Goal: Contribute content

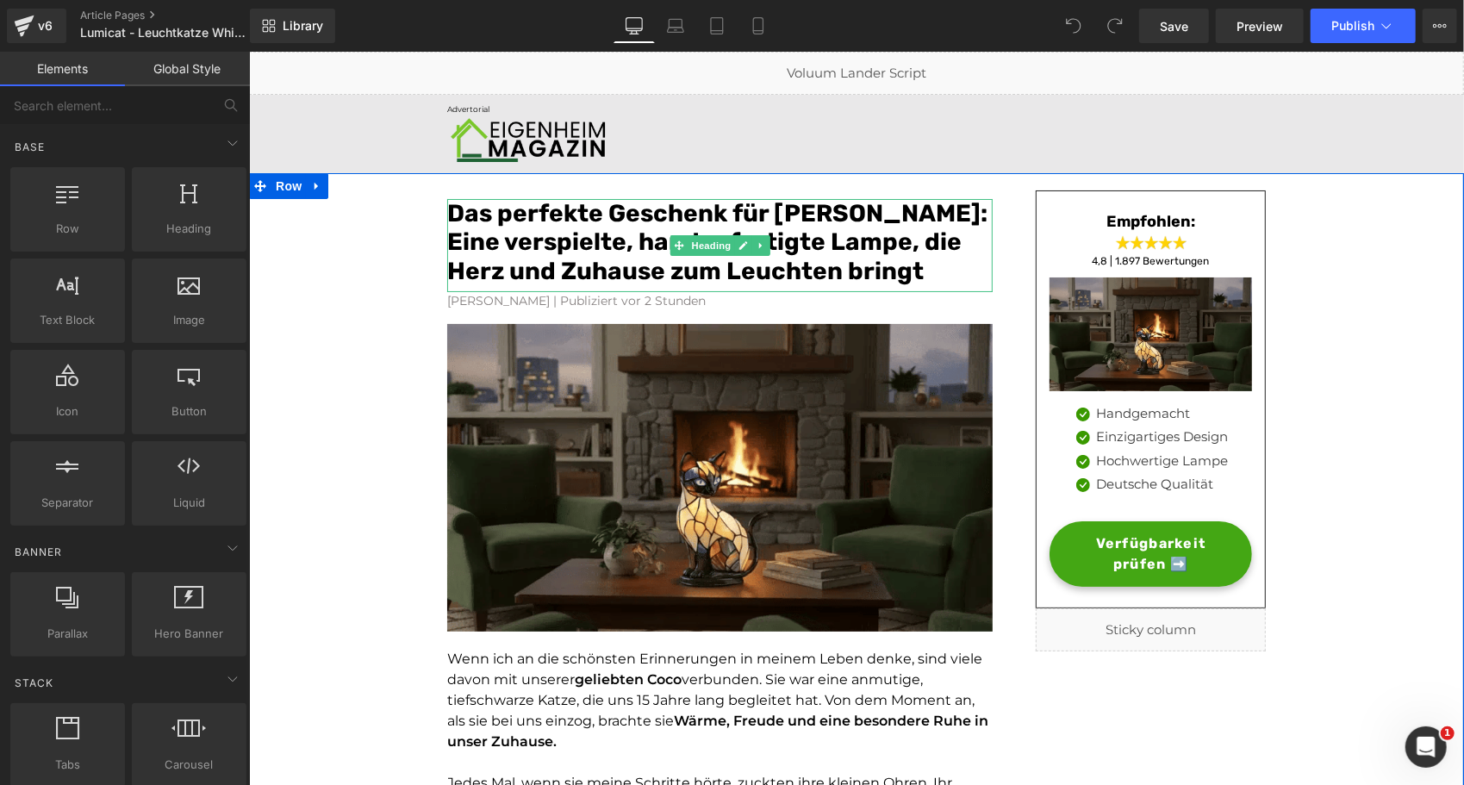
click at [562, 246] on font "Das perfekte Geschenk für [PERSON_NAME]: Eine verspielte, handgefertigte Lampe,…" at bounding box center [716, 241] width 540 height 86
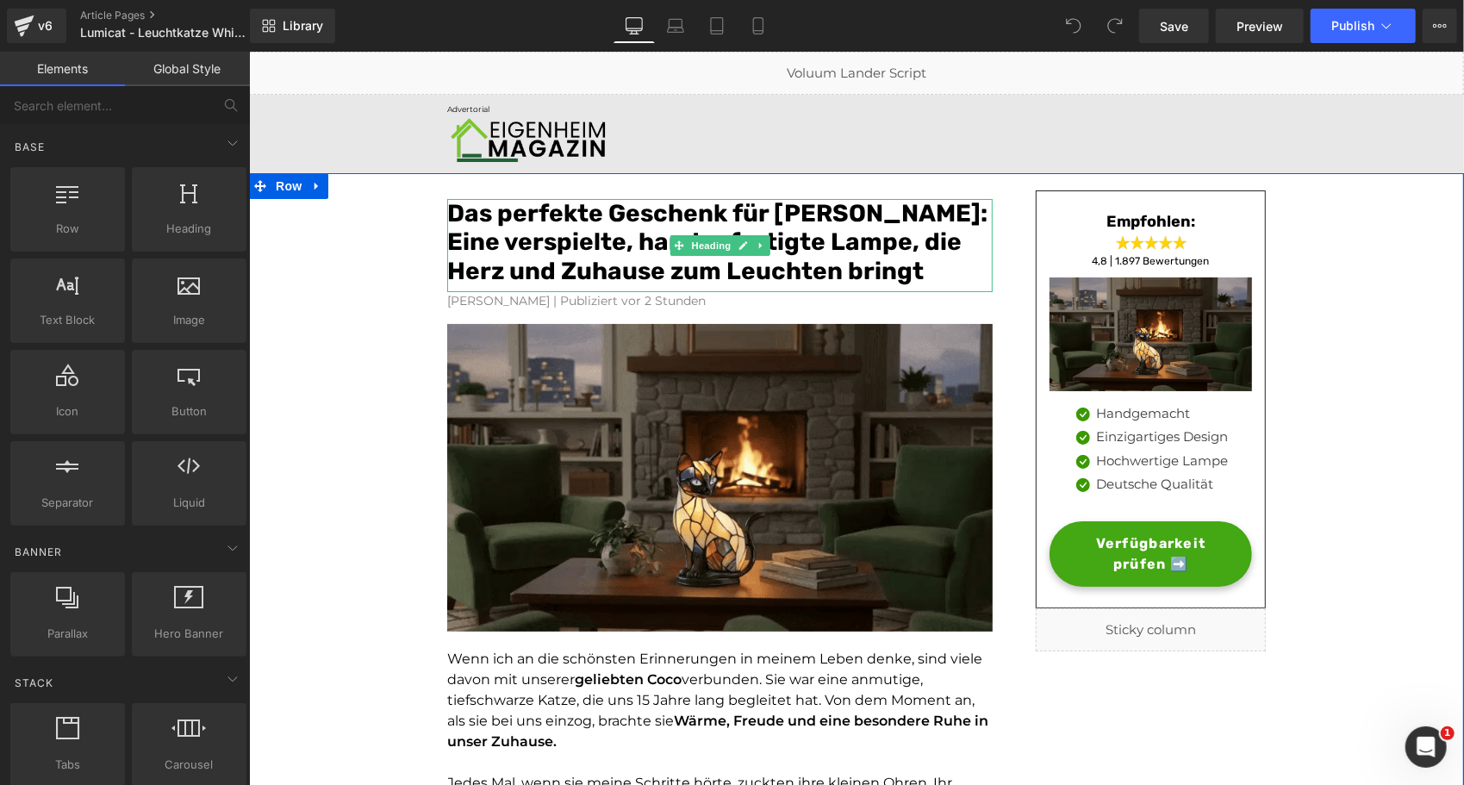
click at [562, 246] on font "Das perfekte Geschenk für [PERSON_NAME]: Eine verspielte, handgefertigte Lampe,…" at bounding box center [716, 241] width 540 height 86
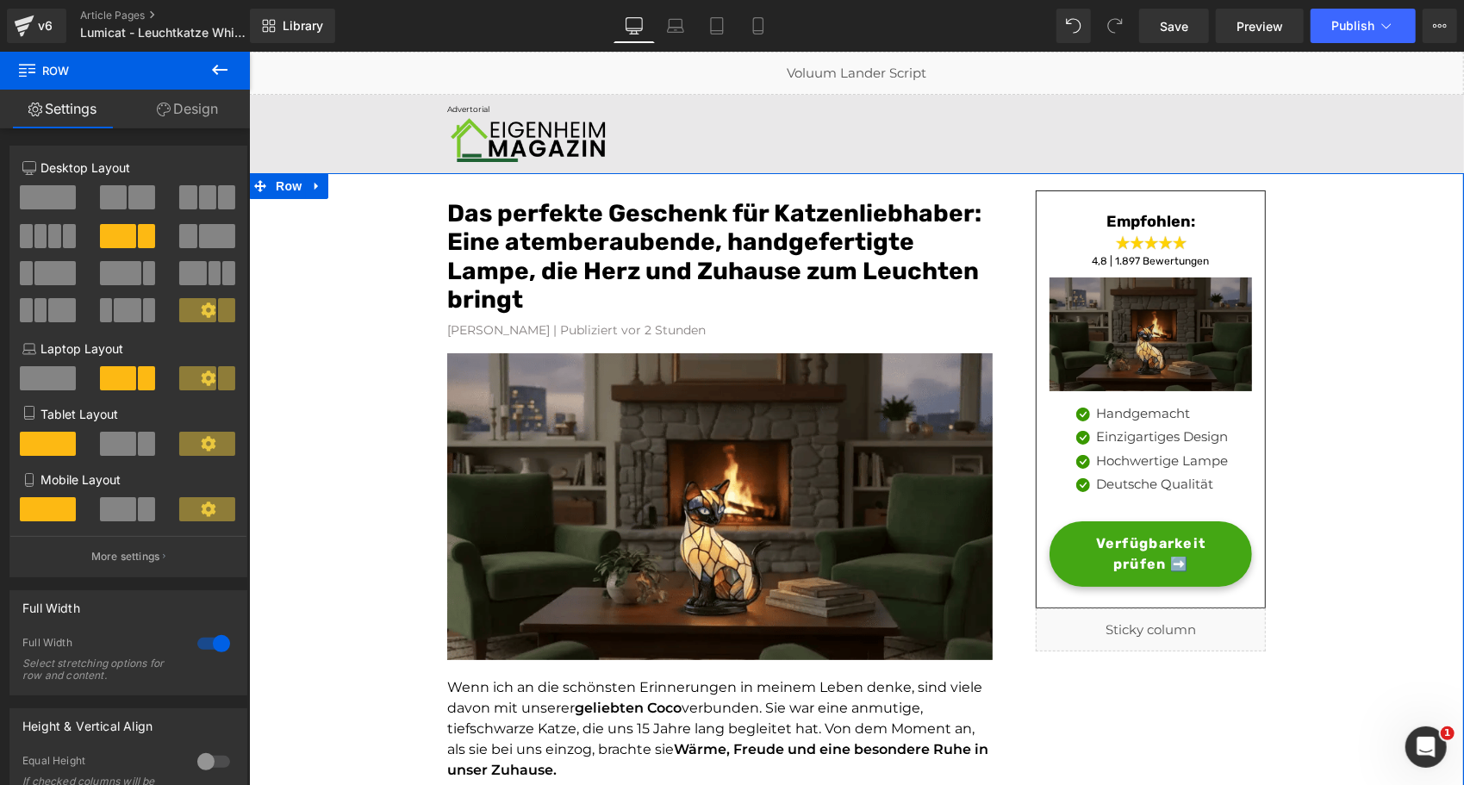
click at [1075, 339] on img at bounding box center [1149, 334] width 202 height 114
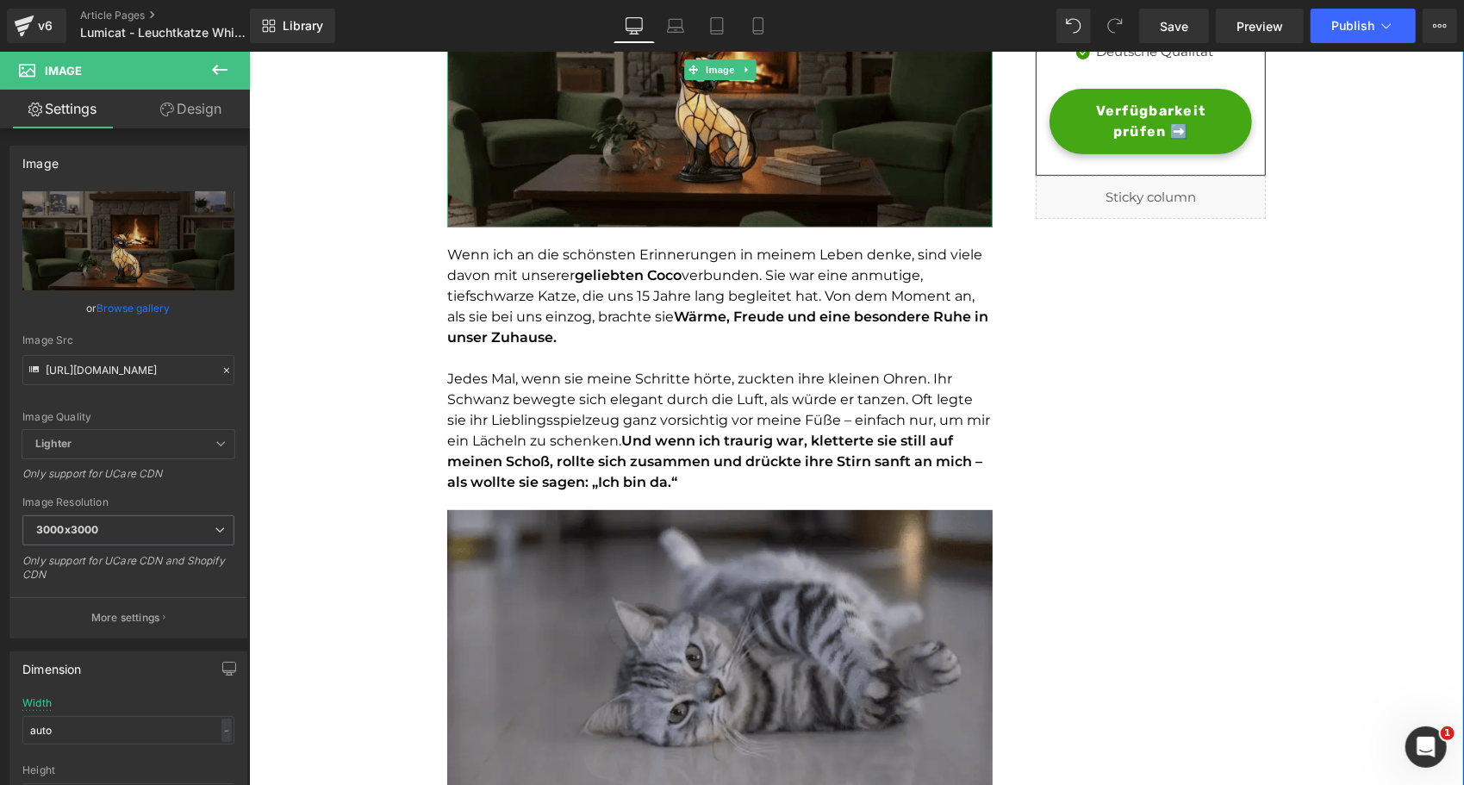
scroll to position [435, 0]
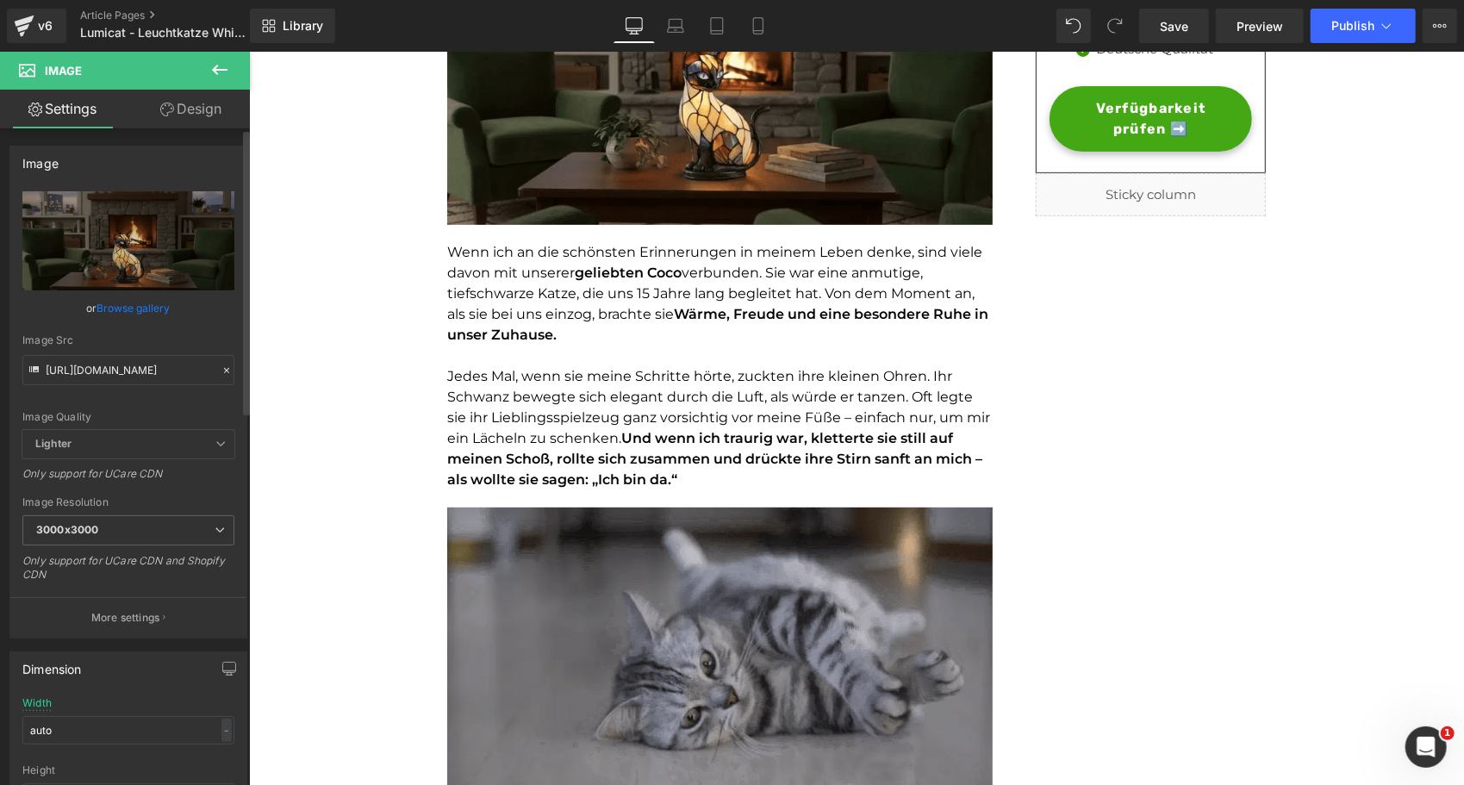
click at [140, 303] on link "Browse gallery" at bounding box center [133, 308] width 73 height 30
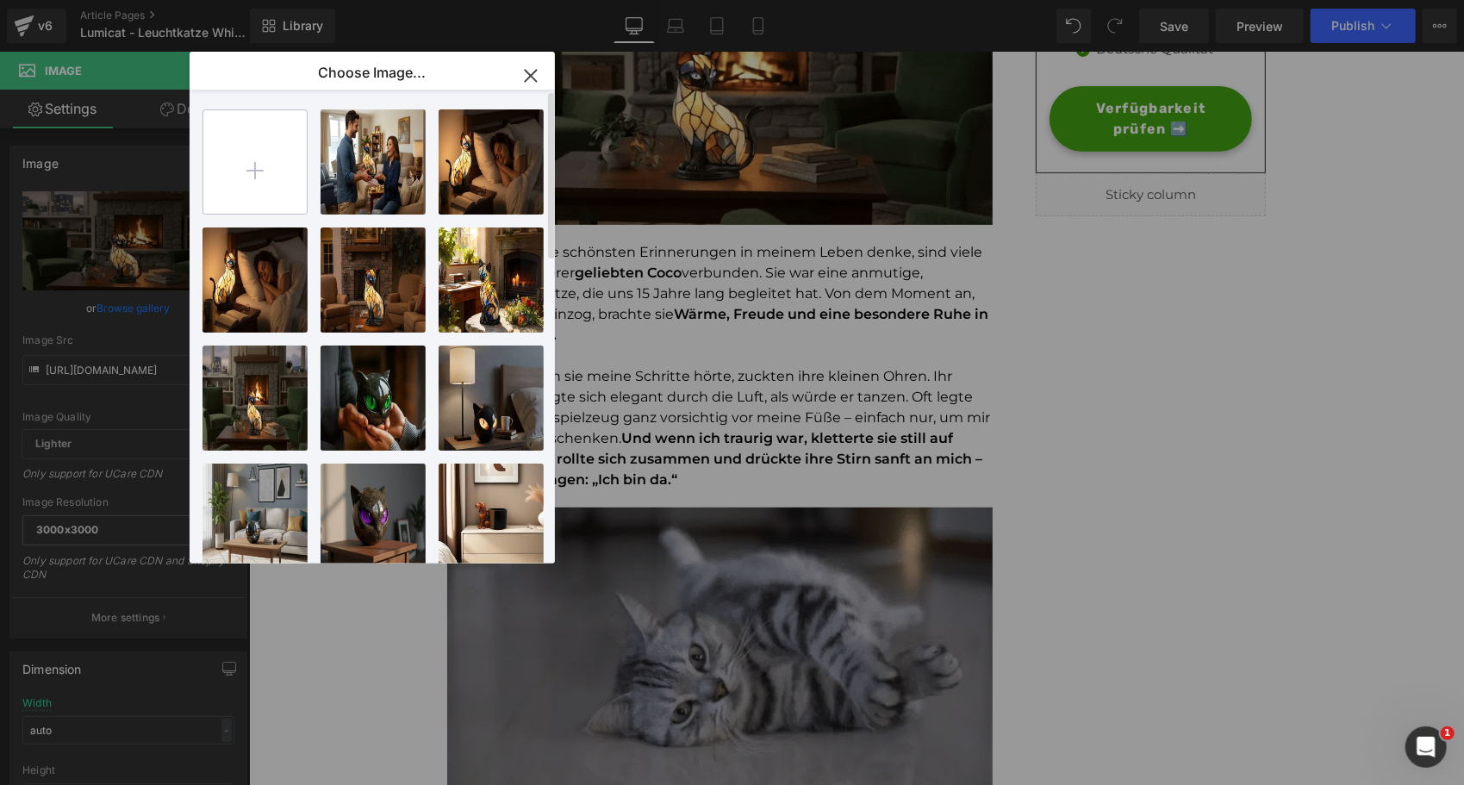
click at [245, 155] on input "file" at bounding box center [254, 161] width 103 height 103
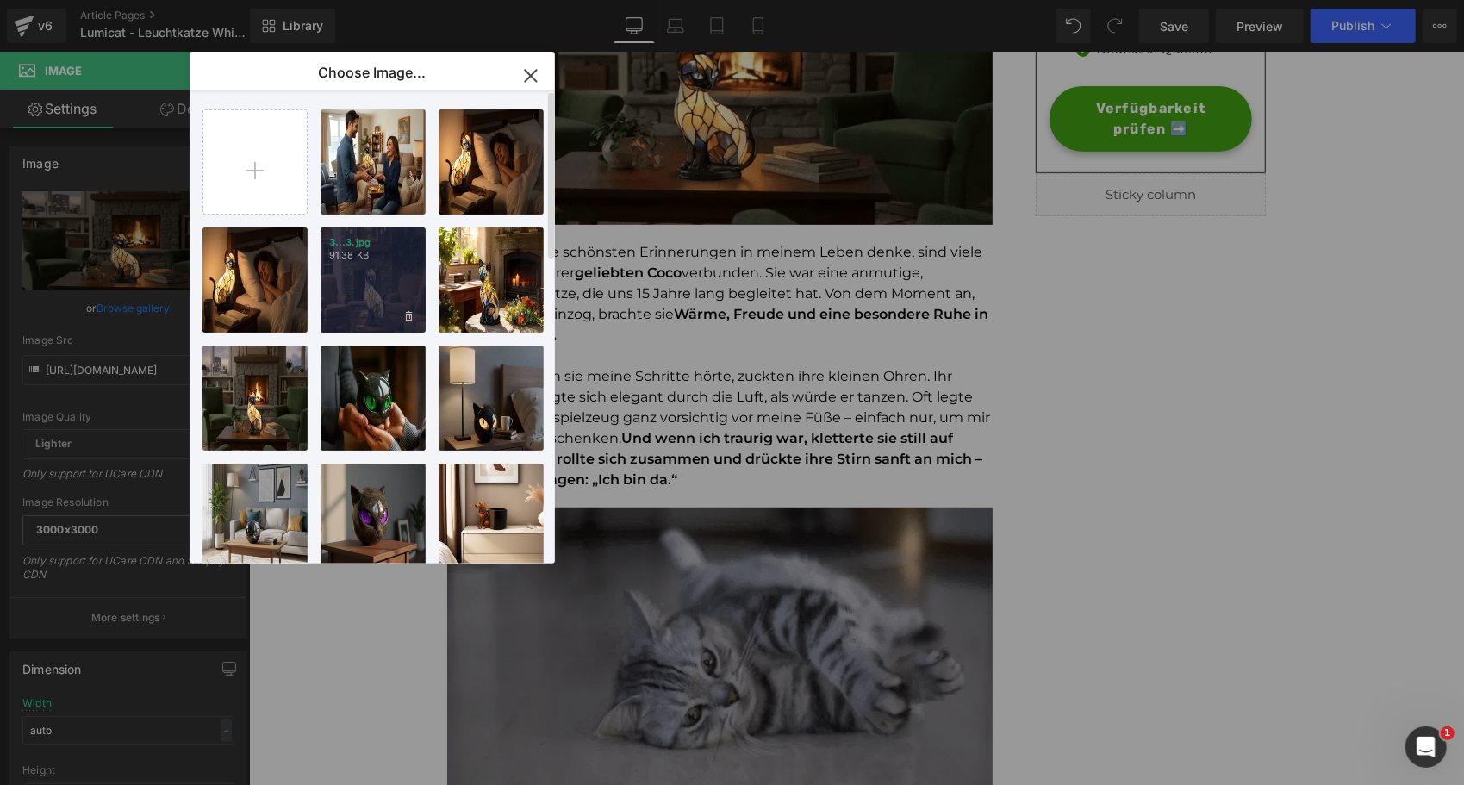
click at [383, 283] on div "3...3.jpg 91.38 KB" at bounding box center [372, 279] width 105 height 105
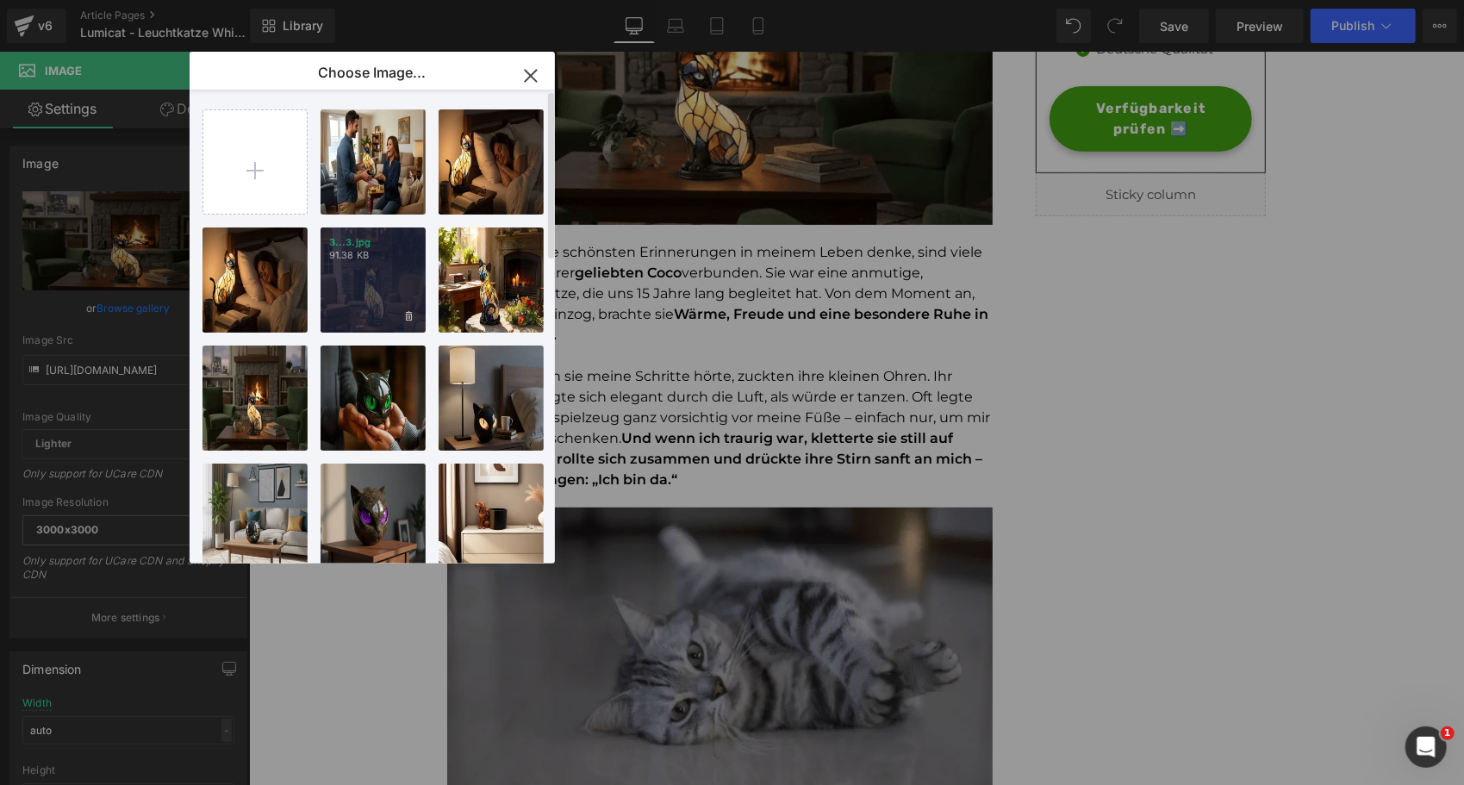
type input "[URL][DOMAIN_NAME]"
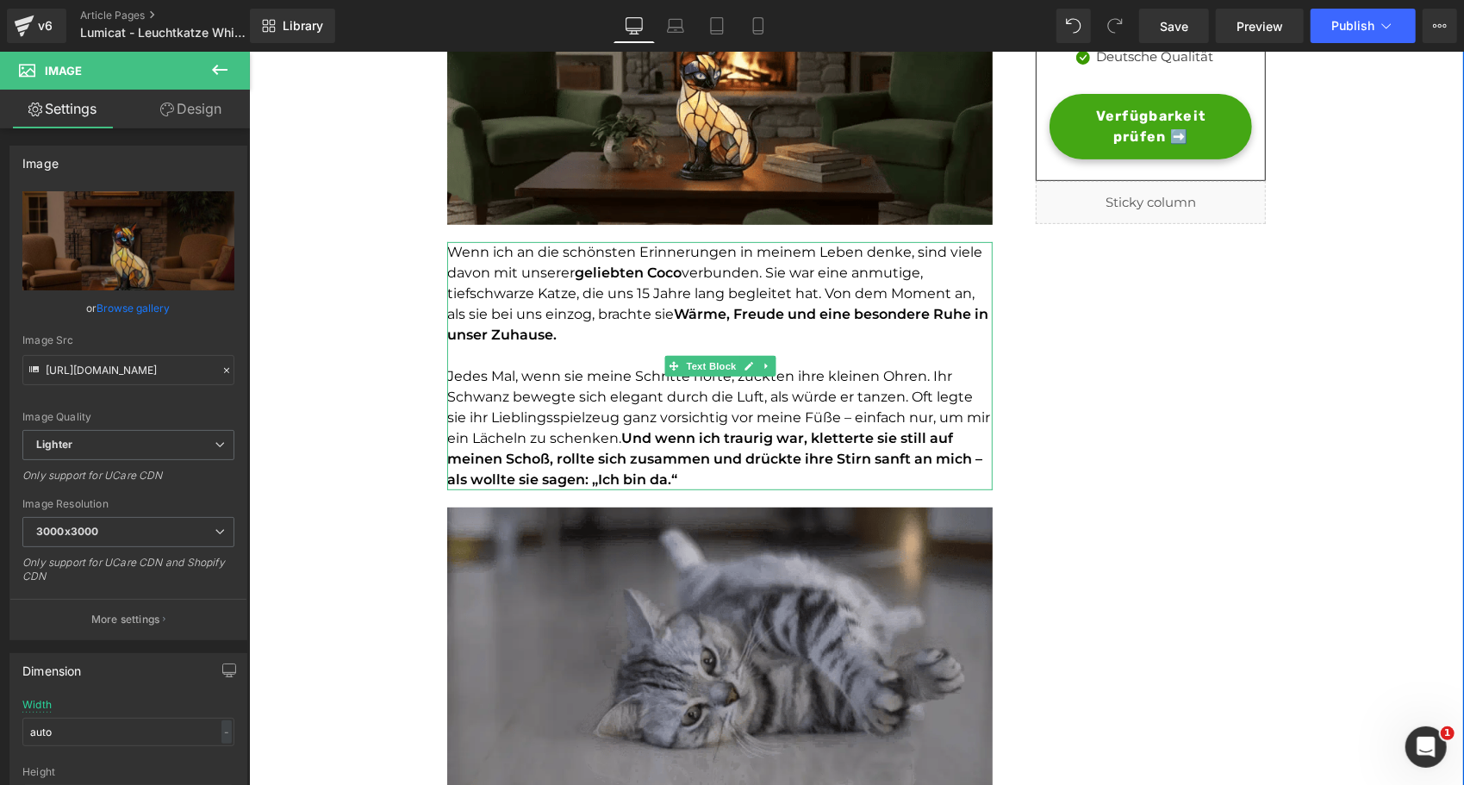
scroll to position [0, 0]
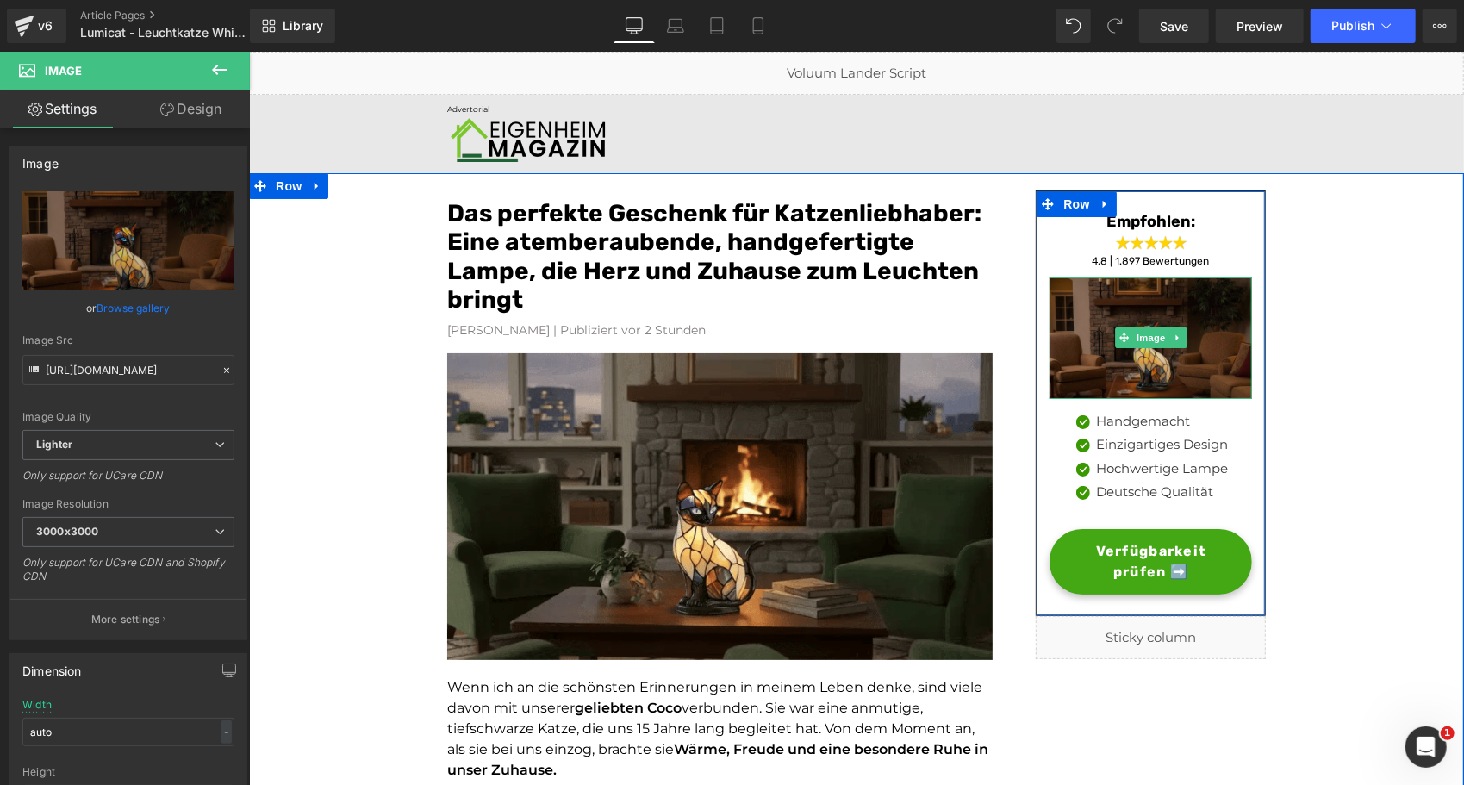
click at [1125, 363] on img at bounding box center [1149, 337] width 202 height 121
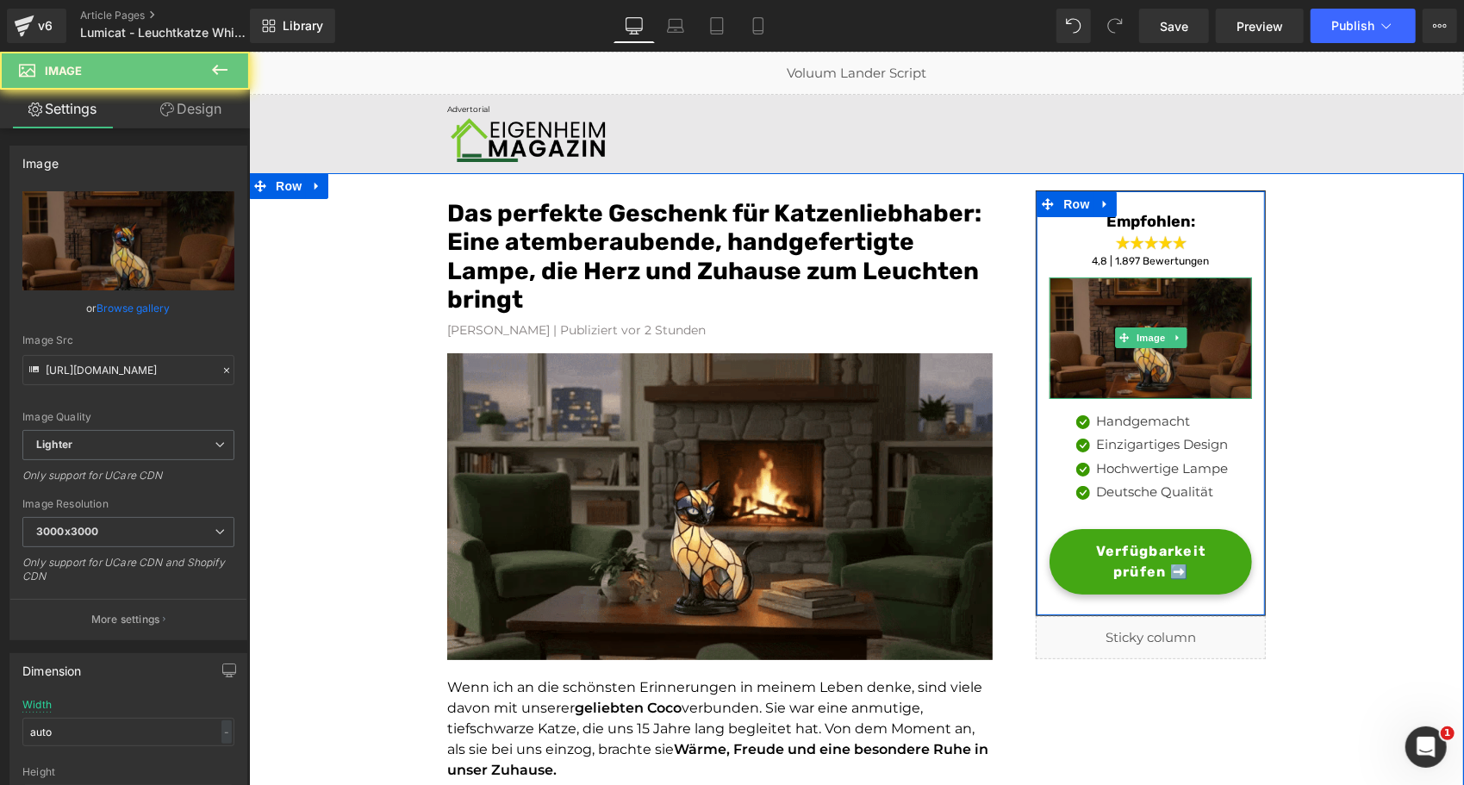
click at [1080, 364] on img at bounding box center [1149, 337] width 202 height 121
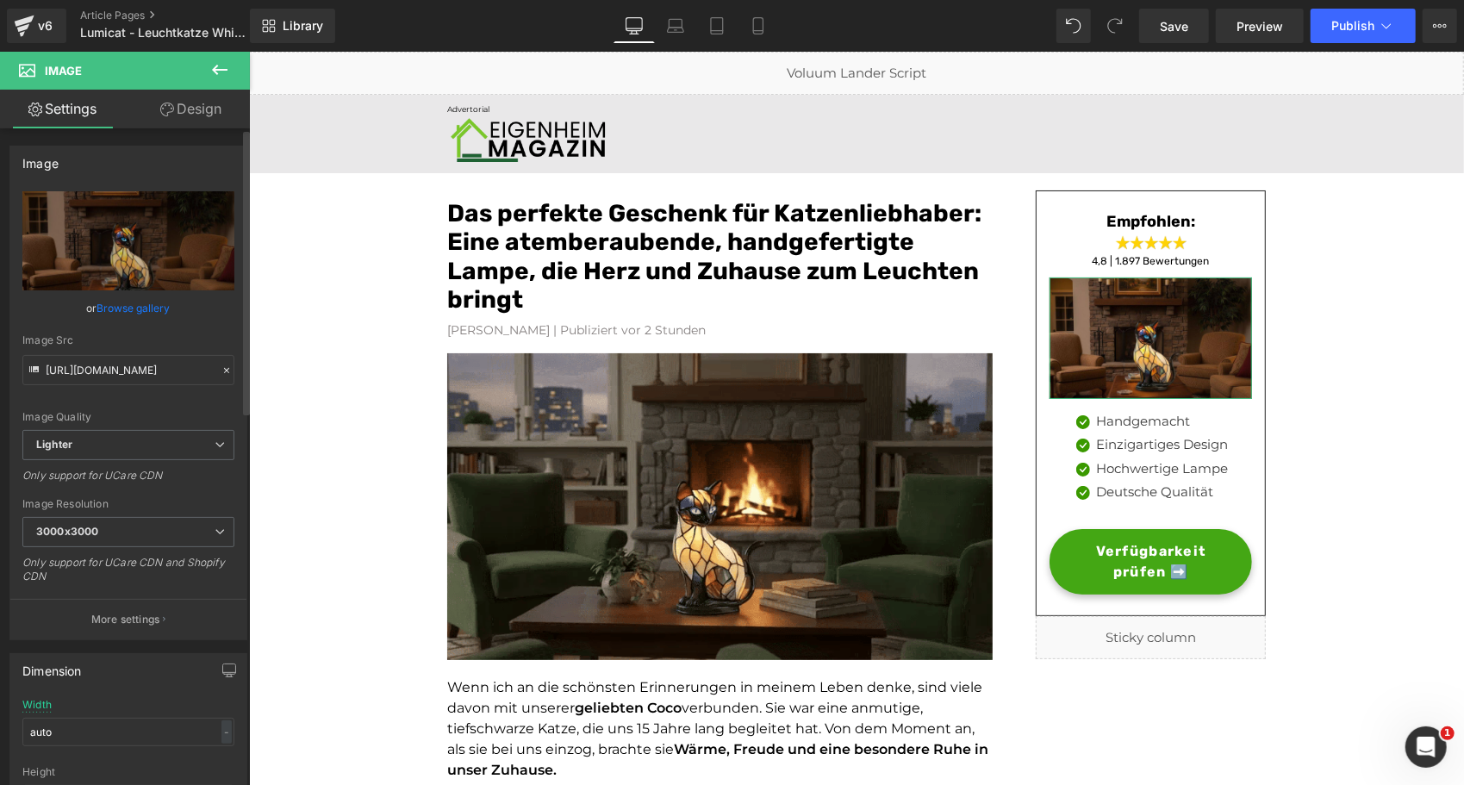
click at [145, 304] on link "Browse gallery" at bounding box center [133, 308] width 73 height 30
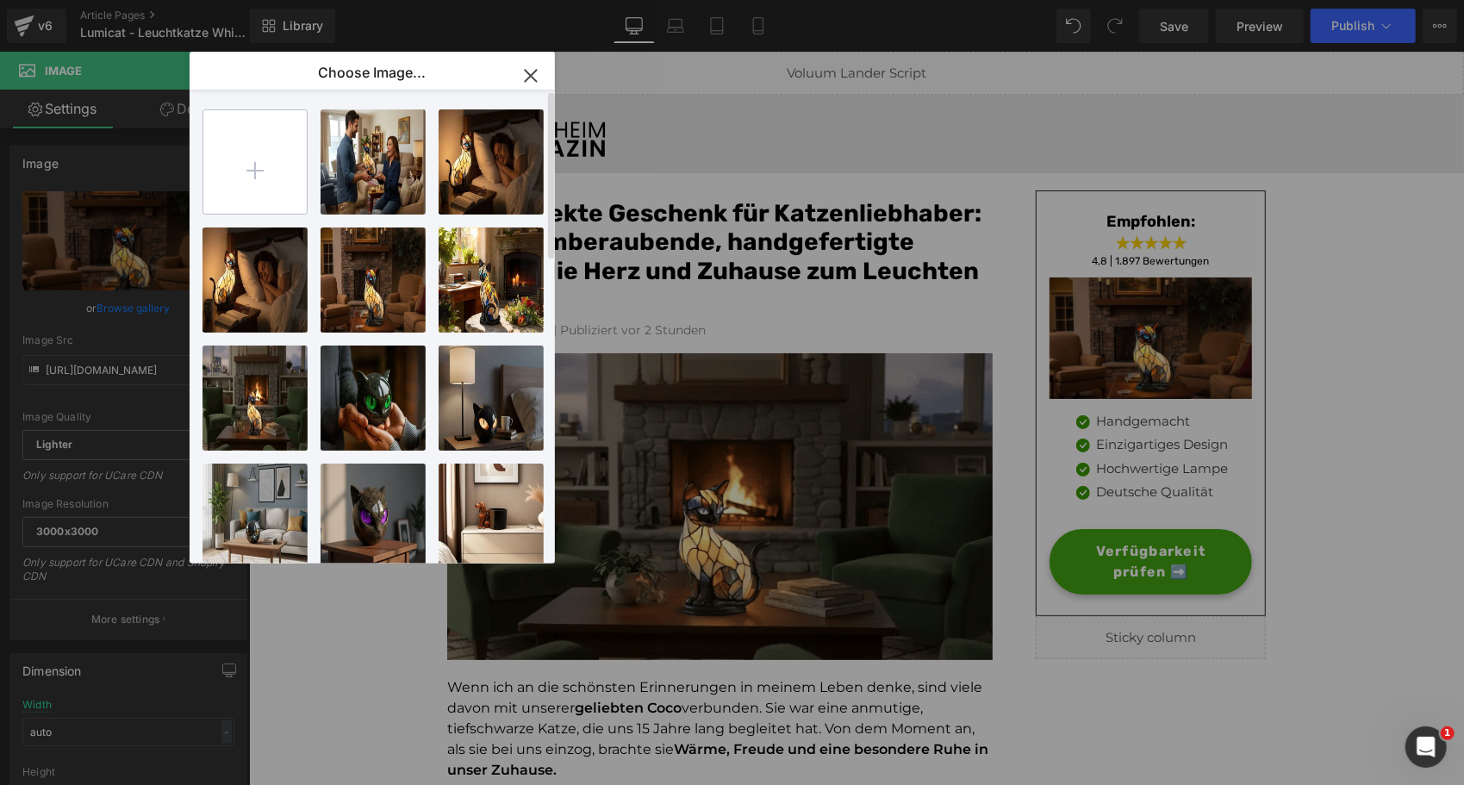
click at [238, 149] on input "file" at bounding box center [254, 161] width 103 height 103
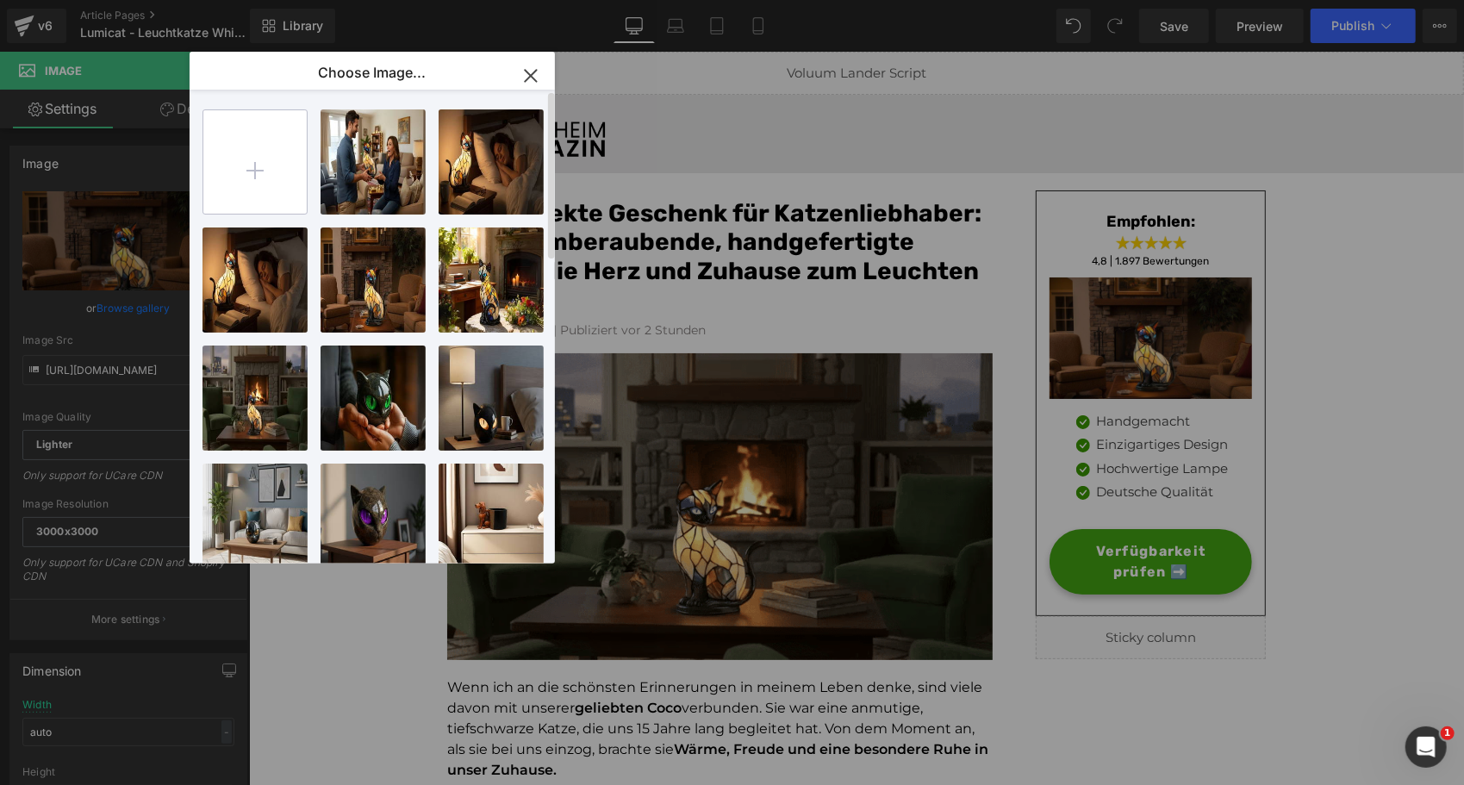
type input "C:\fakepath\WhatsApp_Image_[DATE]_at_14.33.54_457730a4_900x.webp"
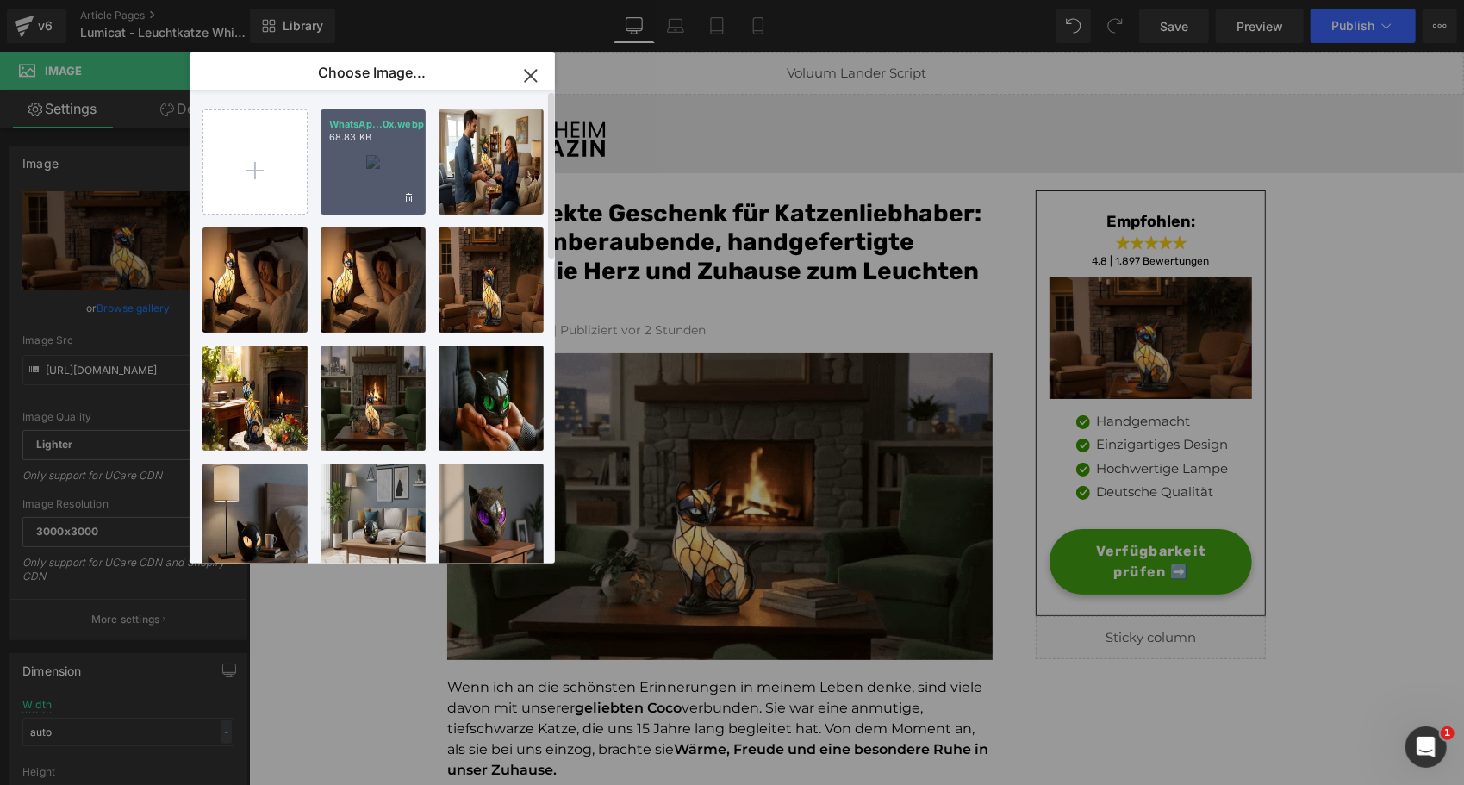
click at [391, 150] on div "WhatsAp...0x.webp 68.83 KB" at bounding box center [372, 161] width 105 height 105
type input "[URL][DOMAIN_NAME][DATE]"
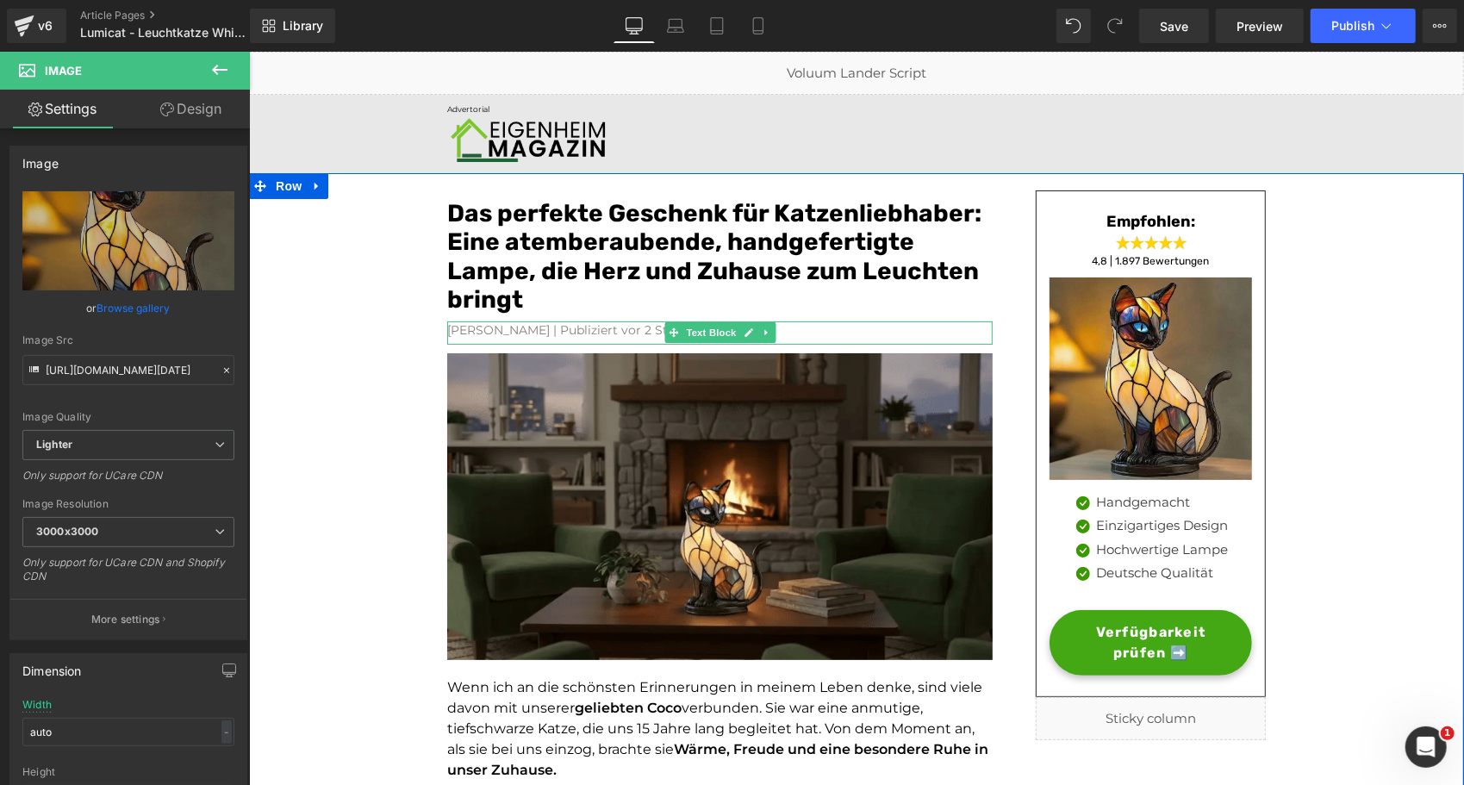
click at [457, 327] on font "[PERSON_NAME] | Publiziert vor 2 Stunden" at bounding box center [575, 329] width 258 height 16
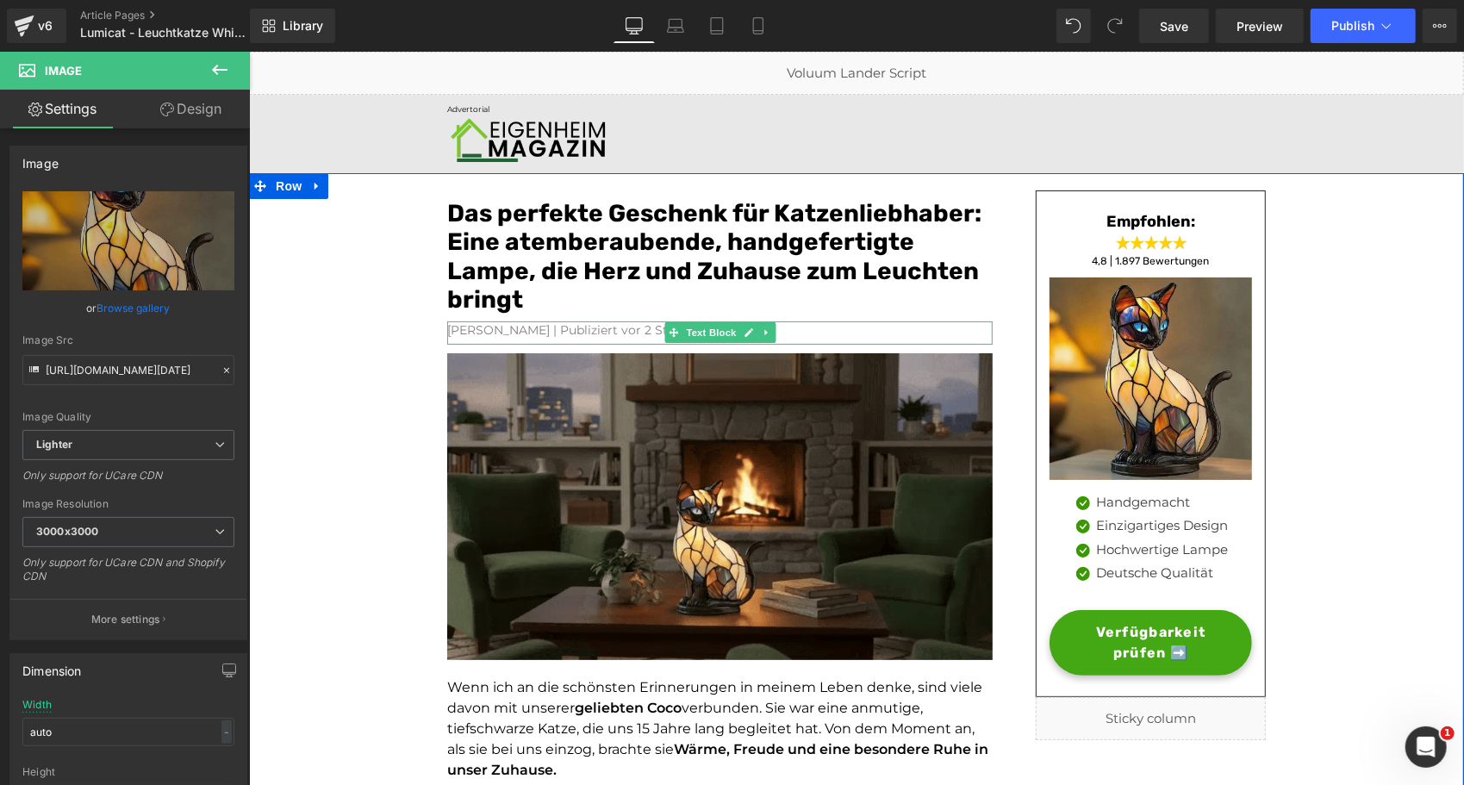
click at [457, 327] on font "[PERSON_NAME] | Publiziert vor 2 Stunden" at bounding box center [575, 329] width 258 height 16
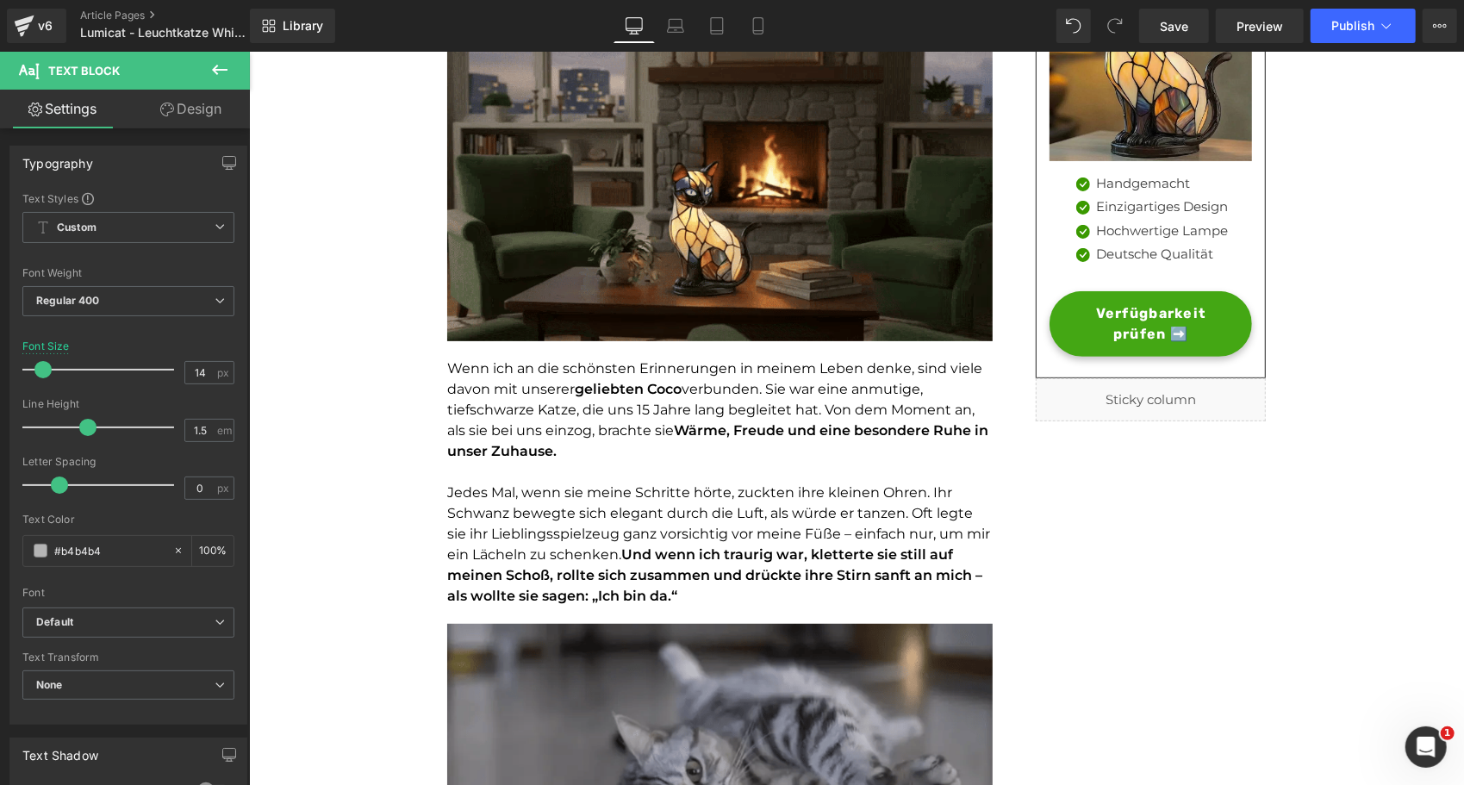
scroll to position [320, 0]
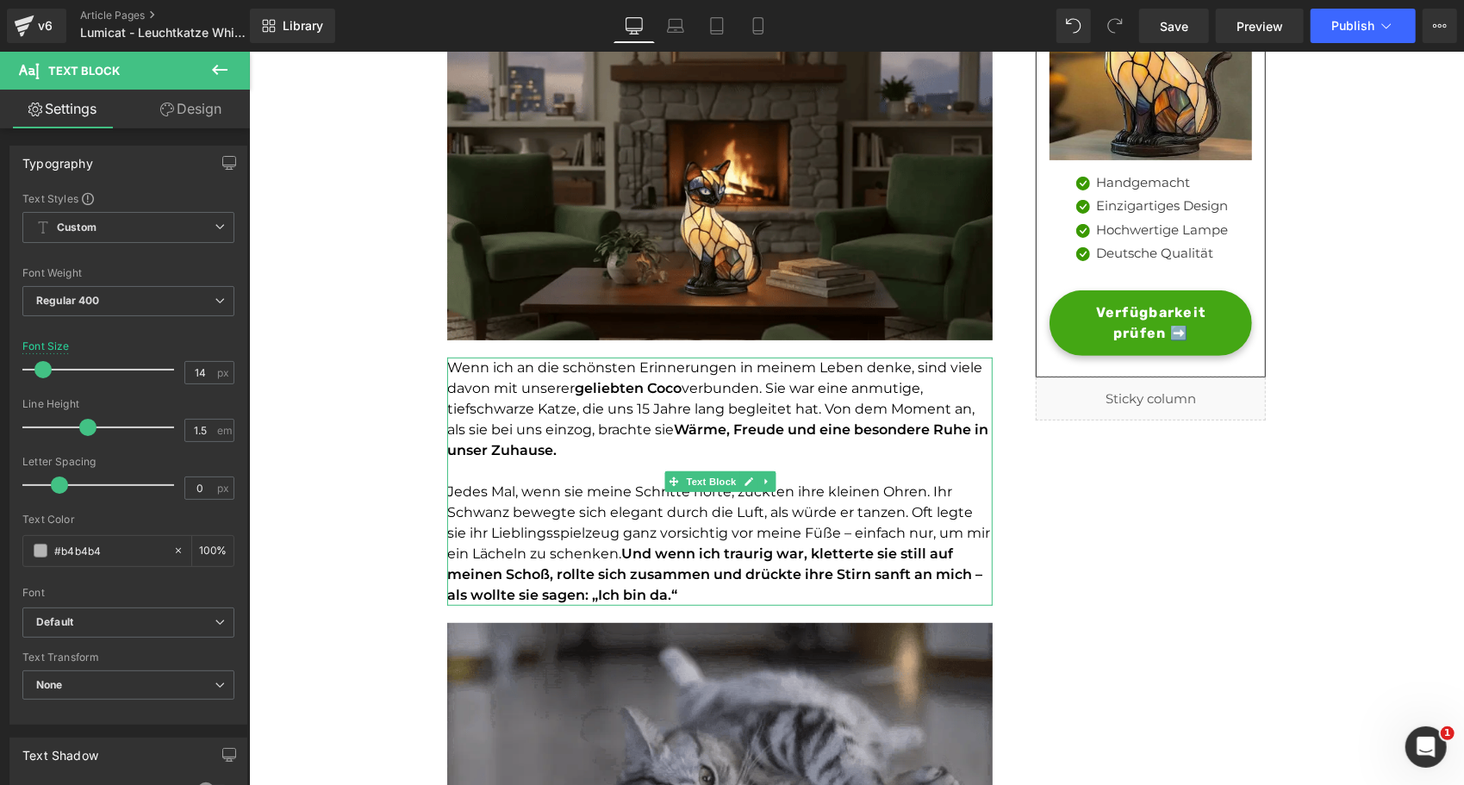
click at [667, 389] on font "geliebten Coco" at bounding box center [627, 387] width 107 height 16
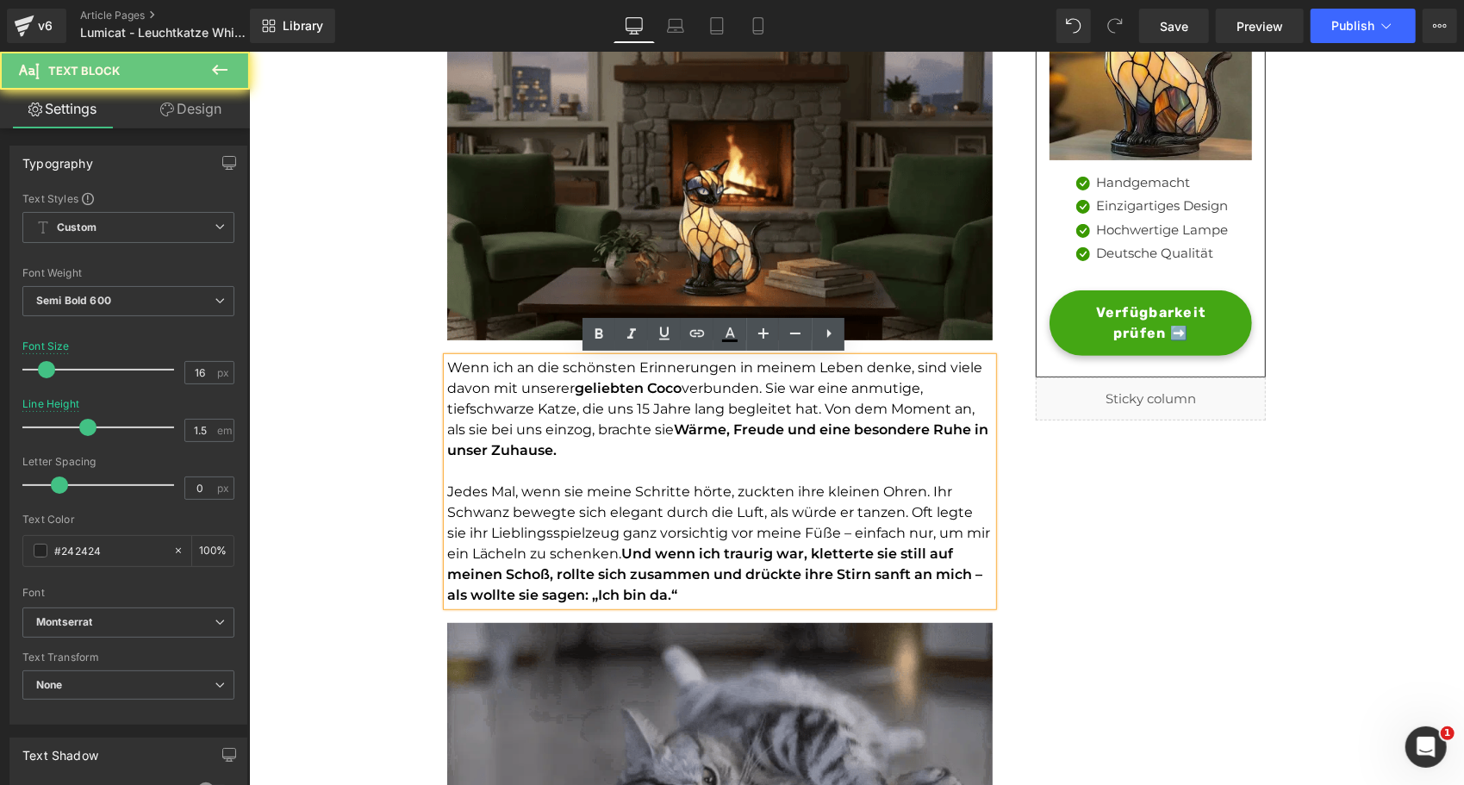
click at [667, 389] on font "geliebten Coco" at bounding box center [627, 387] width 107 height 16
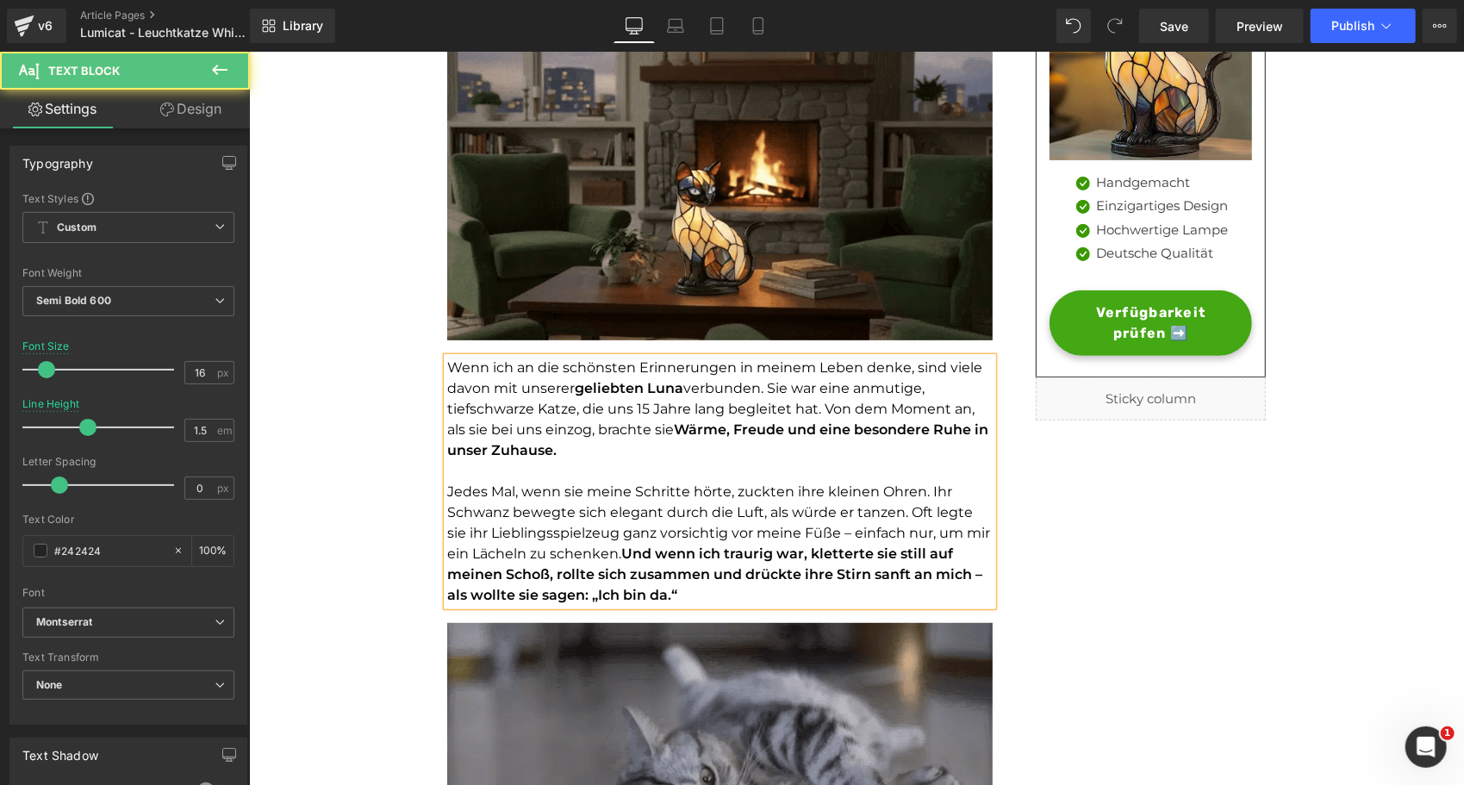
click at [466, 406] on font "verbunden. Sie war eine anmutige, tiefschwarze Katze, die uns 15 Jahre lang beg…" at bounding box center [709, 408] width 527 height 58
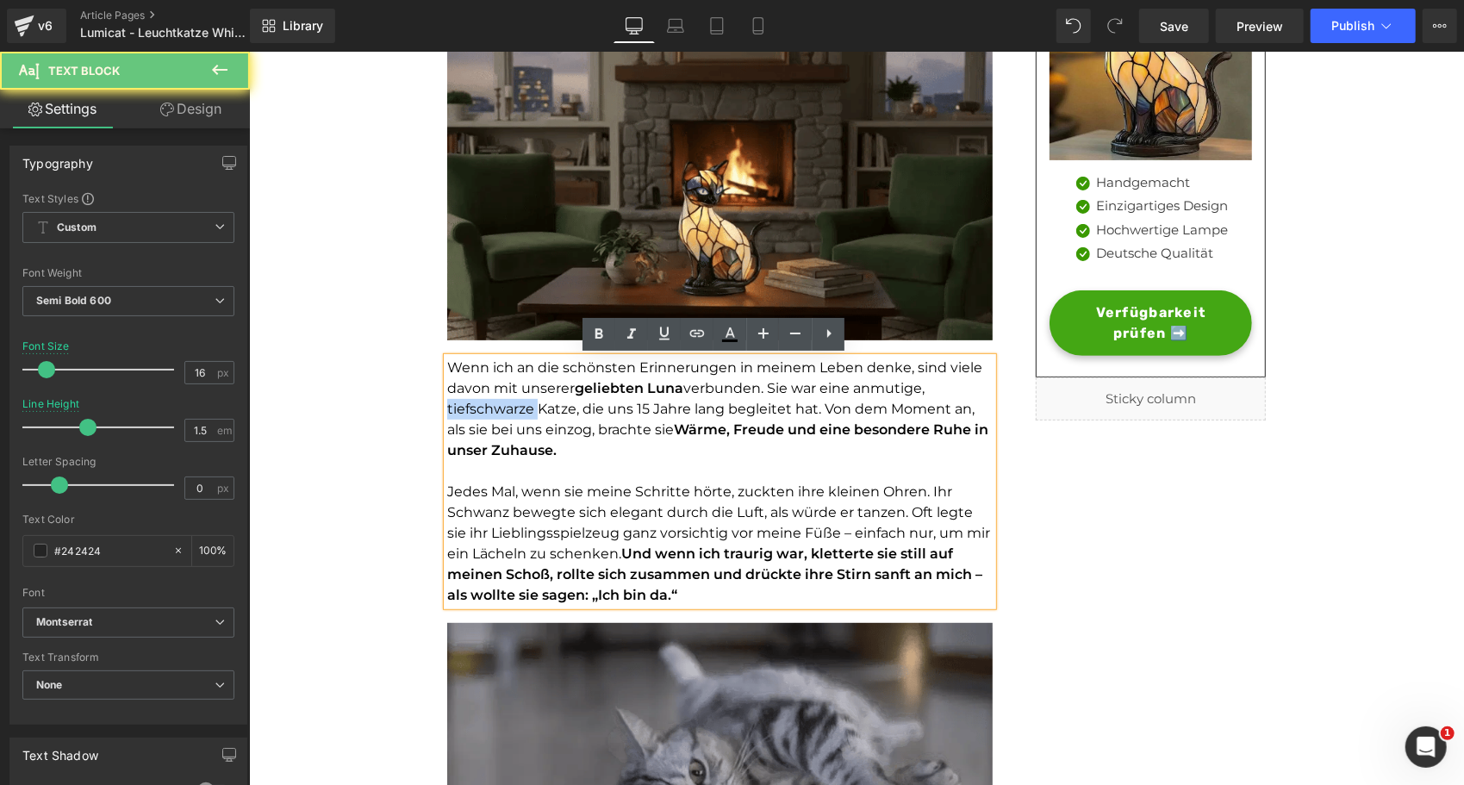
click at [466, 406] on font "verbunden. Sie war eine anmutige, tiefschwarze Katze, die uns 15 Jahre lang beg…" at bounding box center [709, 408] width 527 height 58
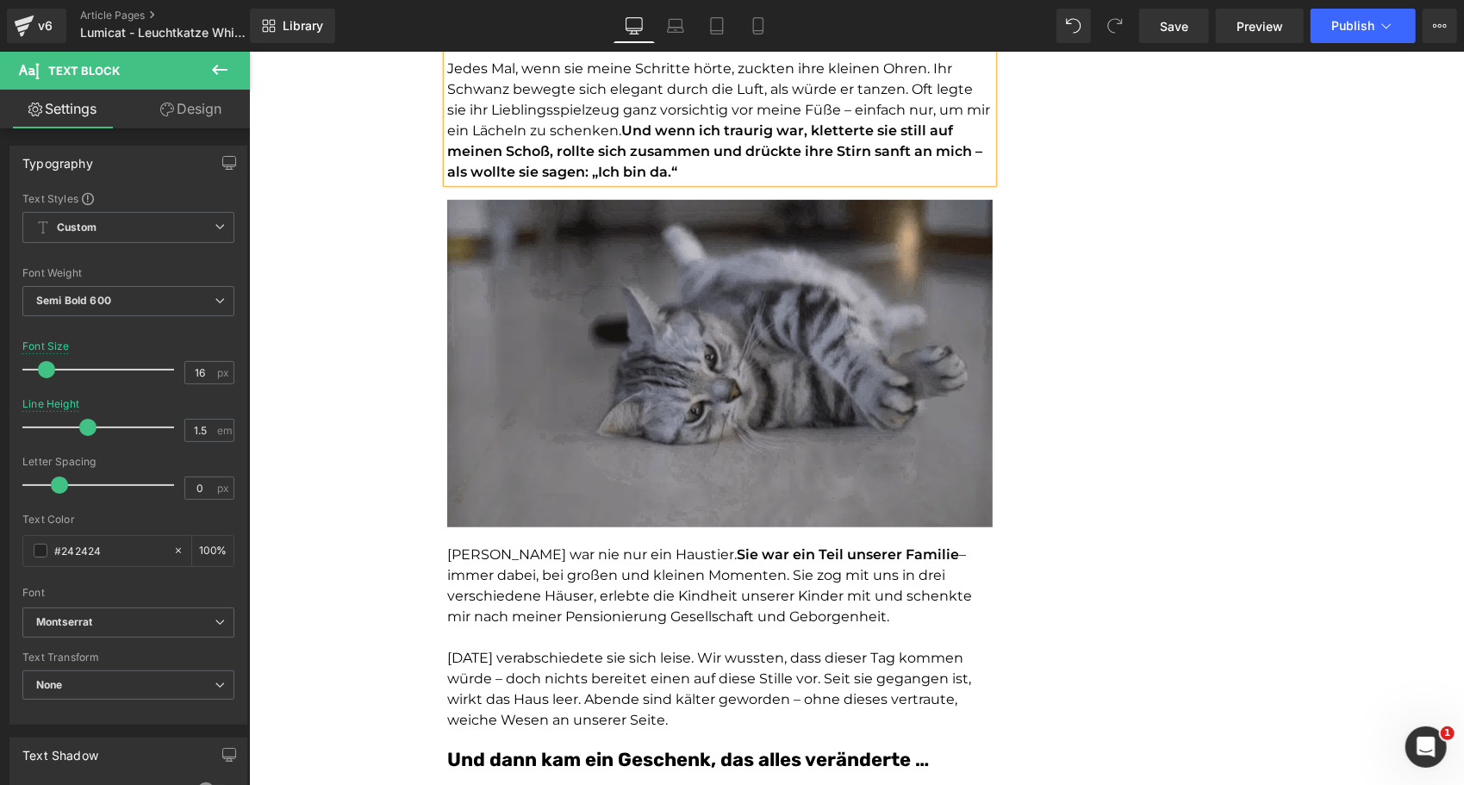
scroll to position [724, 0]
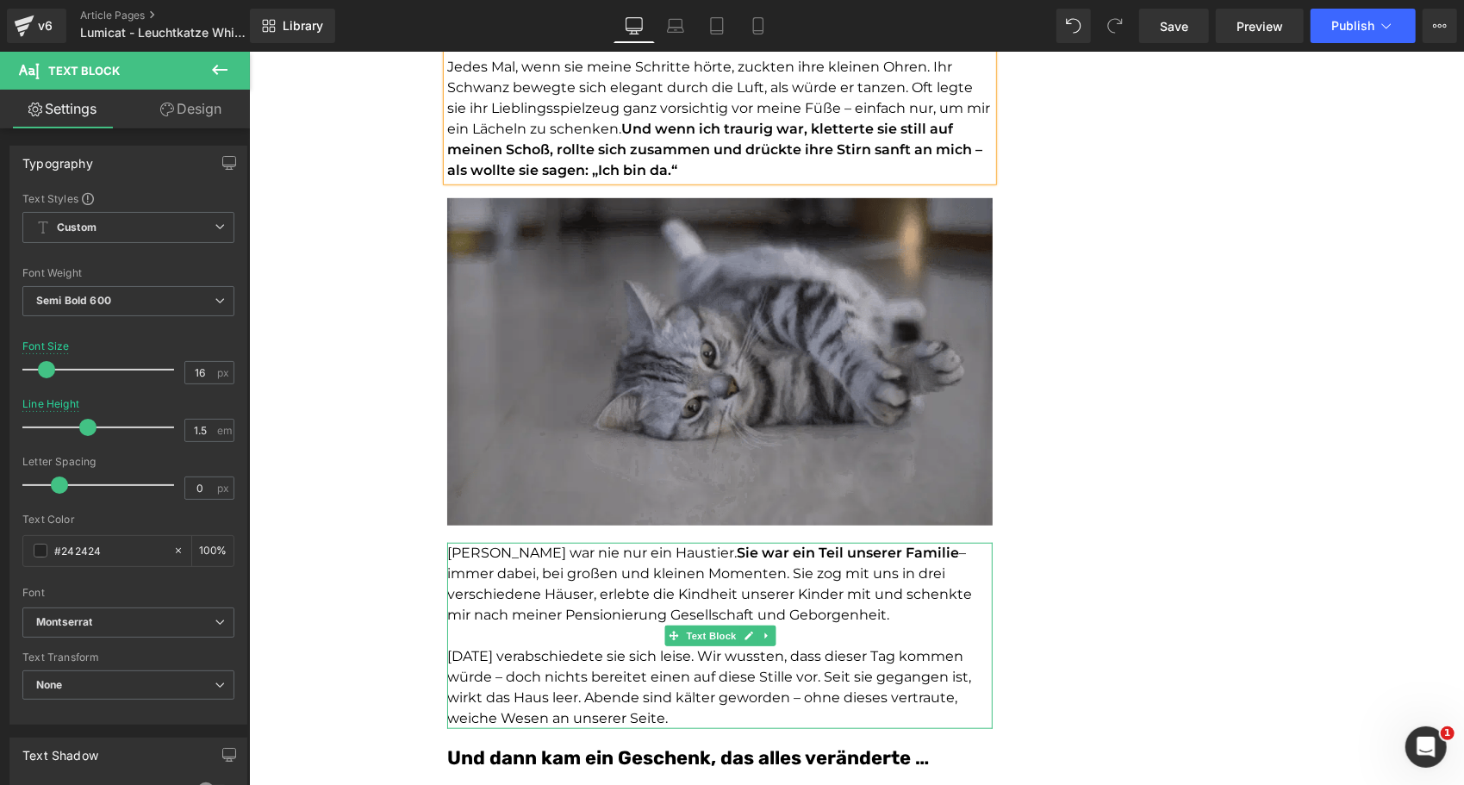
click at [455, 554] on span "[PERSON_NAME] war nie nur ein Haustier." at bounding box center [590, 552] width 289 height 16
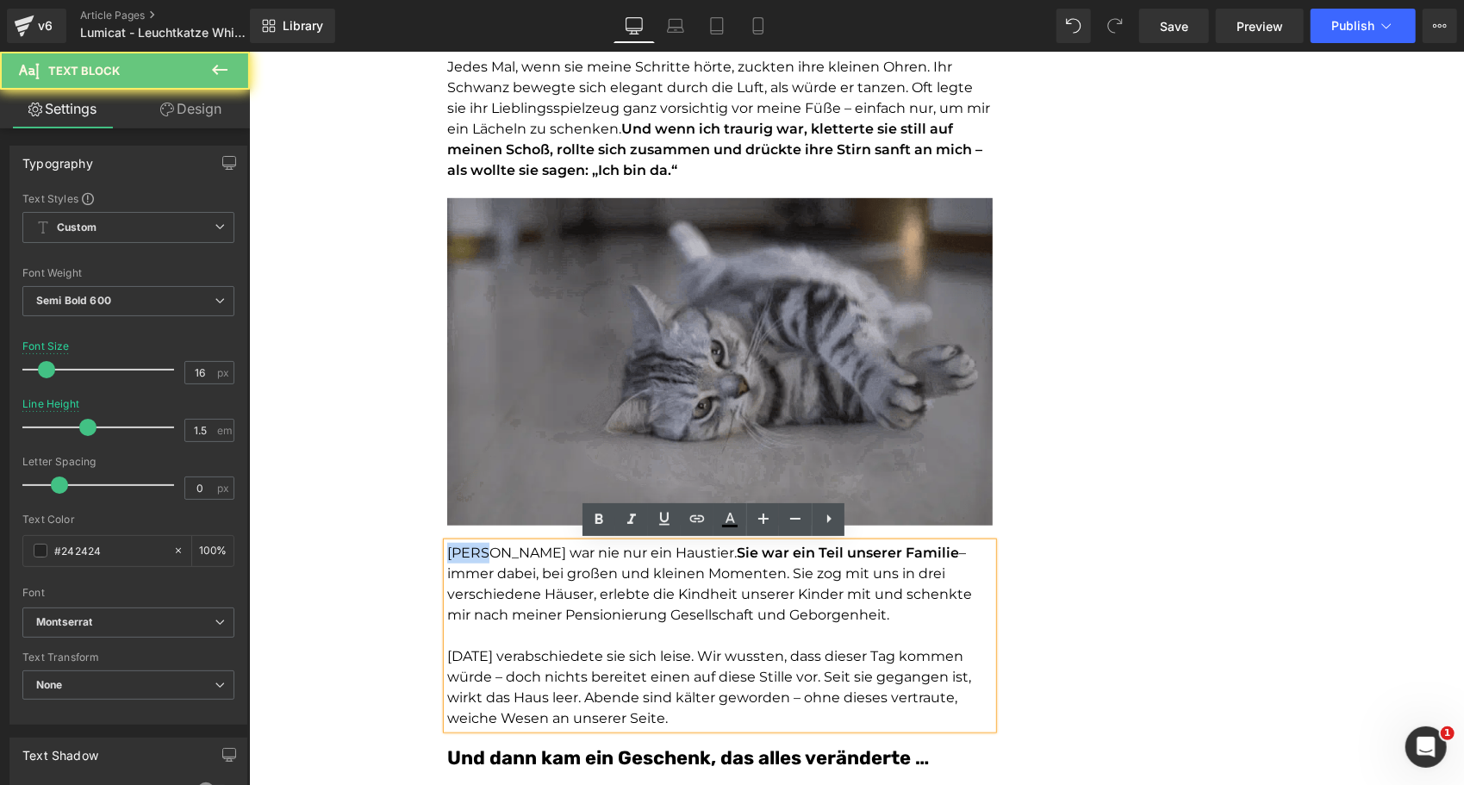
click at [455, 554] on span "[PERSON_NAME] war nie nur ein Haustier." at bounding box center [590, 552] width 289 height 16
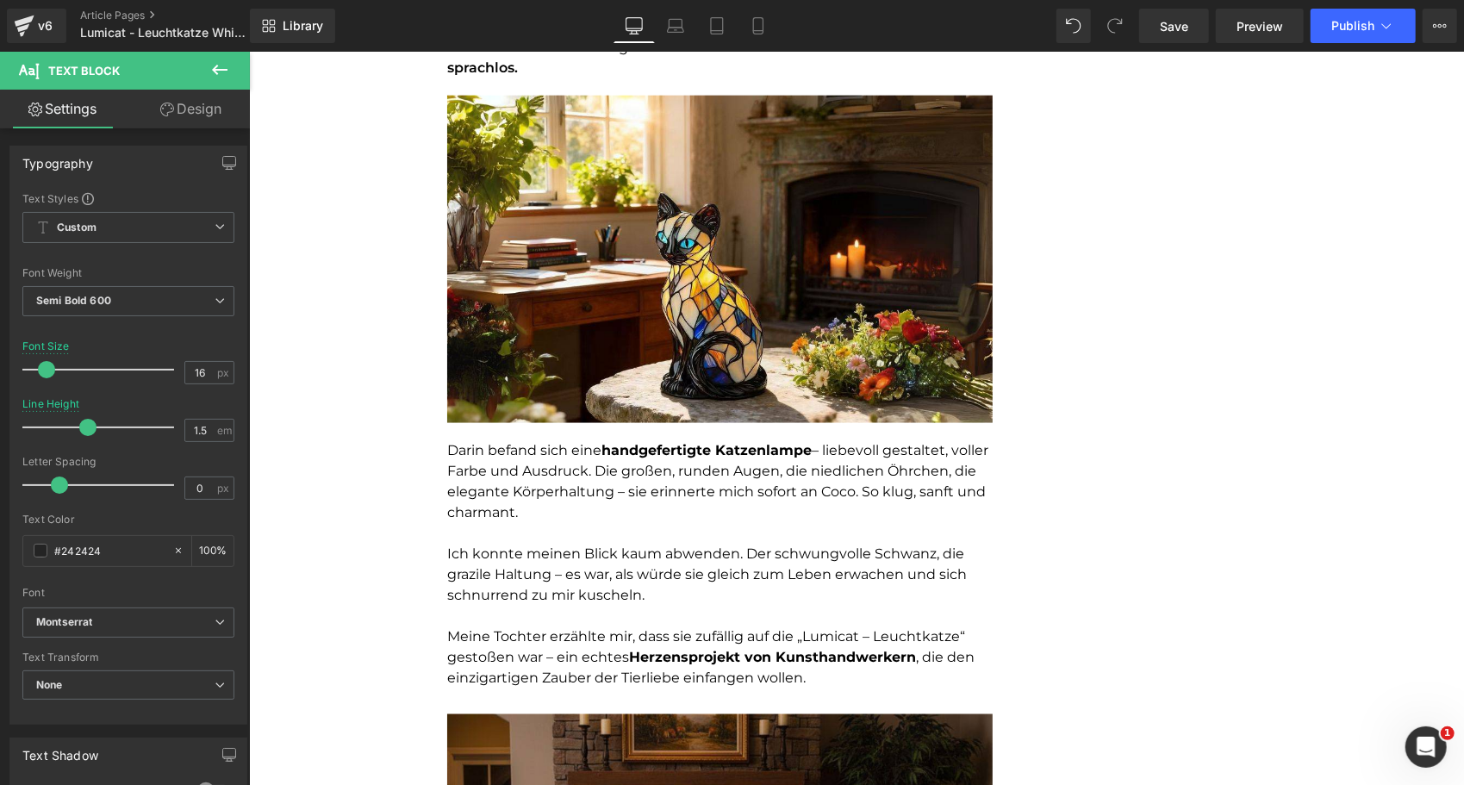
scroll to position [1532, 0]
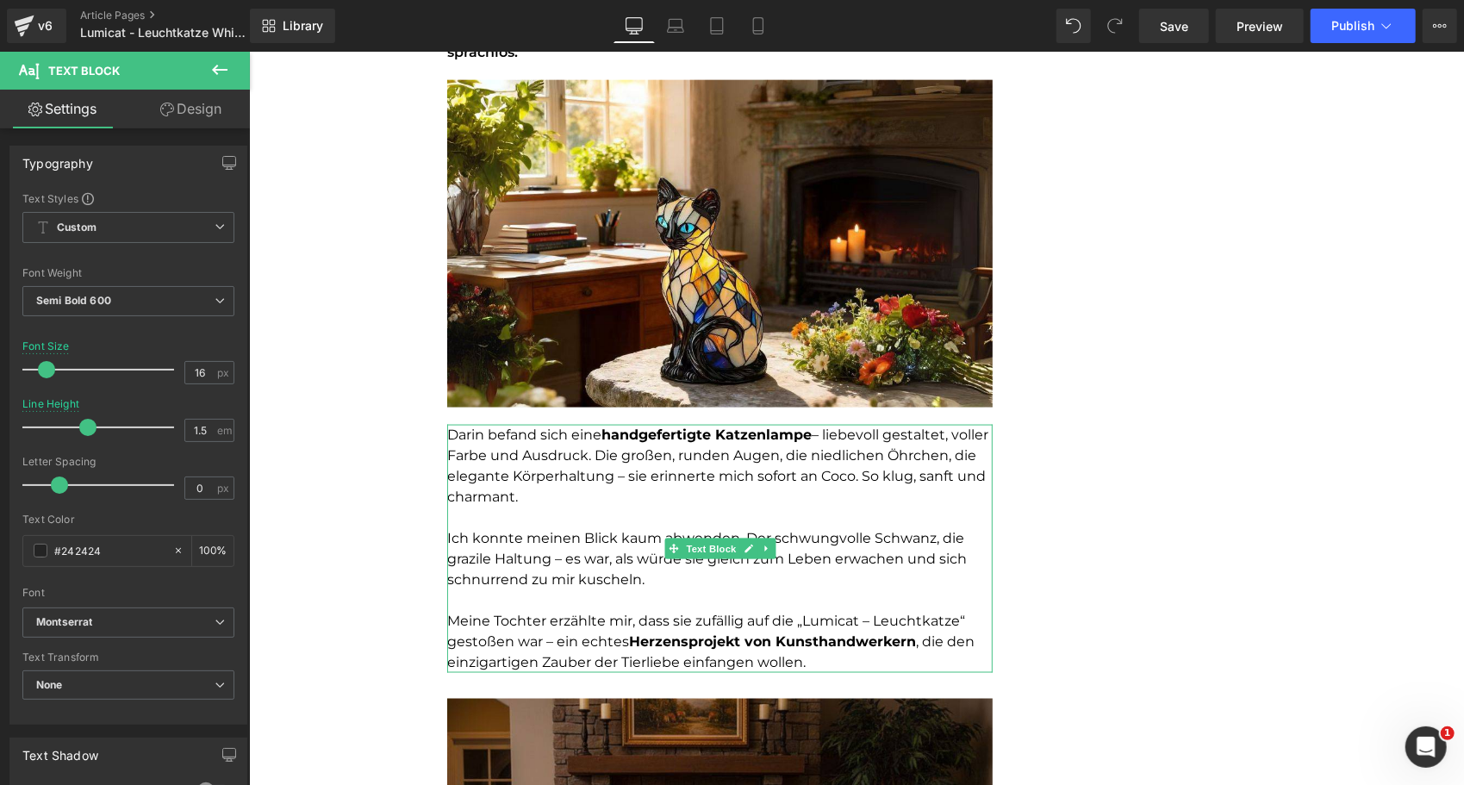
click at [860, 476] on p "[PERSON_NAME] befand sich eine handgefertigte Katzenlampe – liebevoll gestaltet…" at bounding box center [718, 465] width 545 height 83
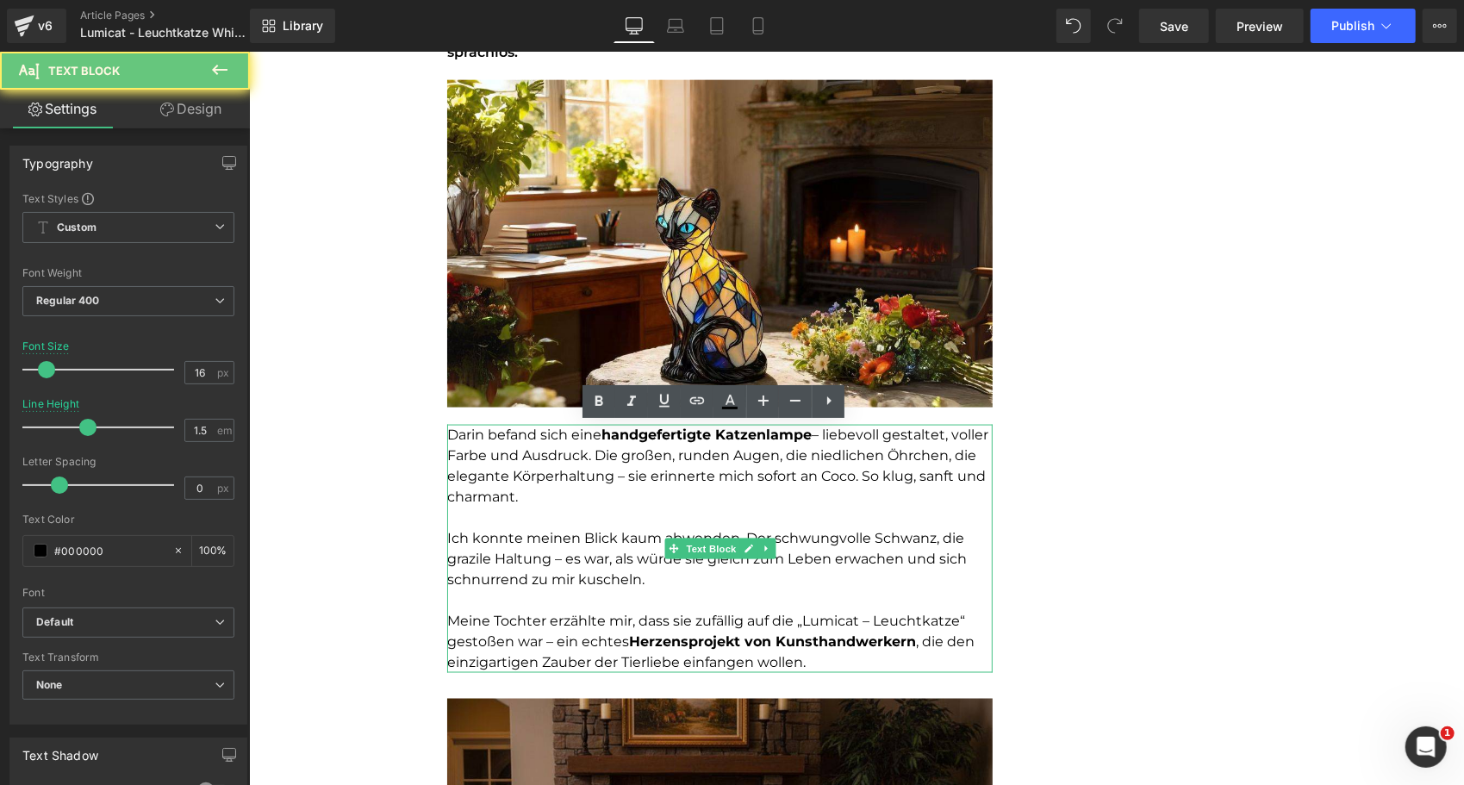
click at [860, 476] on p "[PERSON_NAME] befand sich eine handgefertigte Katzenlampe – liebevoll gestaltet…" at bounding box center [718, 465] width 545 height 83
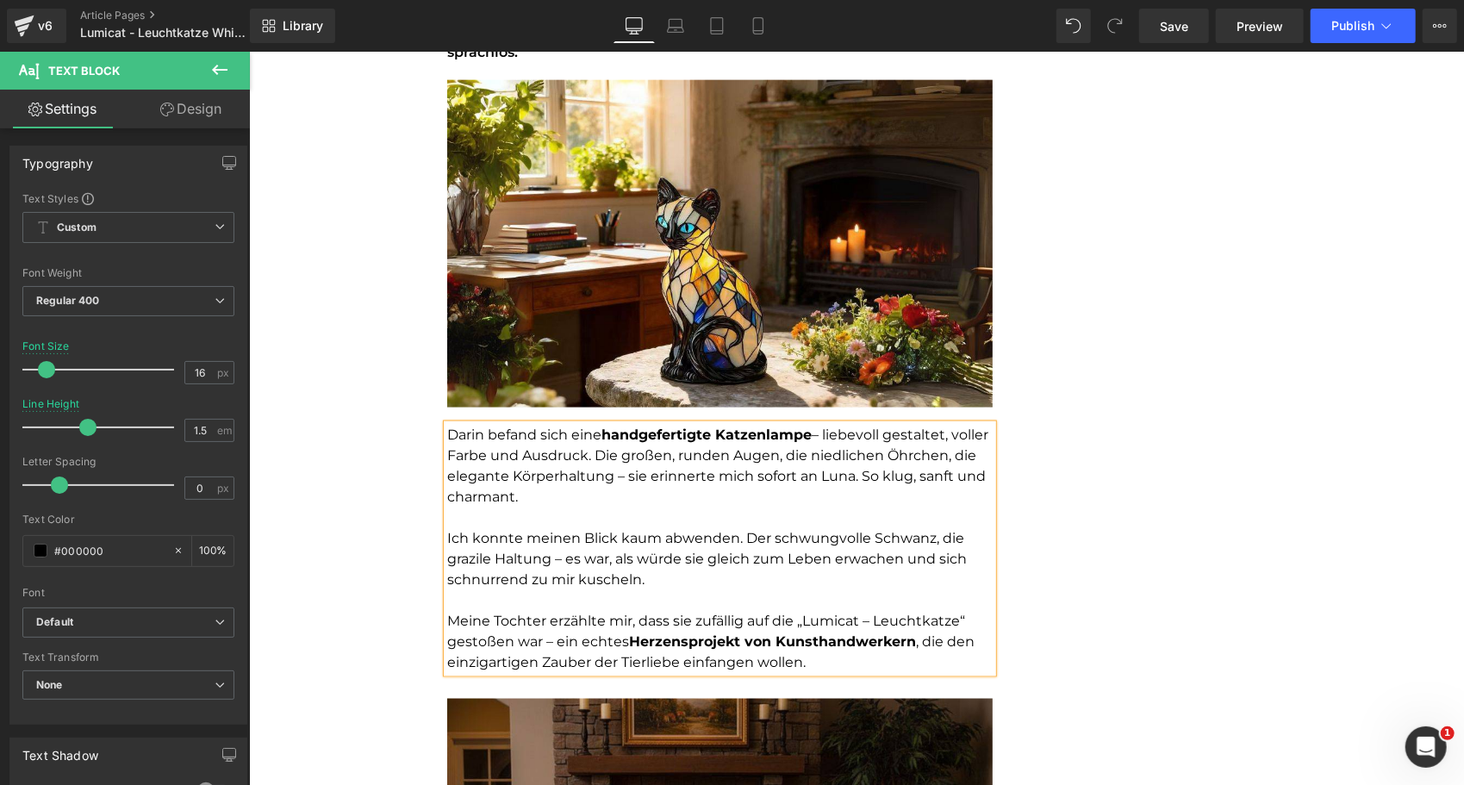
click at [832, 618] on p "Meine Tochter erzählte mir, dass sie zufällig auf die „Lumicat – Leuchtkatze“ g…" at bounding box center [718, 641] width 545 height 62
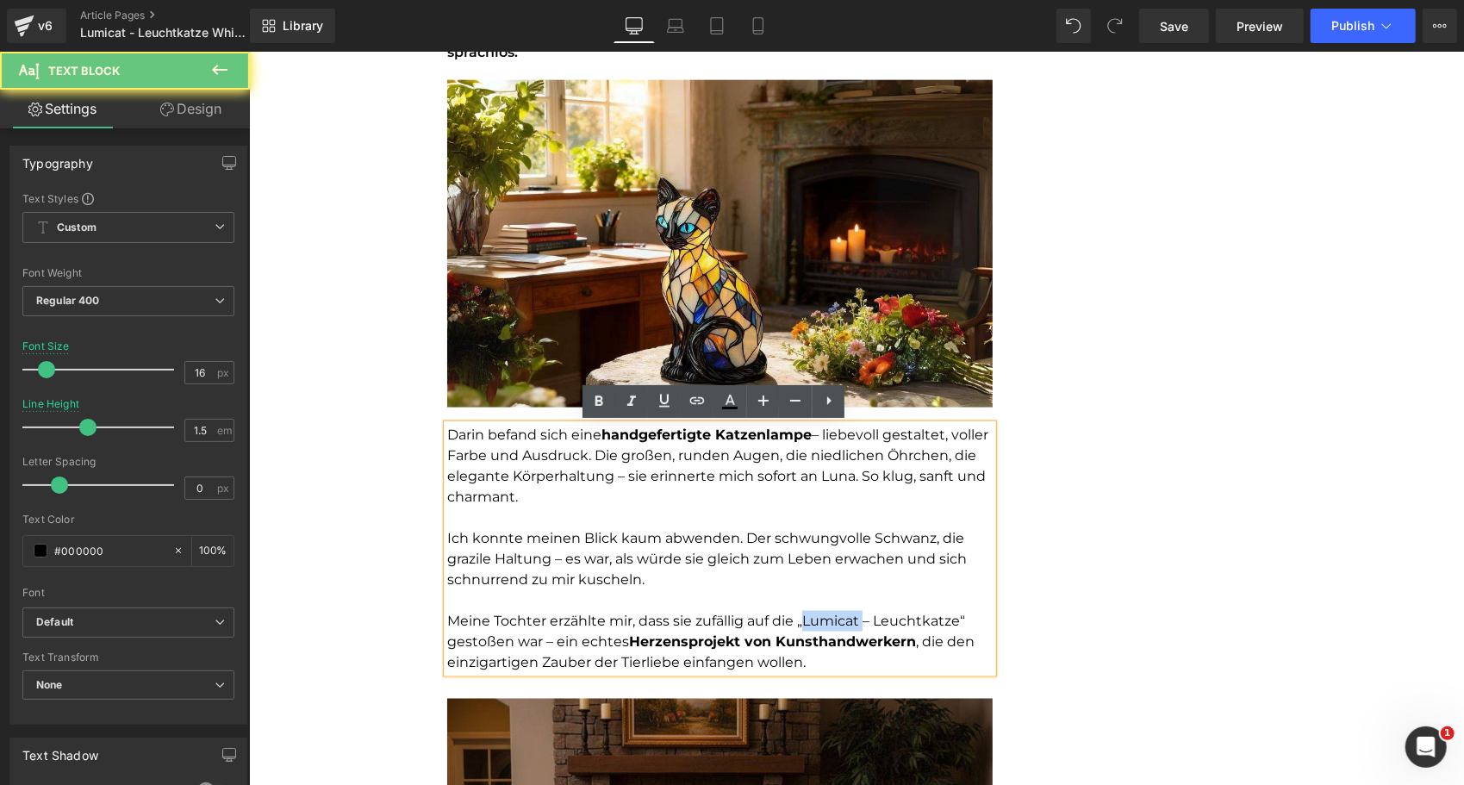
click at [832, 618] on p "Meine Tochter erzählte mir, dass sie zufällig auf die „Lumicat – Leuchtkatze“ g…" at bounding box center [718, 641] width 545 height 62
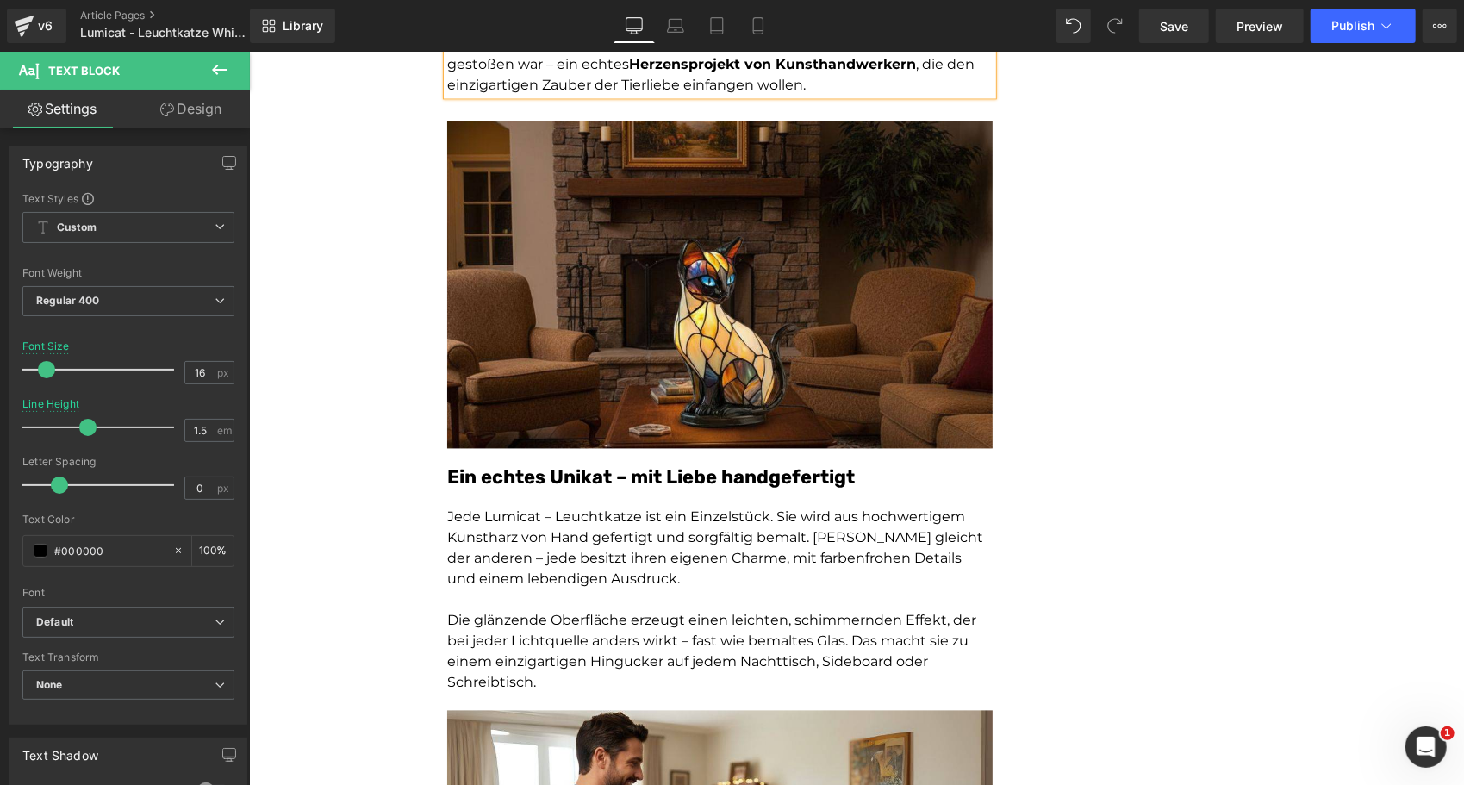
scroll to position [2141, 0]
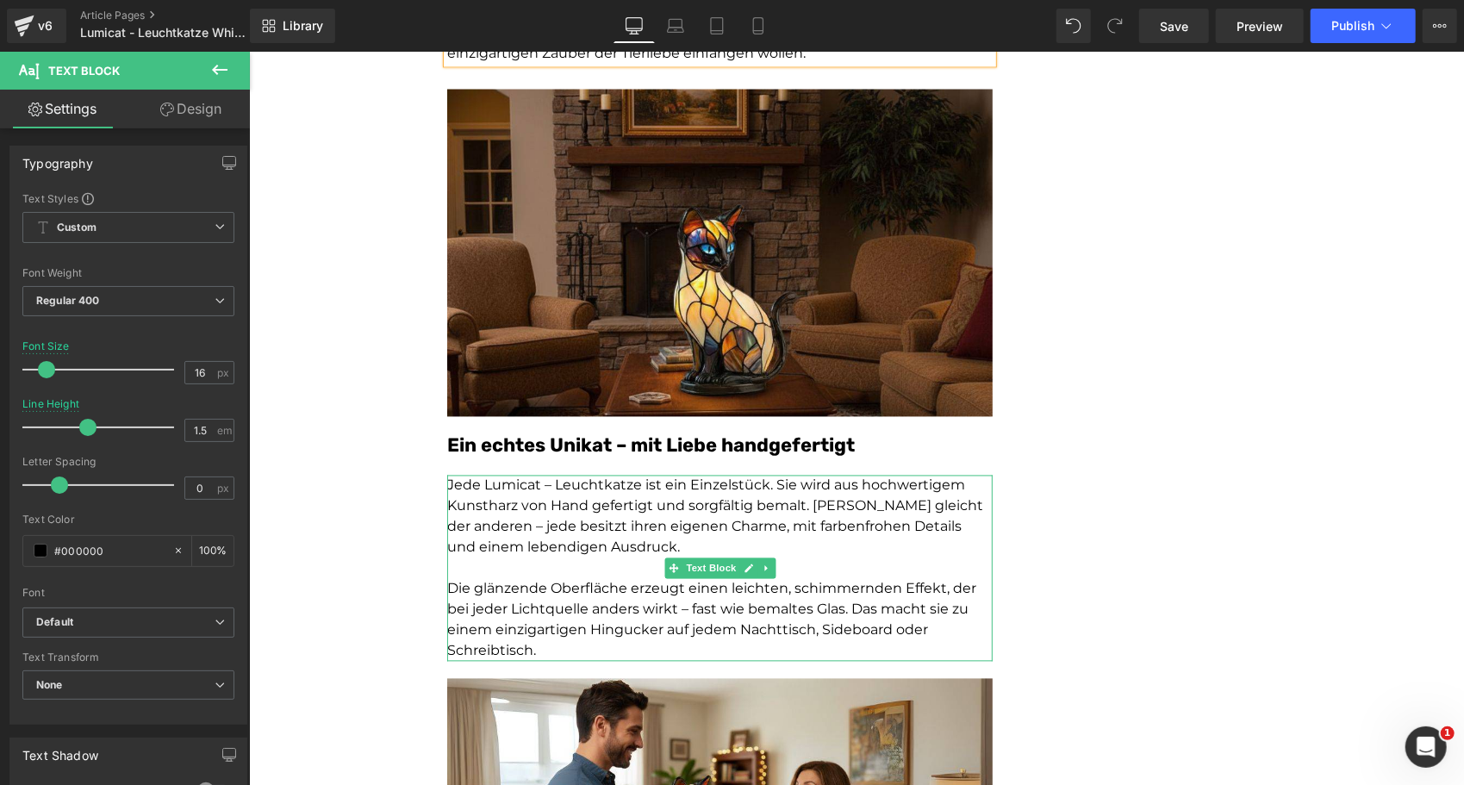
click at [510, 486] on p "Jede Lumicat – Leuchtkatze ist ein Einzelstück. Sie wird aus hochwertigem Kunst…" at bounding box center [718, 516] width 545 height 83
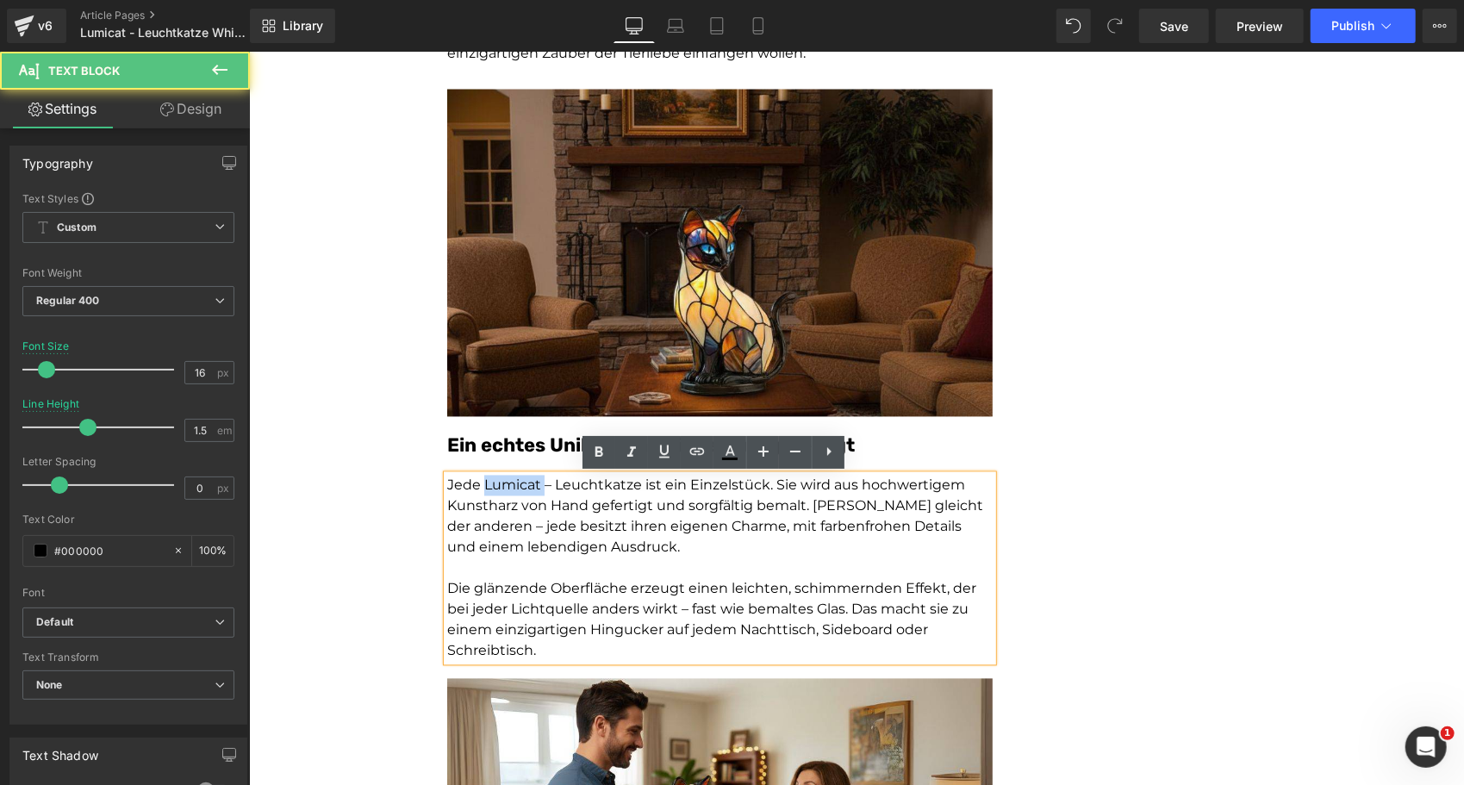
click at [510, 486] on p "Jede Lumicat – Leuchtkatze ist ein Einzelstück. Sie wird aus hochwertigem Kunst…" at bounding box center [718, 516] width 545 height 83
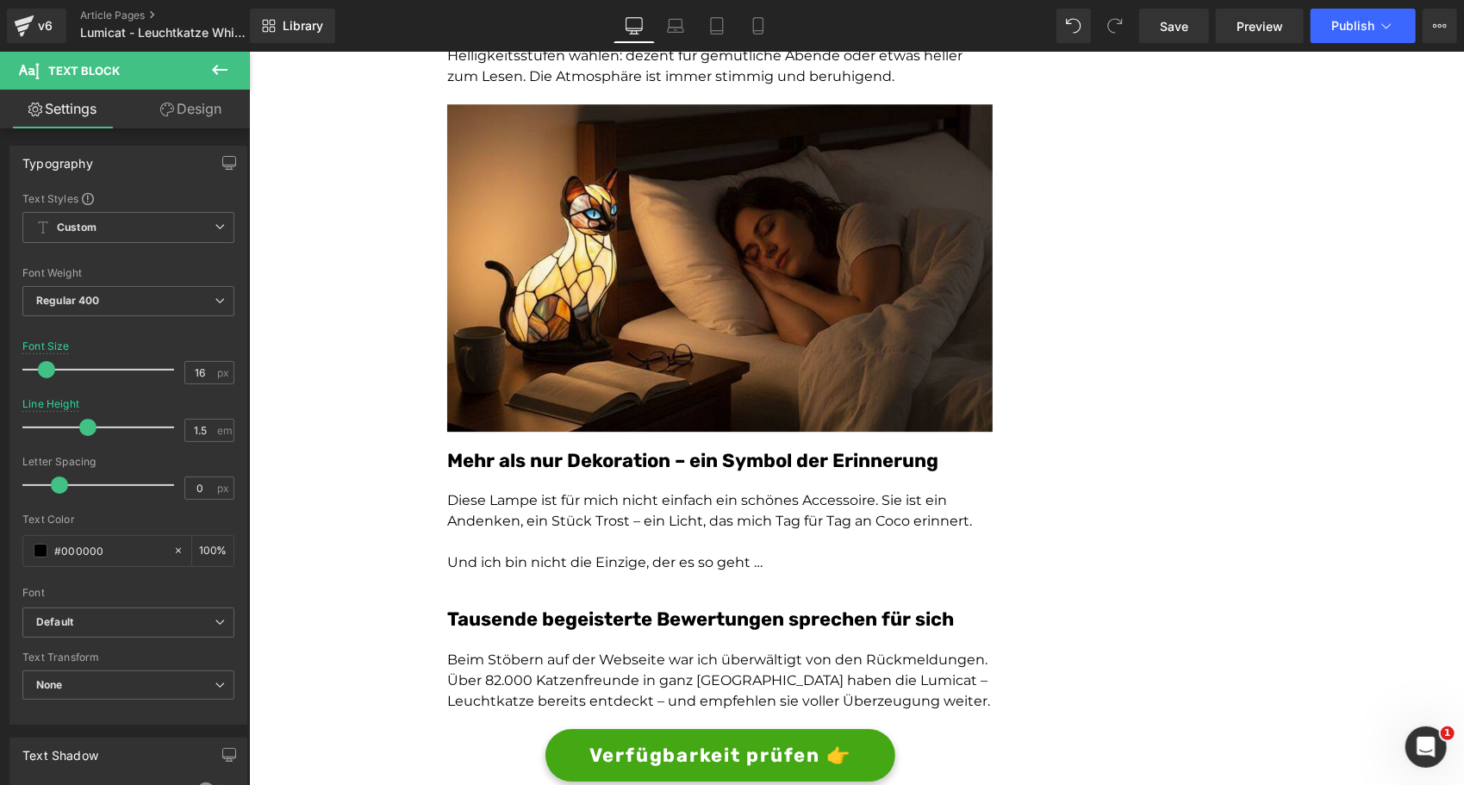
scroll to position [3265, 0]
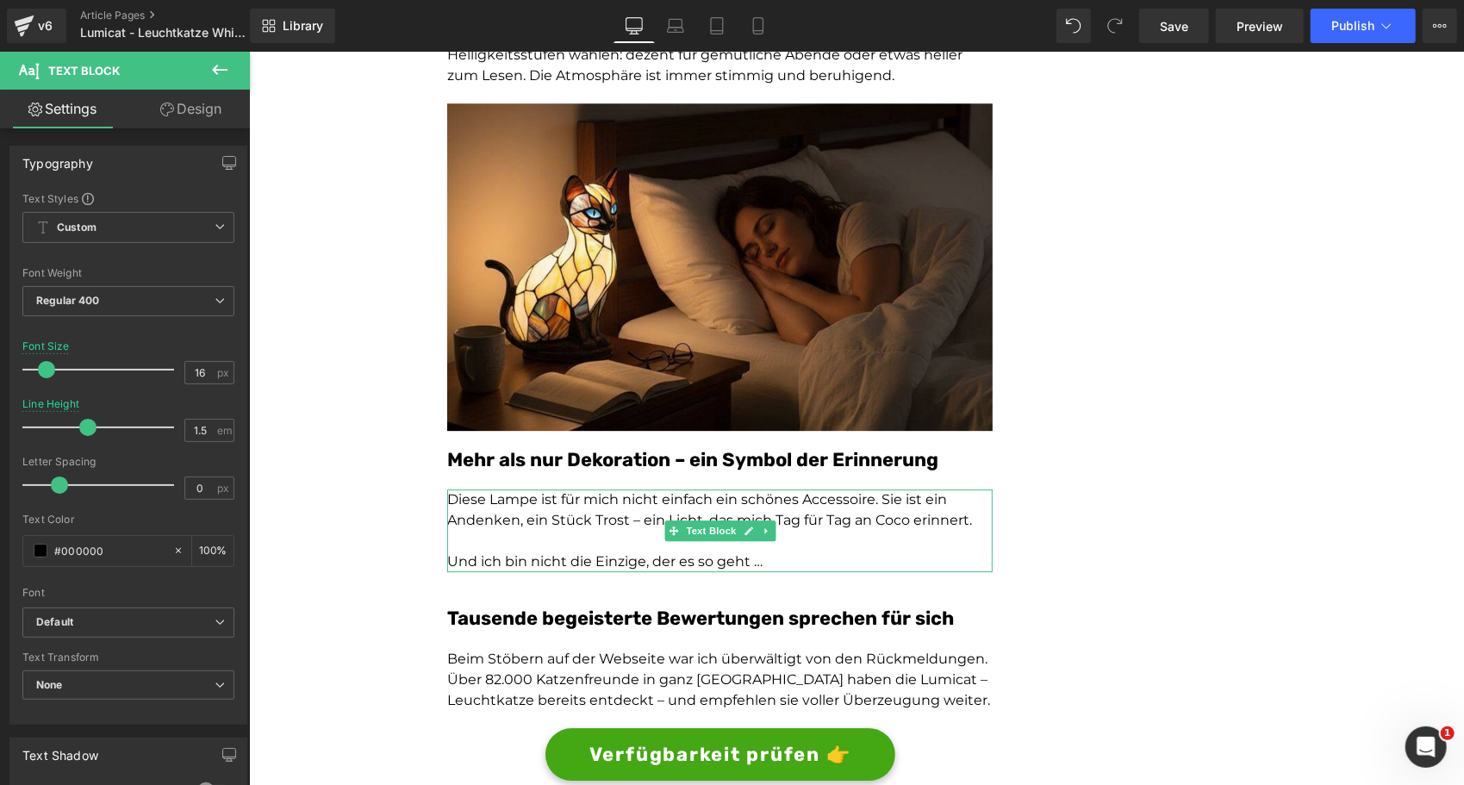
click at [872, 519] on p "Diese Lampe ist für mich nicht einfach ein schönes Accessoire. Sie ist ein Ande…" at bounding box center [718, 508] width 545 height 41
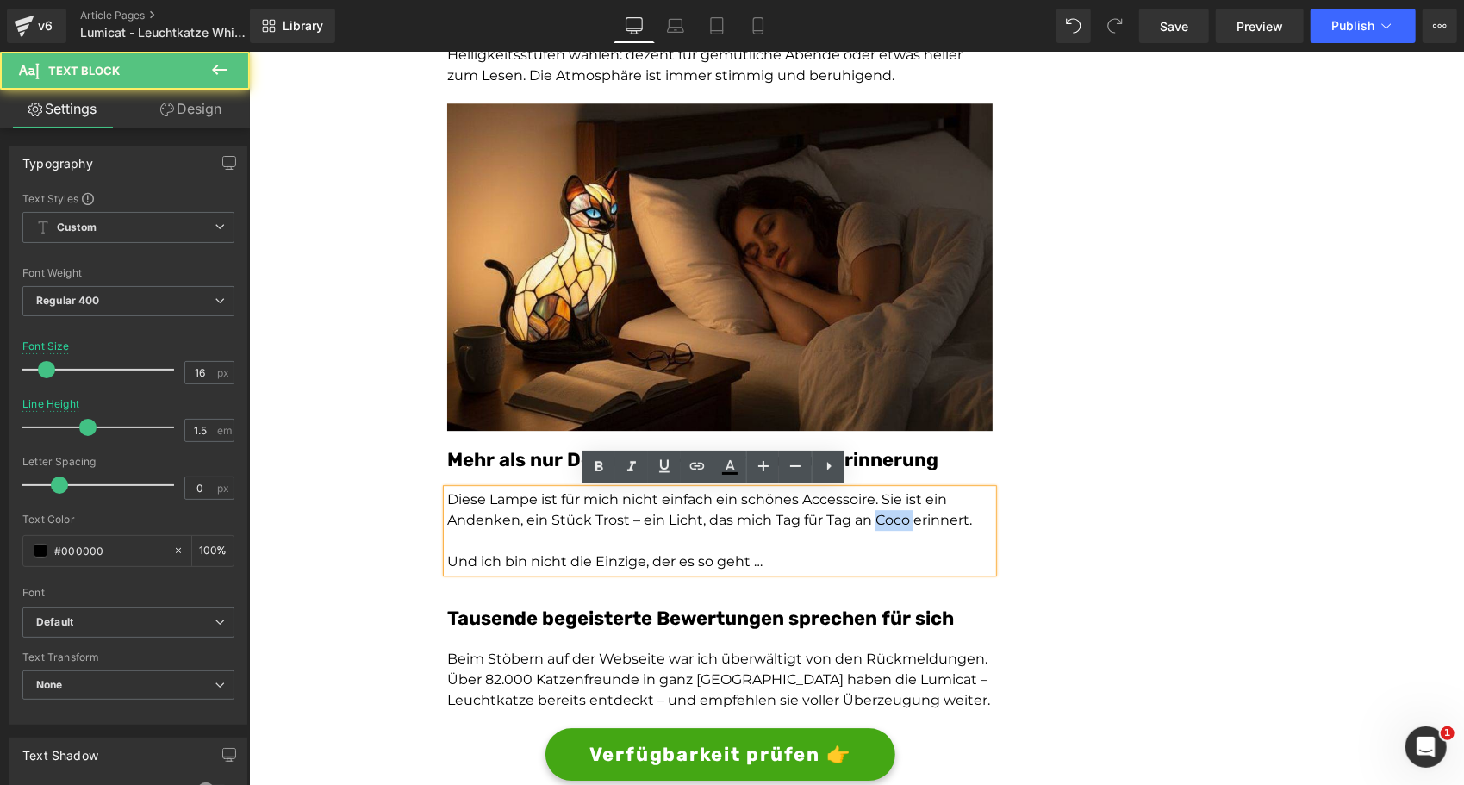
click at [872, 519] on p "Diese Lampe ist für mich nicht einfach ein schönes Accessoire. Sie ist ein Ande…" at bounding box center [718, 508] width 545 height 41
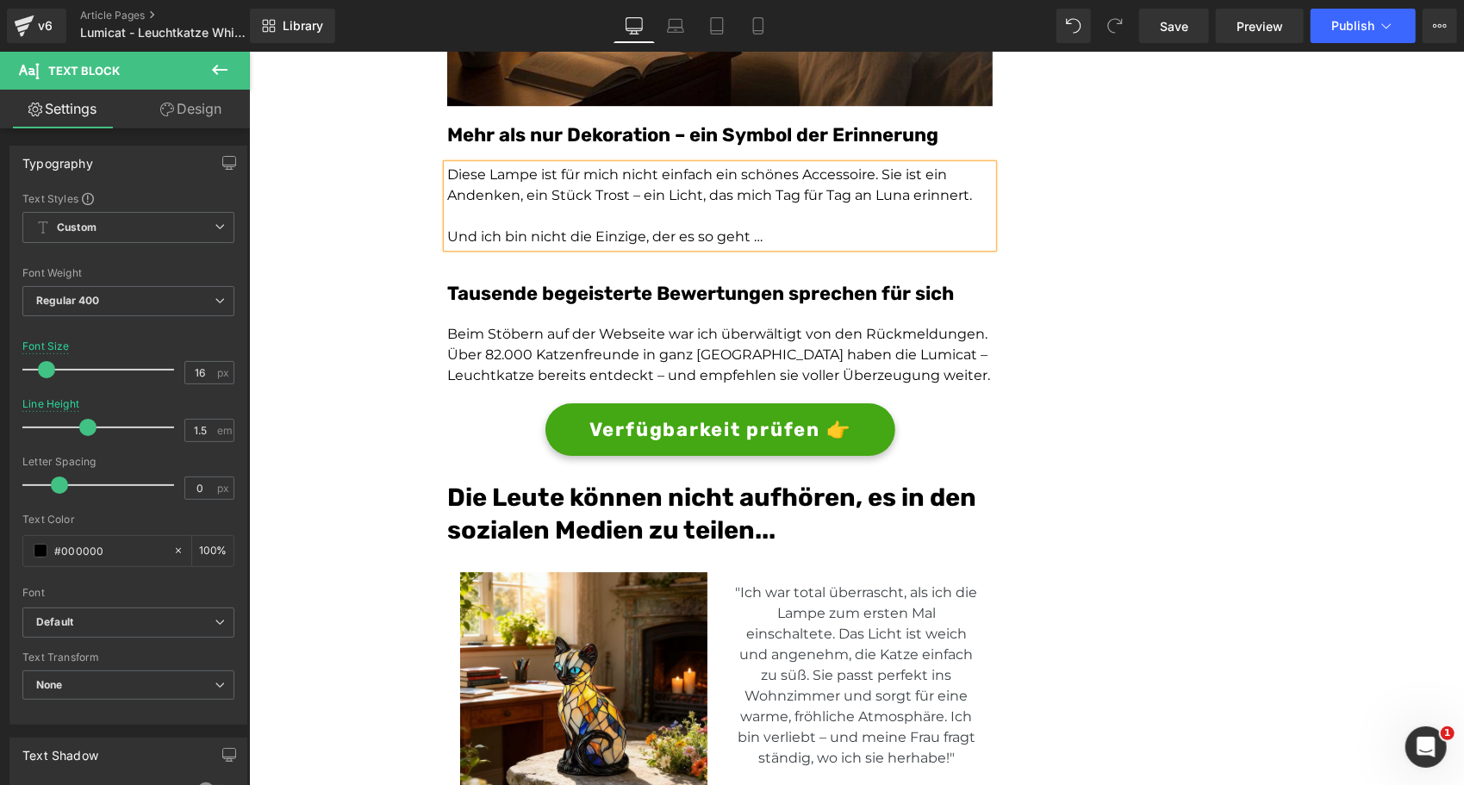
scroll to position [3620, 0]
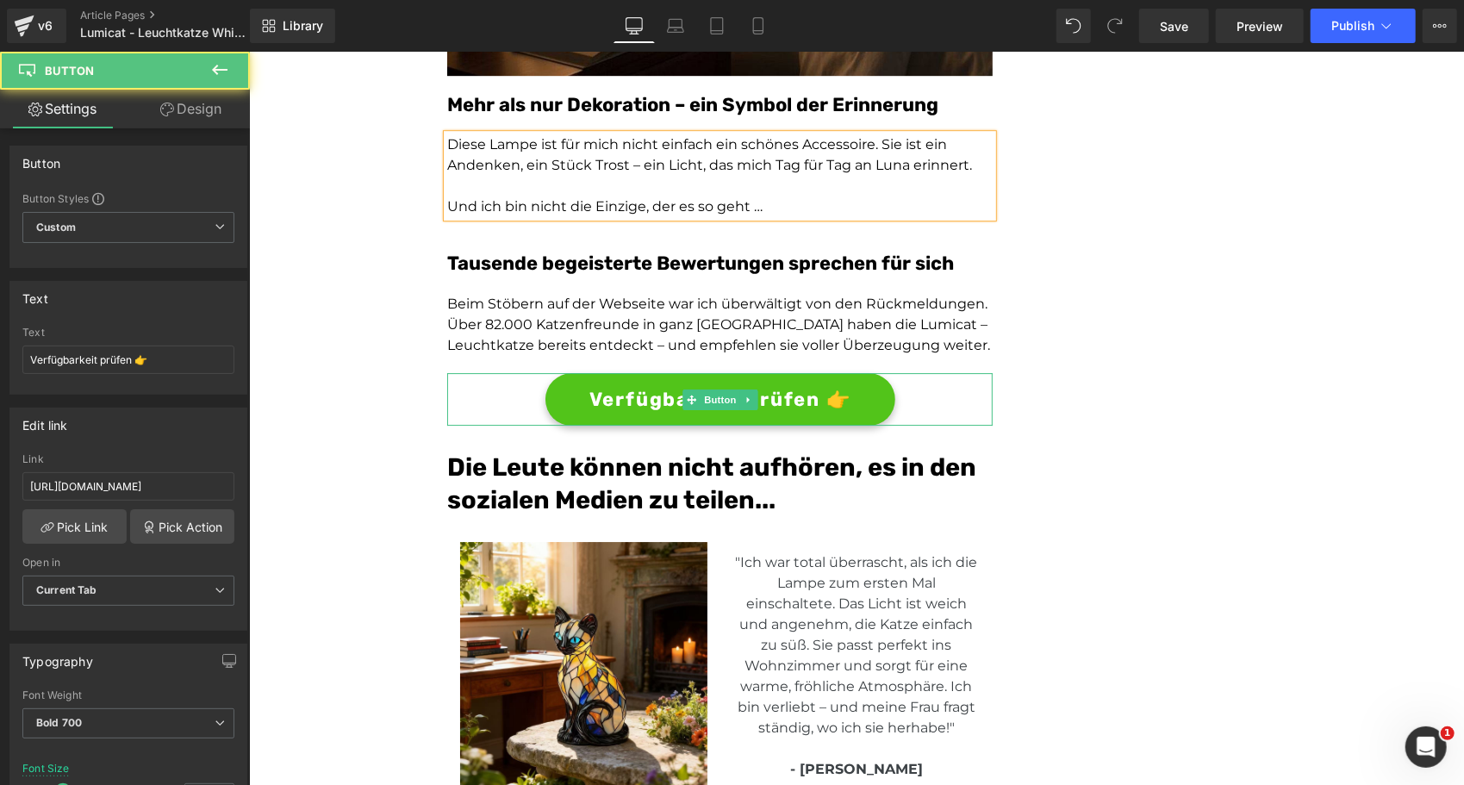
click at [698, 417] on link "Verfügbarkeit prüfen 👉" at bounding box center [719, 398] width 350 height 53
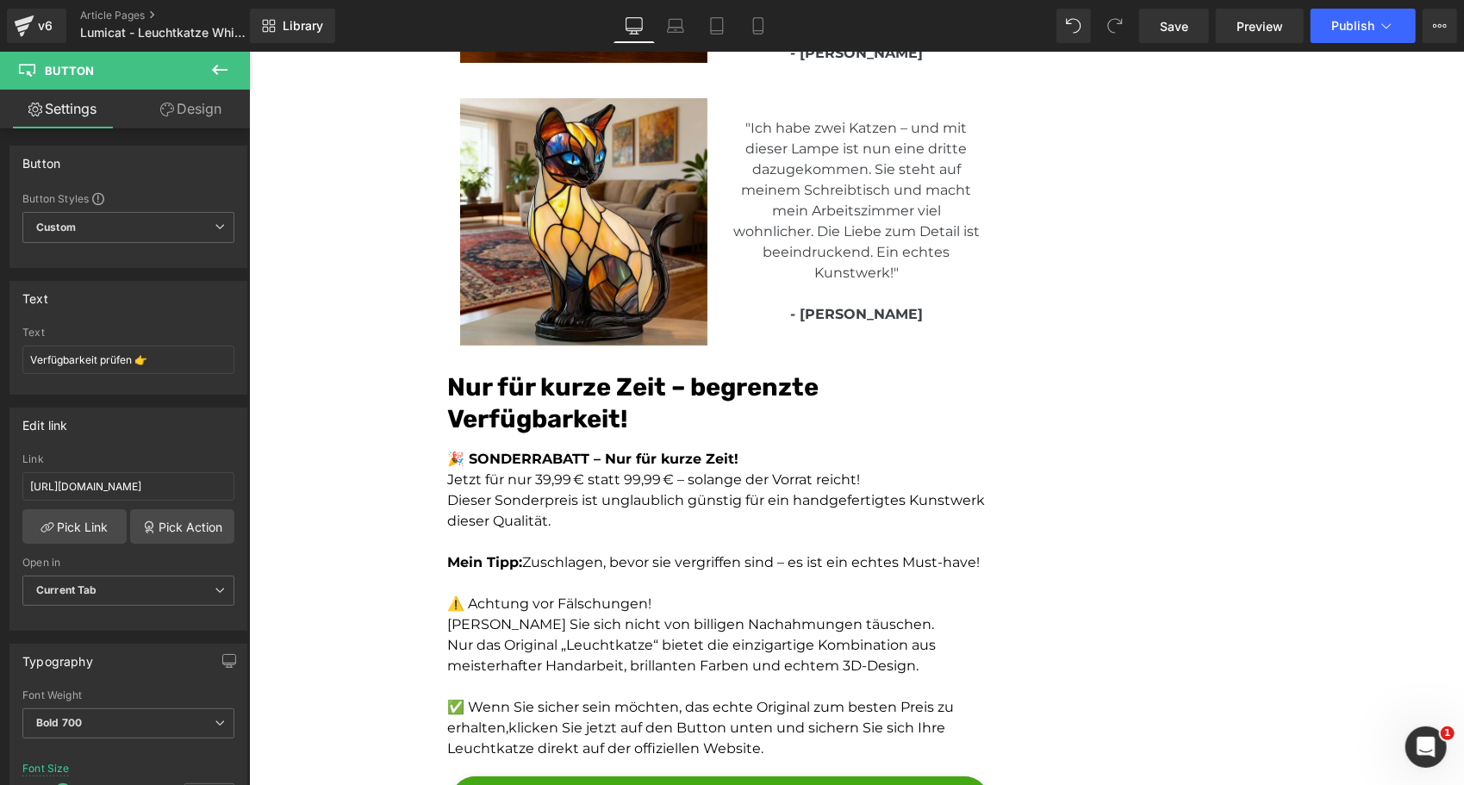
scroll to position [4902, 0]
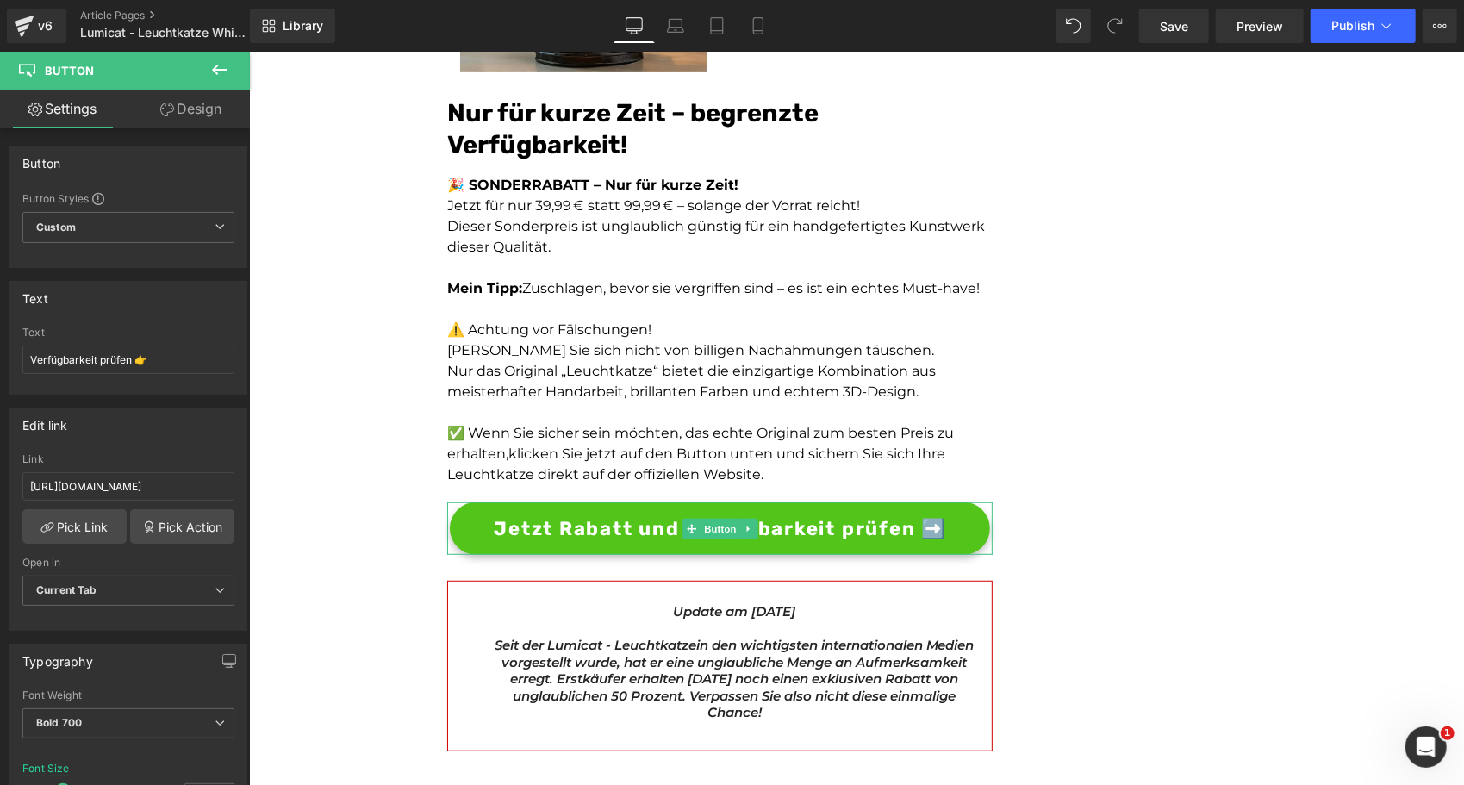
click at [540, 526] on span "Jetzt Rabatt und Verfügbarkeit prüfen ➡️" at bounding box center [719, 527] width 452 height 28
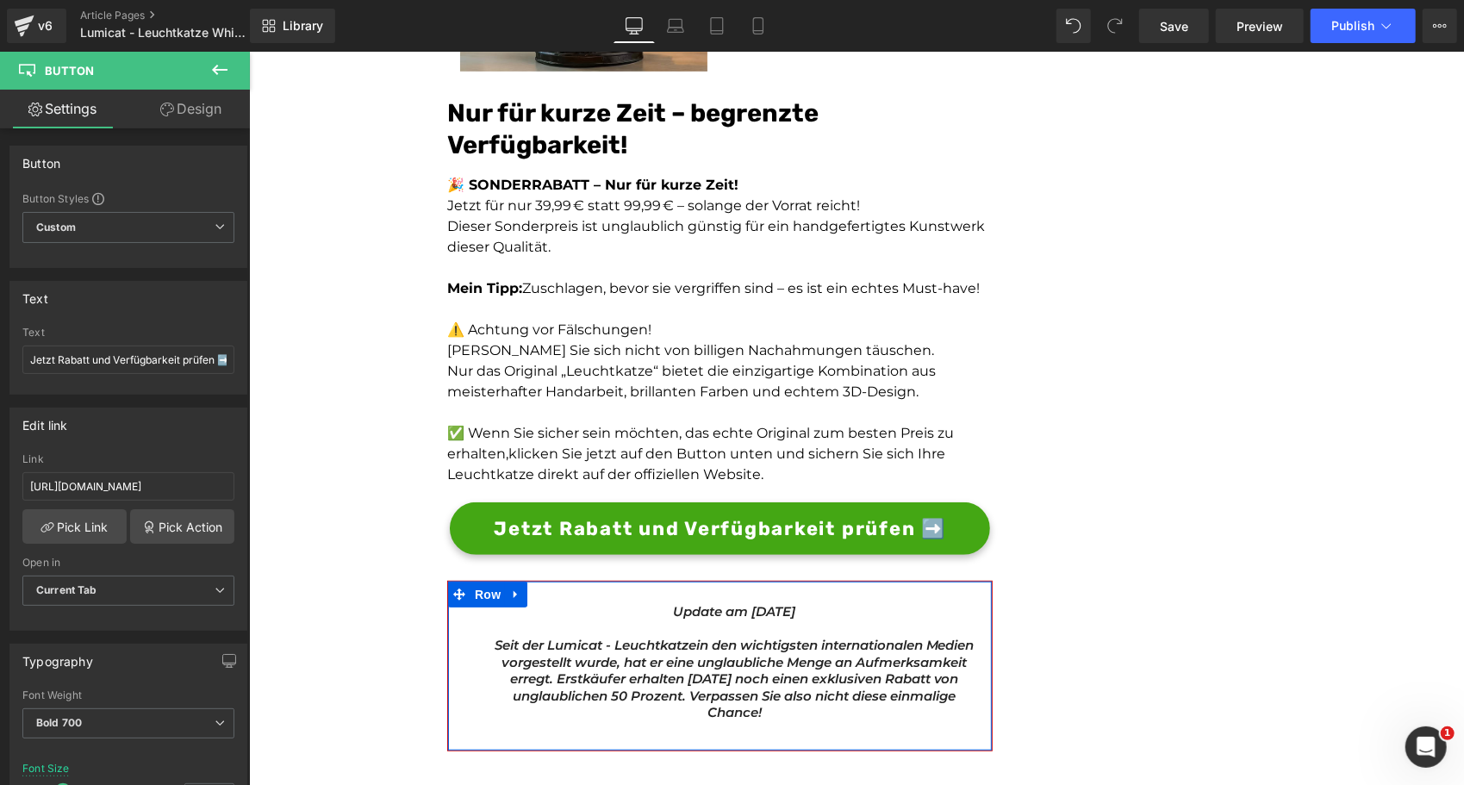
click at [746, 597] on div "Update am [DATE] Text Block Seit der Lumicat - Leuchtkatze in den wichtigsten i…" at bounding box center [718, 665] width 545 height 171
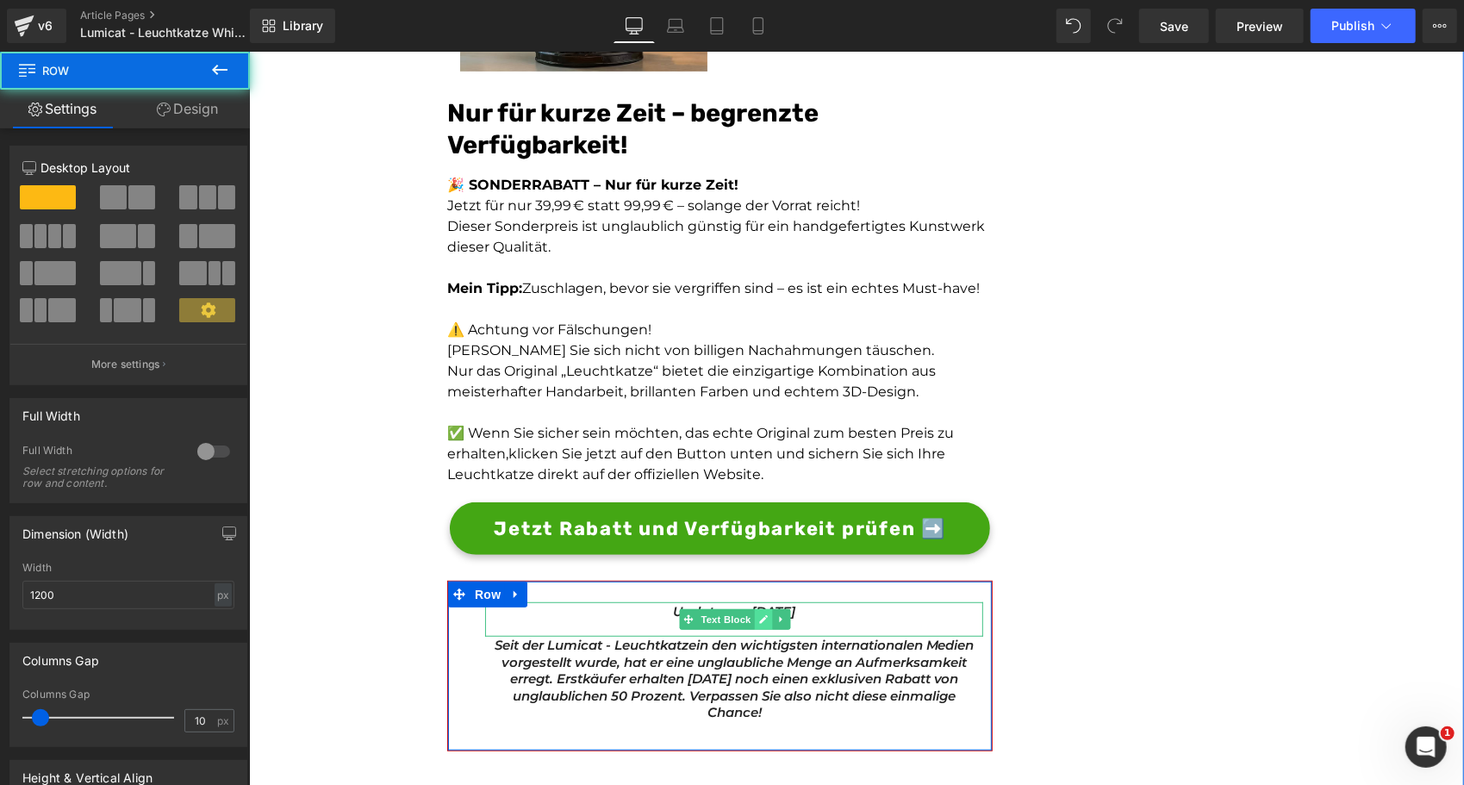
click at [758, 614] on icon at bounding box center [762, 618] width 9 height 9
click at [756, 613] on icon "Update am [DATE]" at bounding box center [733, 610] width 122 height 16
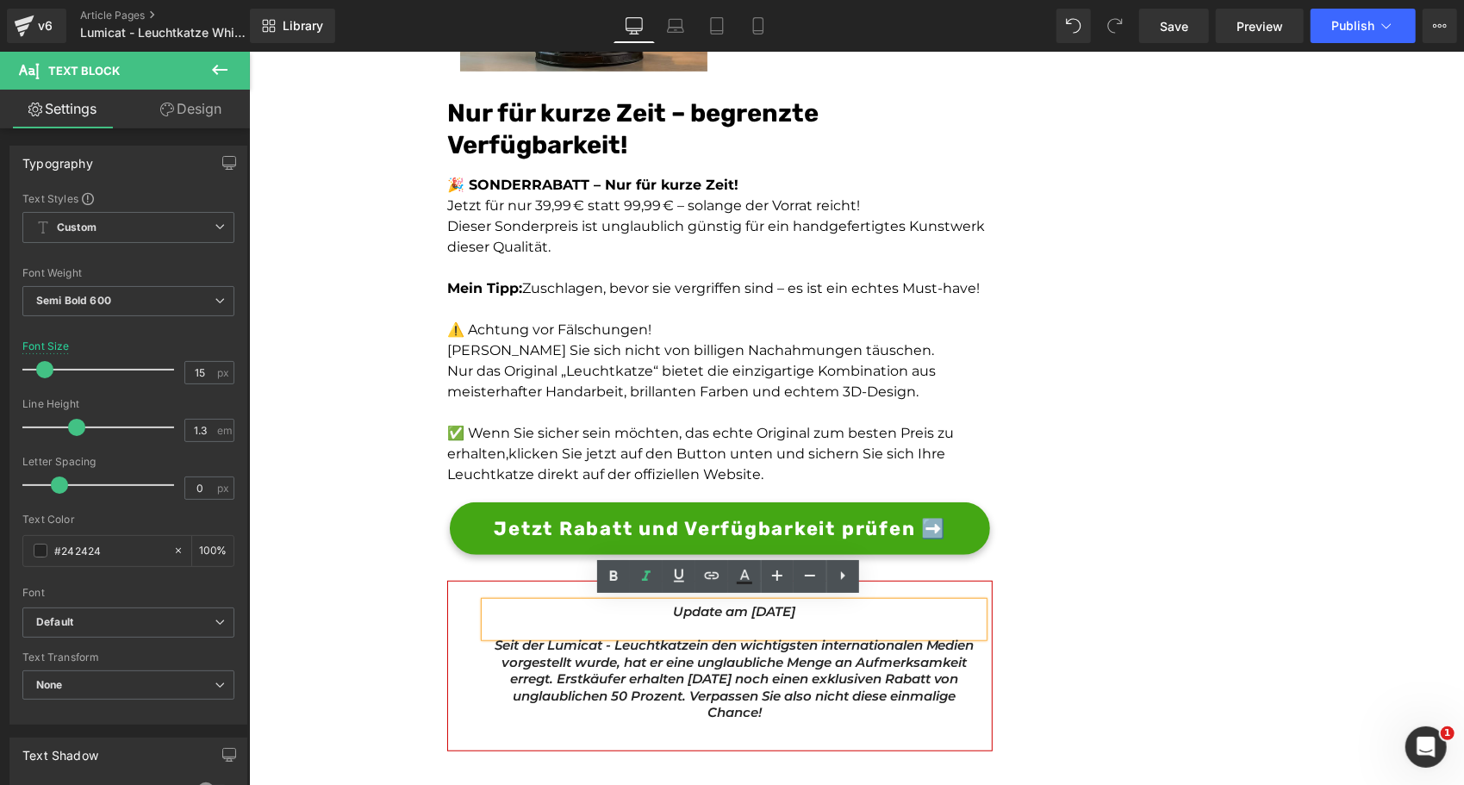
click at [758, 608] on icon "Update am [DATE]" at bounding box center [733, 610] width 122 height 16
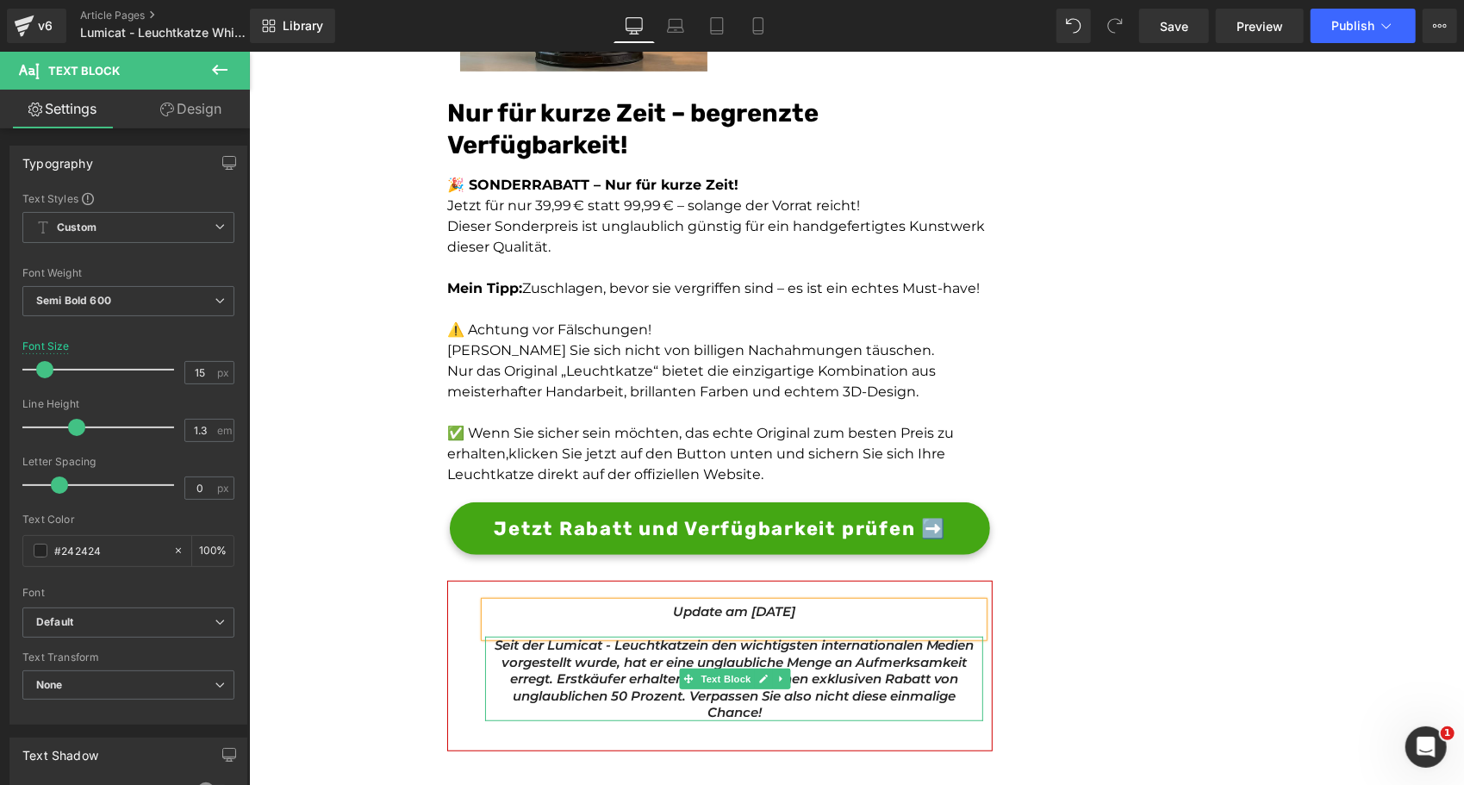
click at [547, 644] on span "Seit der Lumicat - Leuchtkatze" at bounding box center [595, 644] width 202 height 16
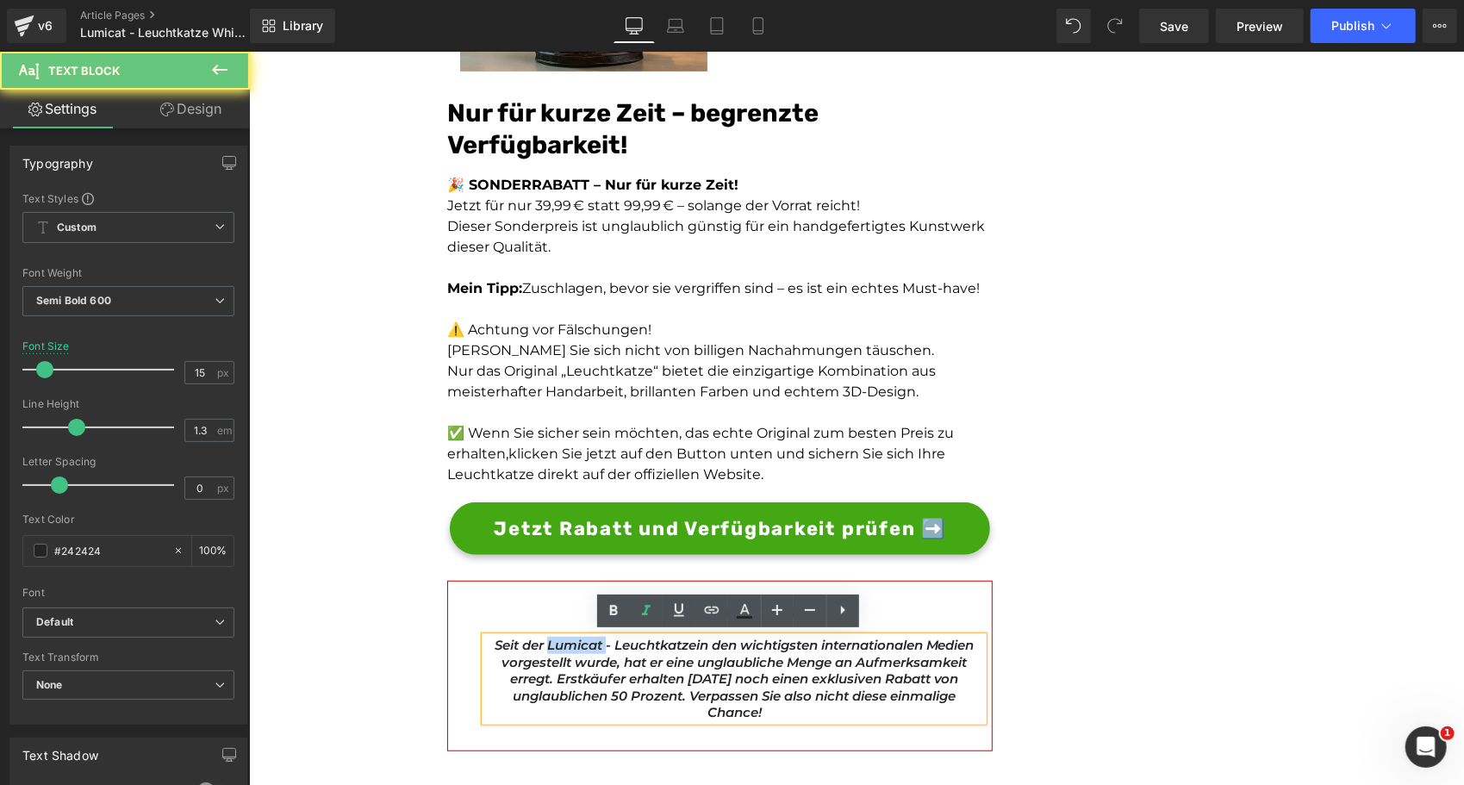
click at [547, 644] on span "Seit der Lumicat - Leuchtkatze" at bounding box center [595, 644] width 202 height 16
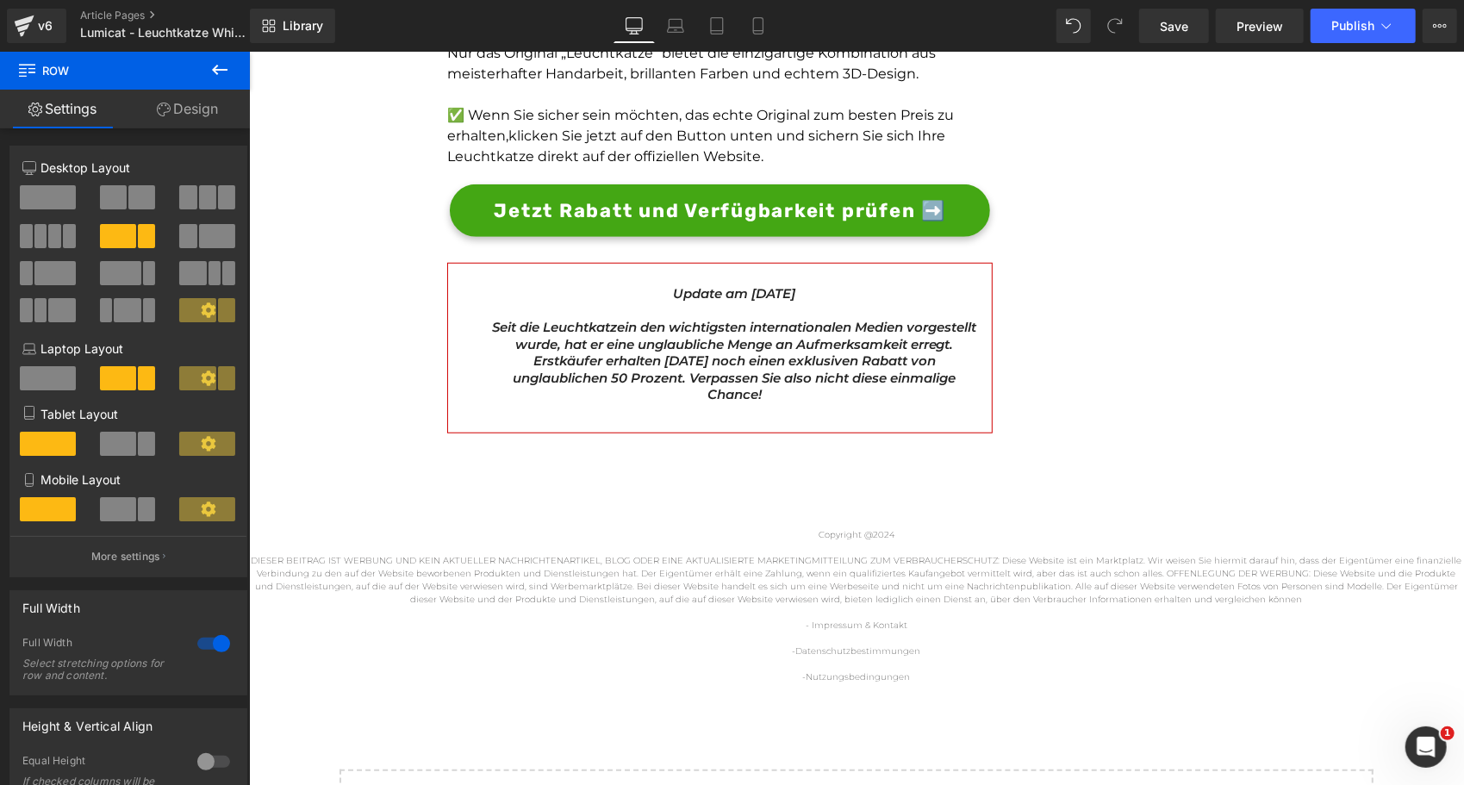
scroll to position [5221, 0]
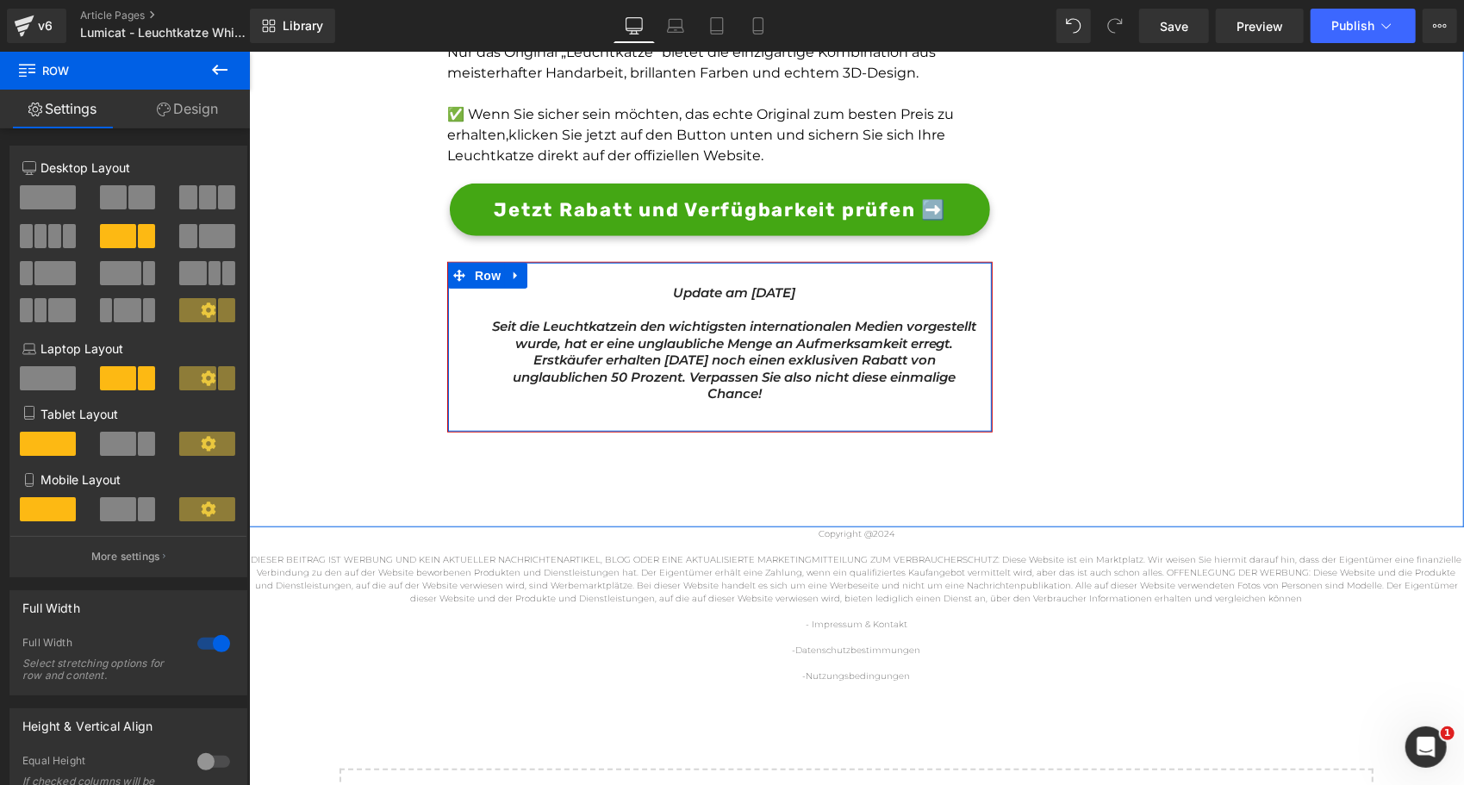
click at [607, 375] on span "in den wichtigsten internationalen Medien vorgestellt wurde, hat er eine unglau…" at bounding box center [743, 359] width 463 height 84
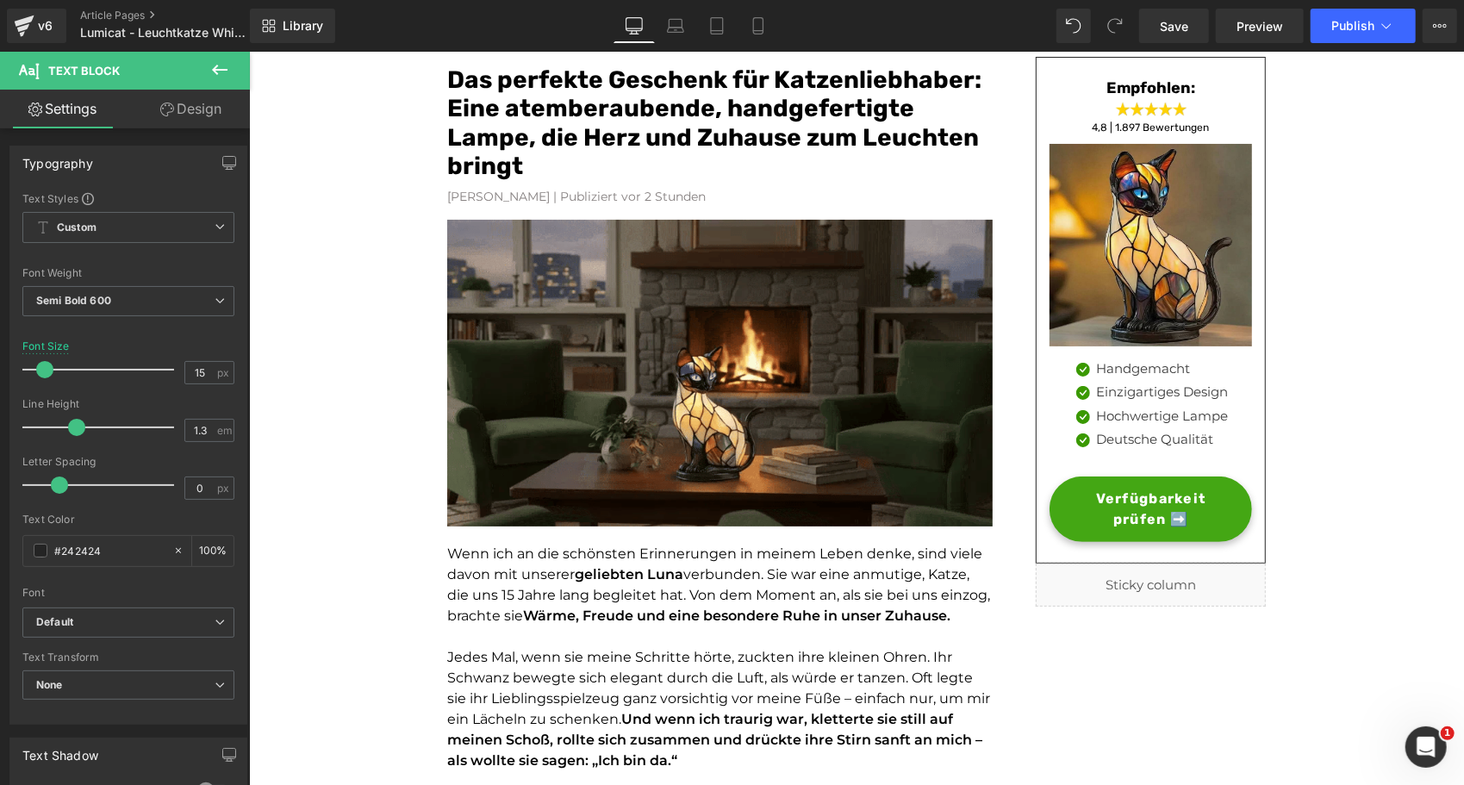
scroll to position [0, 0]
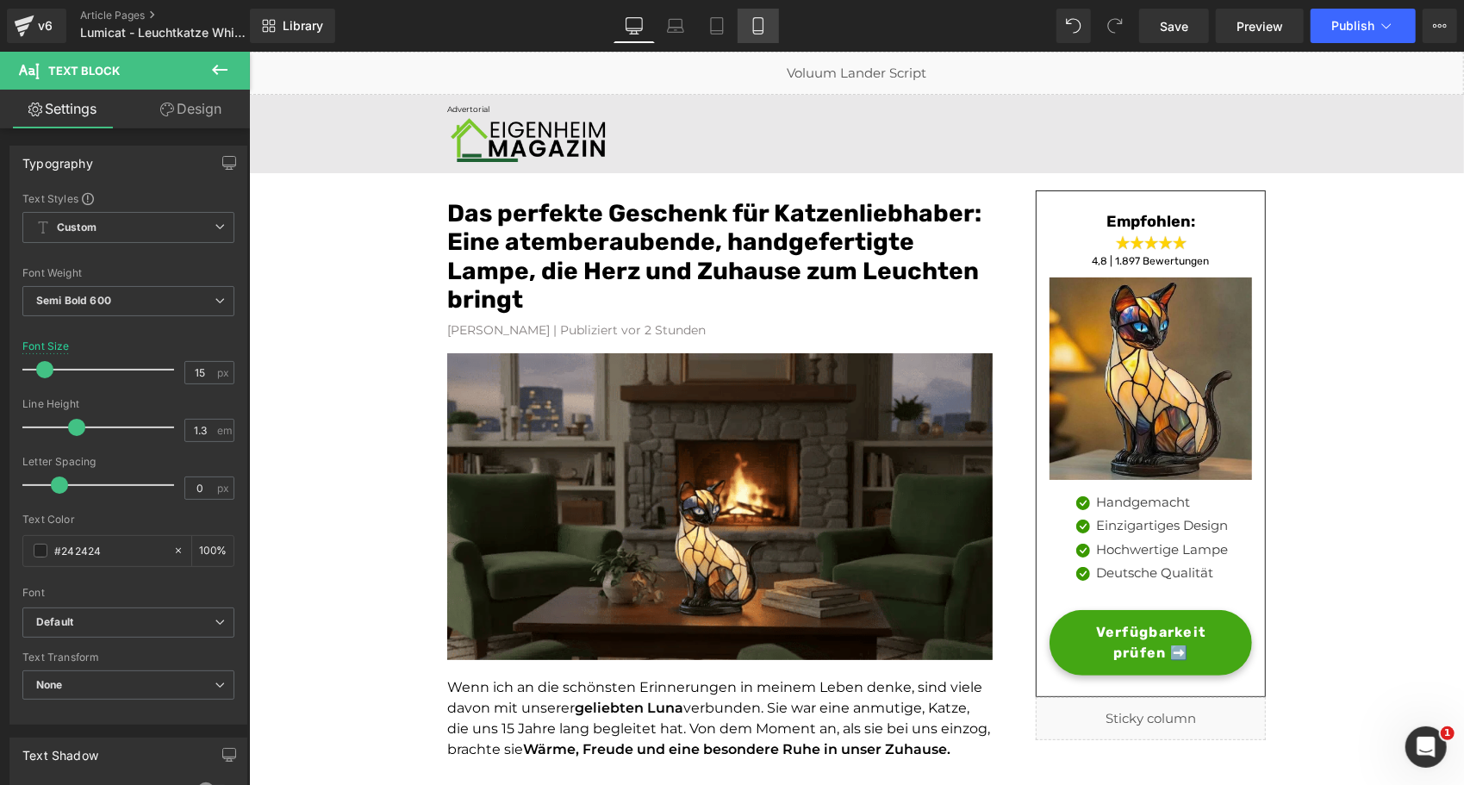
click at [756, 38] on link "Mobile" at bounding box center [757, 26] width 41 height 34
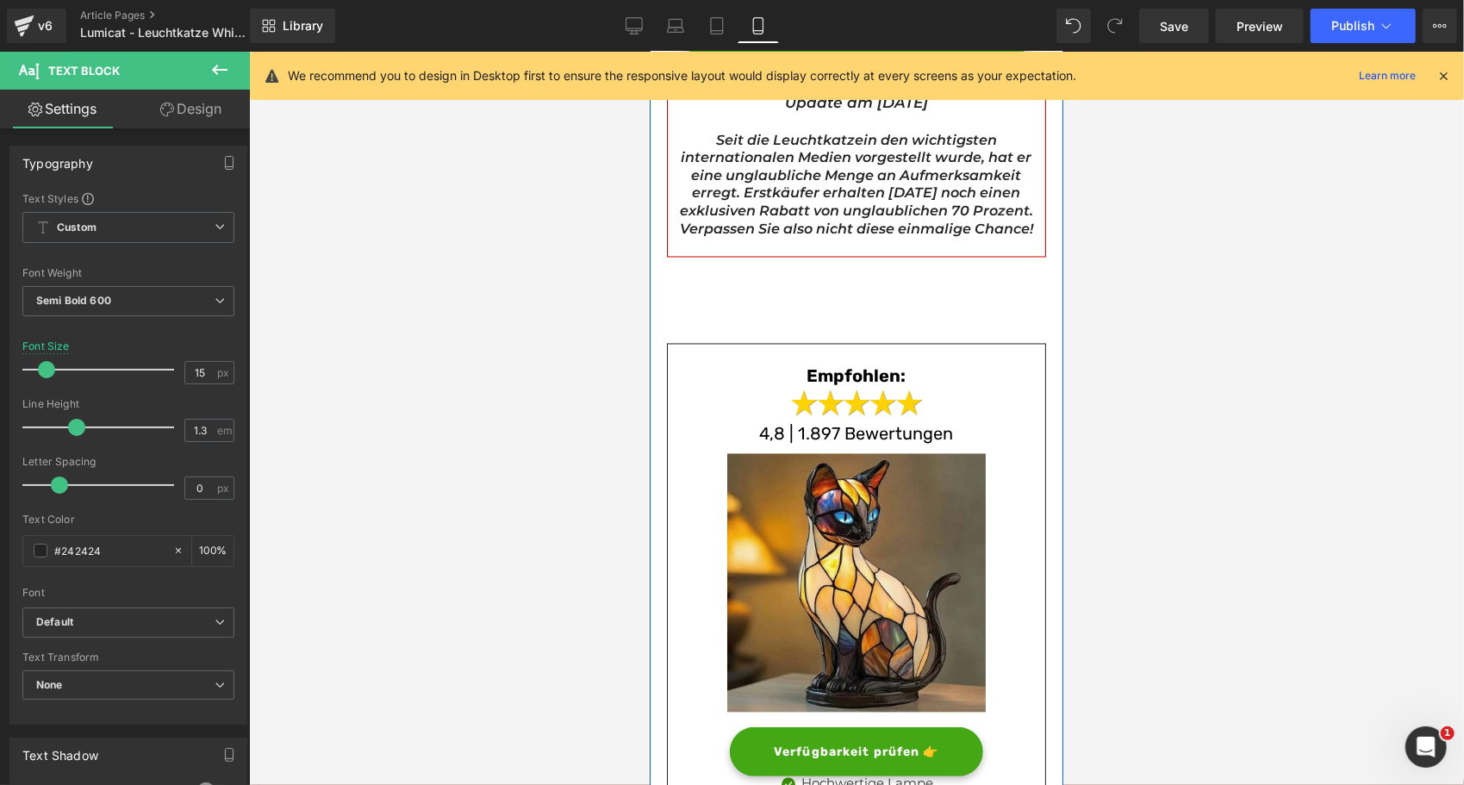
scroll to position [6459, 0]
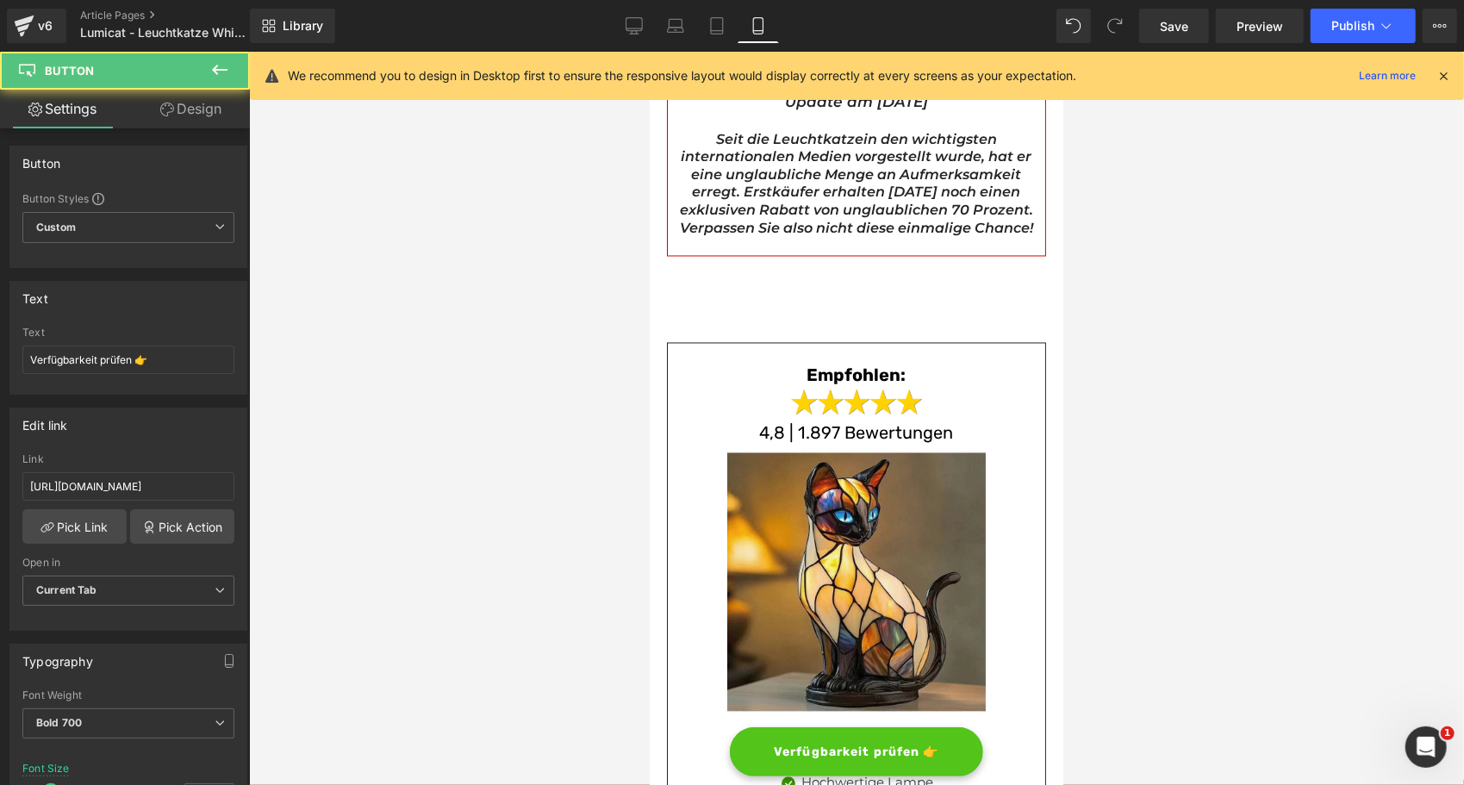
click at [774, 747] on span "Verfügbarkeit prüfen 👉" at bounding box center [855, 751] width 165 height 18
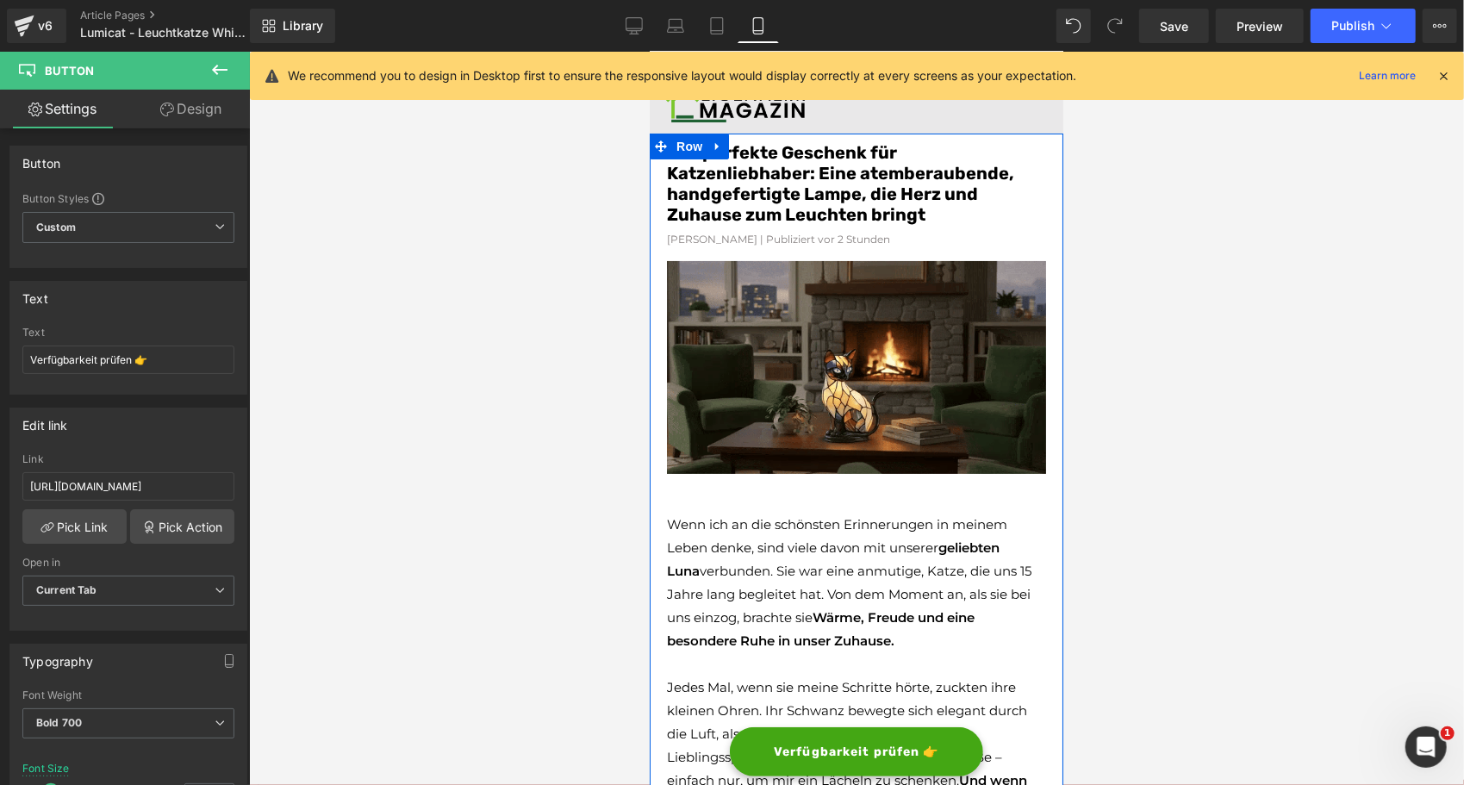
scroll to position [0, 0]
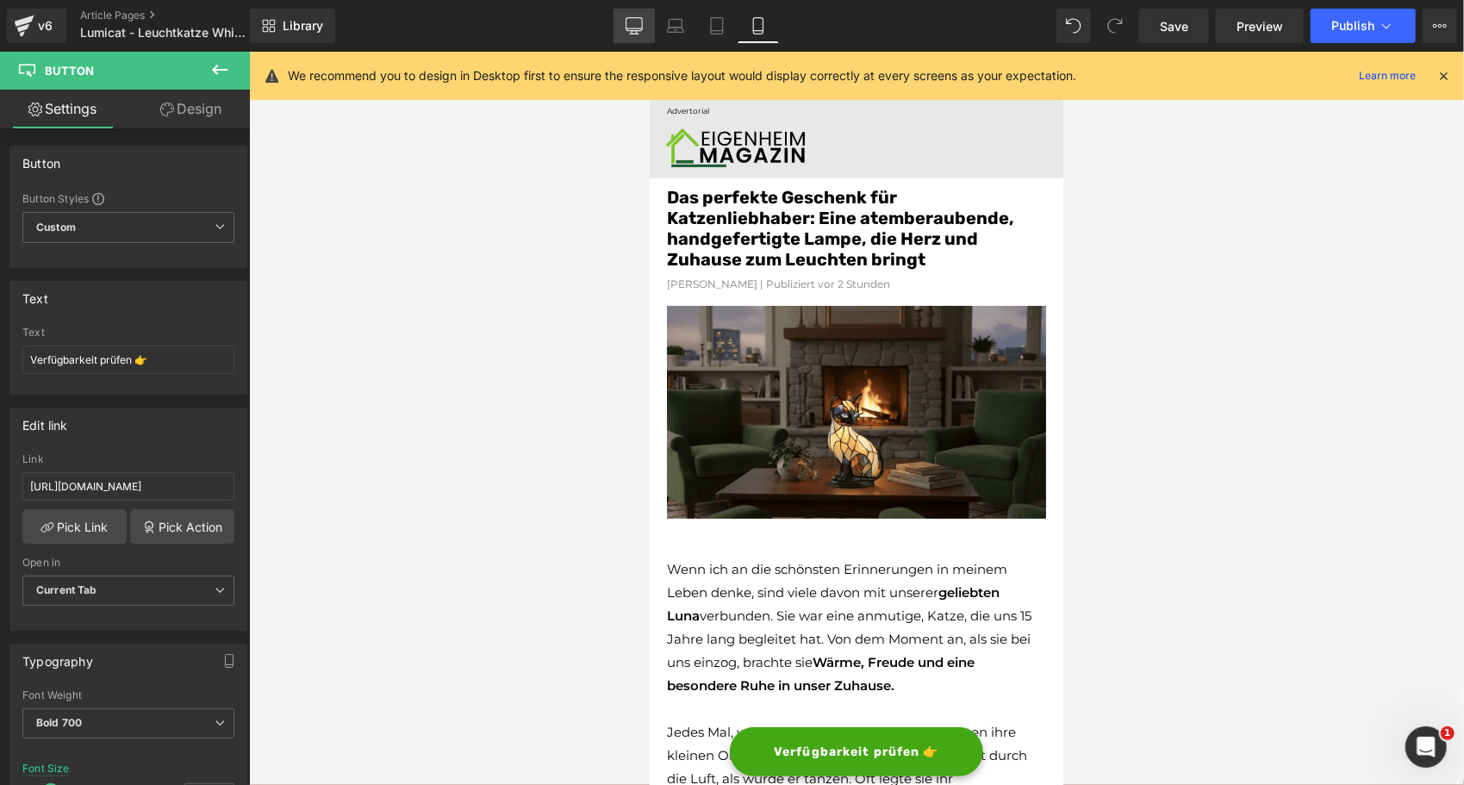
click at [619, 33] on link "Desktop" at bounding box center [633, 26] width 41 height 34
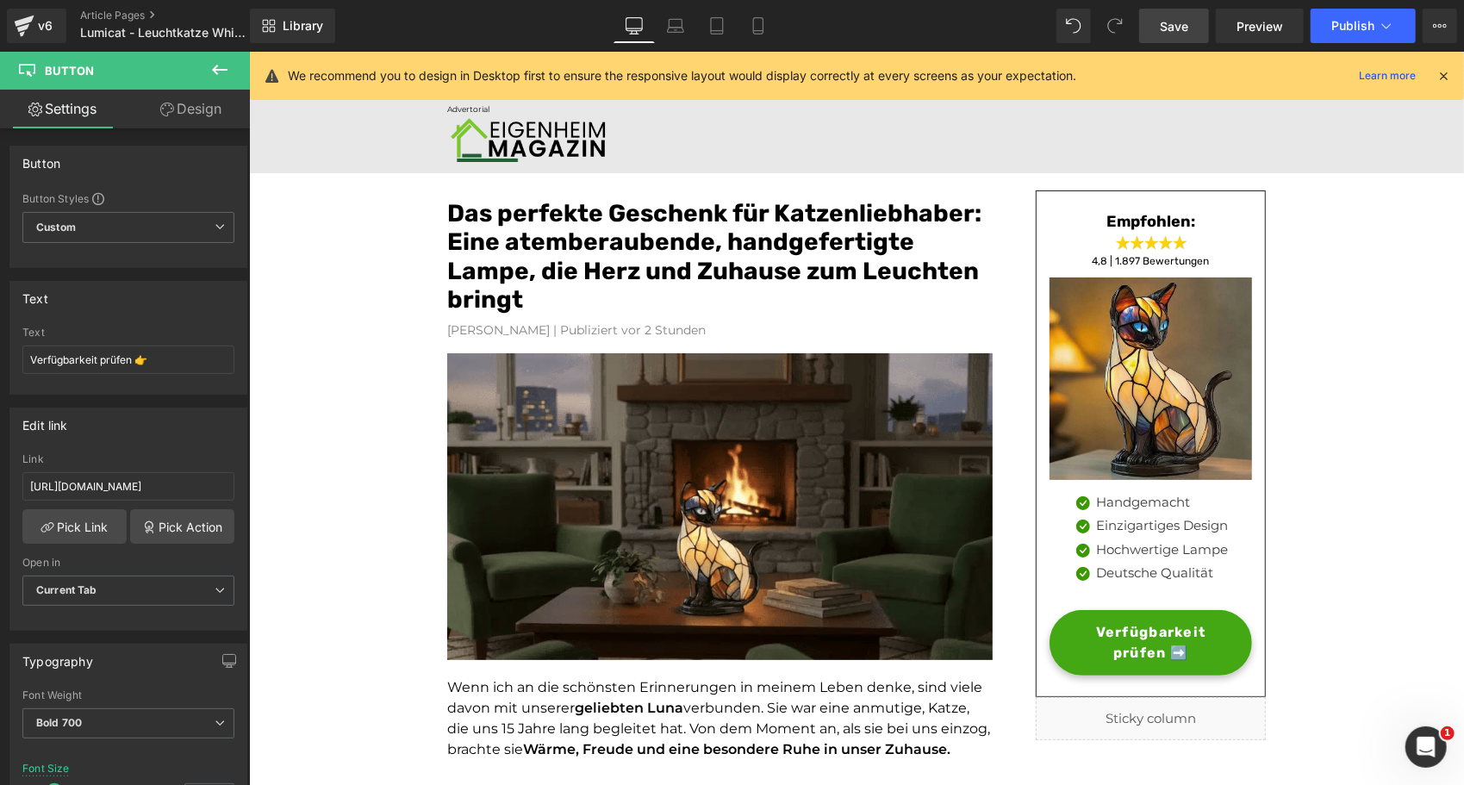
click at [1178, 22] on span "Save" at bounding box center [1174, 26] width 28 height 18
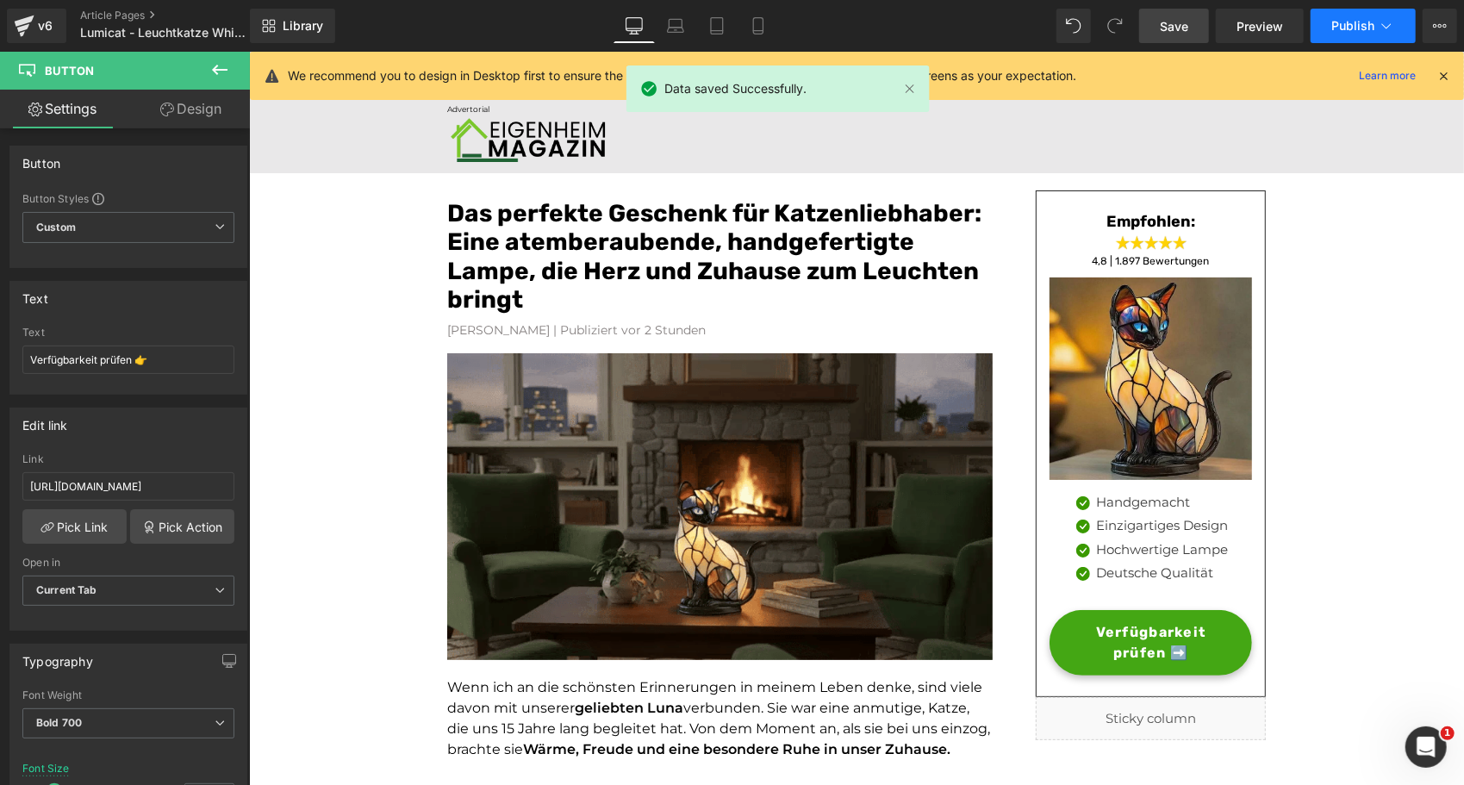
click at [1334, 16] on button "Publish" at bounding box center [1362, 26] width 105 height 34
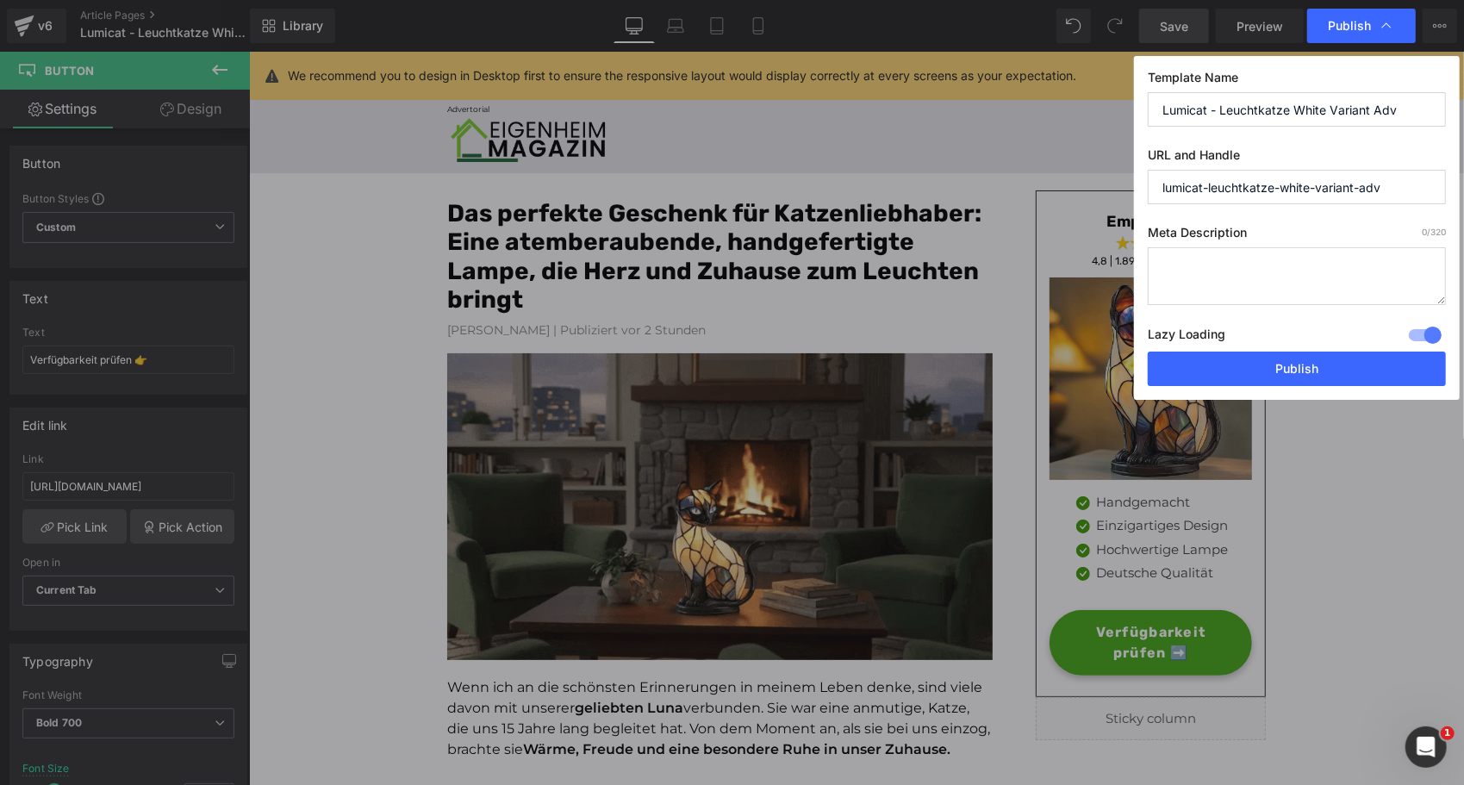
click at [1332, 192] on input "lumicat-leuchtkatze-white-variant-adv" at bounding box center [1297, 187] width 298 height 34
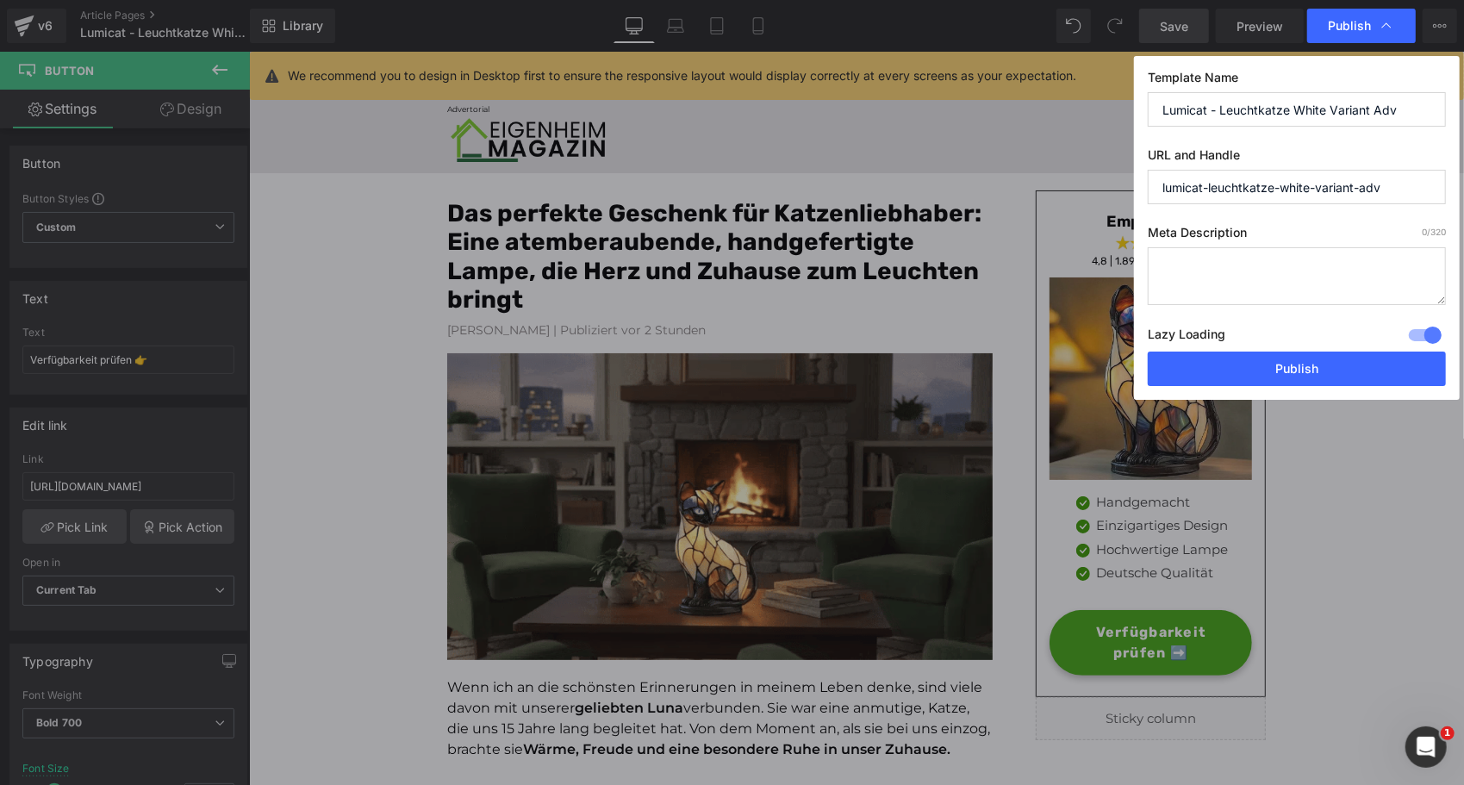
click at [1332, 192] on input "lumicat-leuchtkatze-white-variant-adv" at bounding box center [1297, 187] width 298 height 34
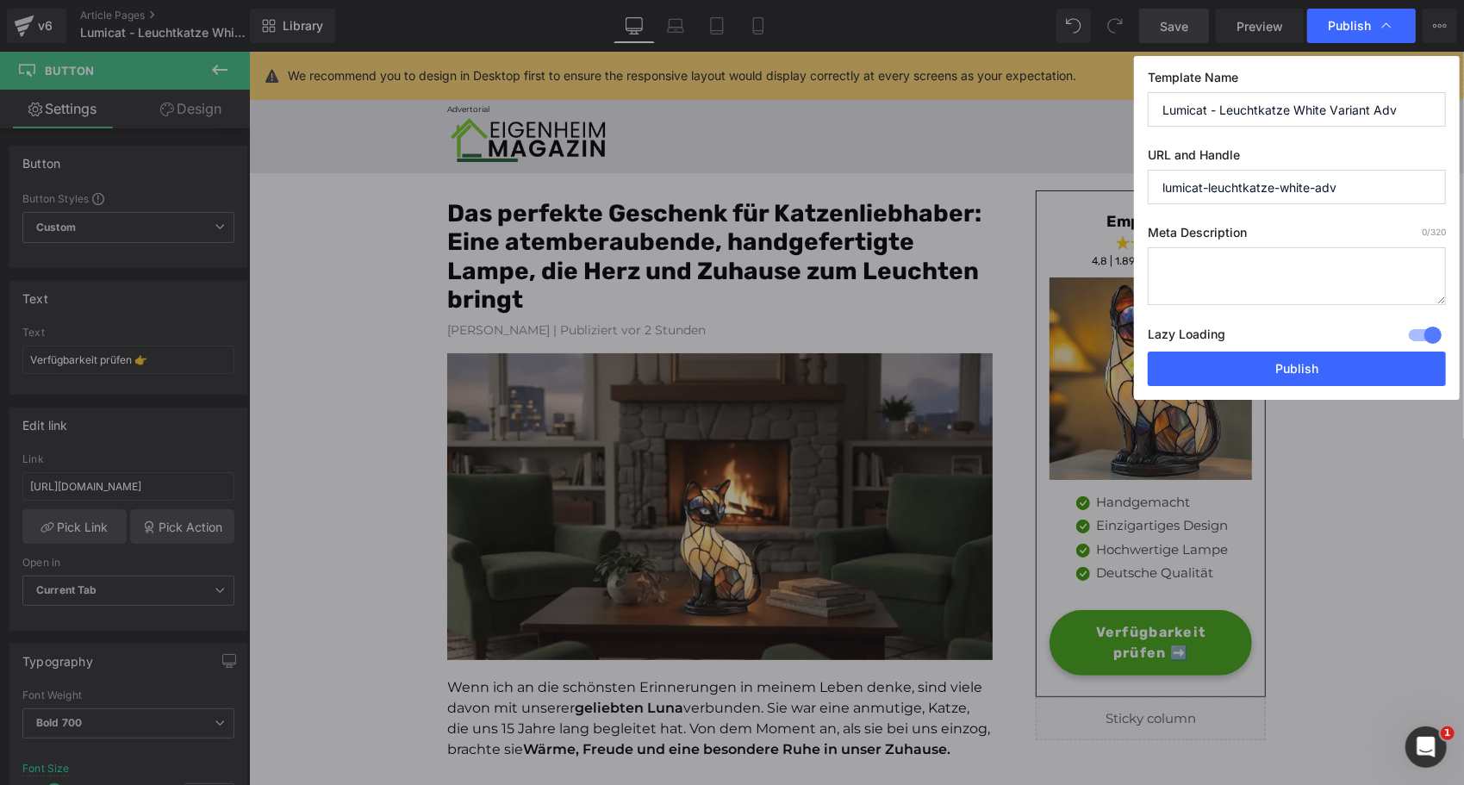
type input "lumicat-leuchtkatze-white-adv"
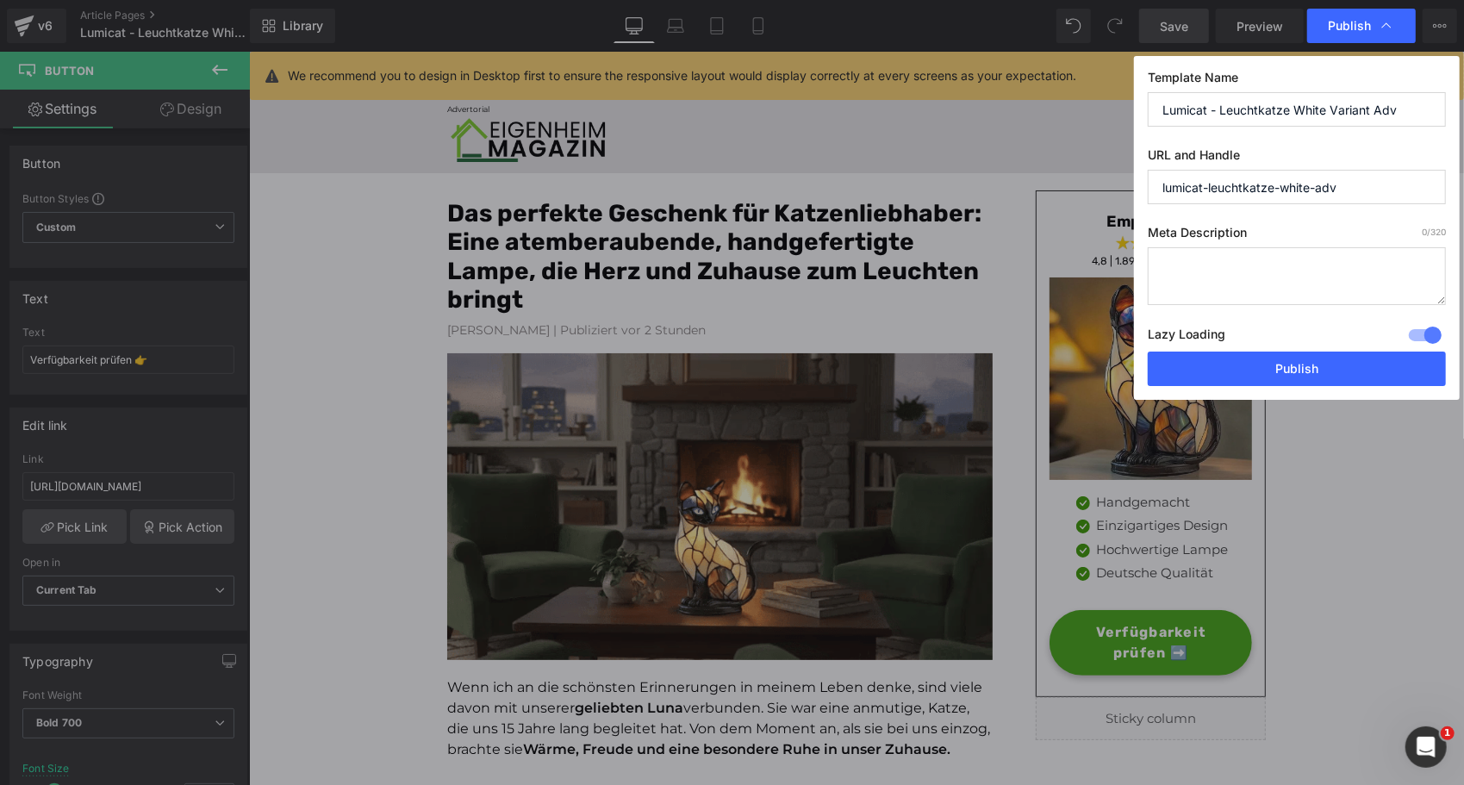
click at [1339, 109] on input "Lumicat - Leuchtkatze White Variant Adv" at bounding box center [1297, 109] width 298 height 34
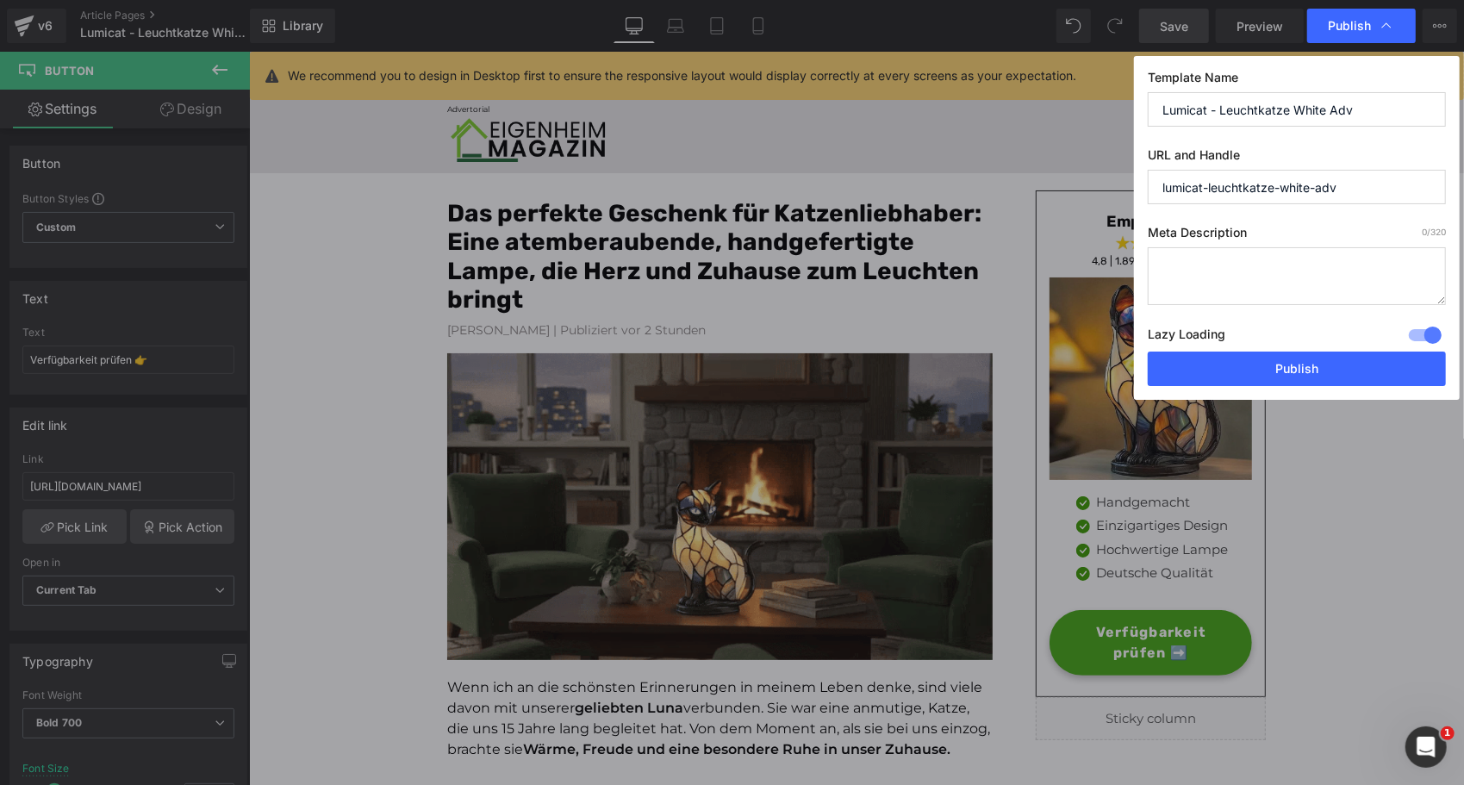
click at [1176, 104] on input "Lumicat - Leuchtkatze White Adv" at bounding box center [1297, 109] width 298 height 34
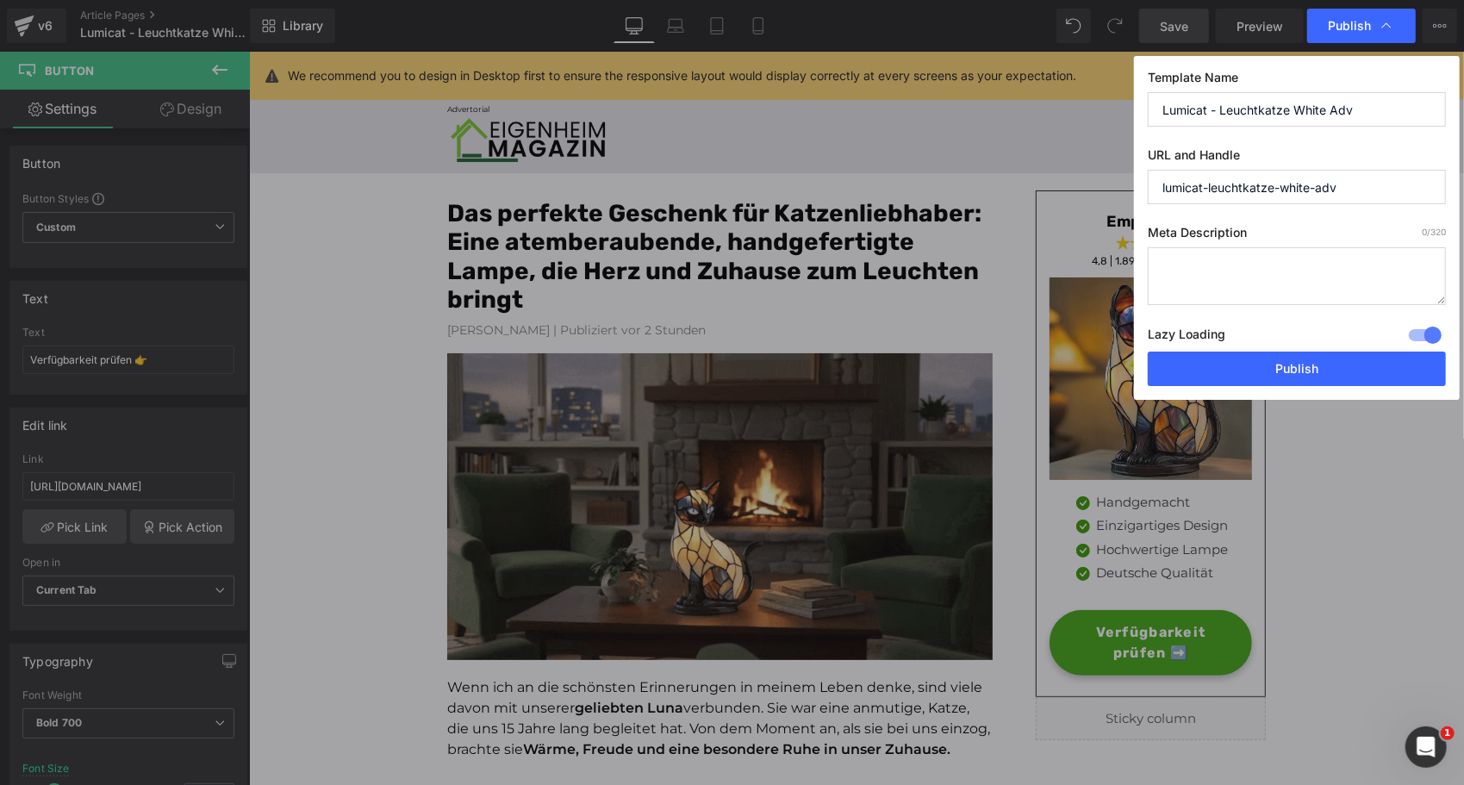
click at [1176, 104] on input "Lumicat - Leuchtkatze White Adv" at bounding box center [1297, 109] width 298 height 34
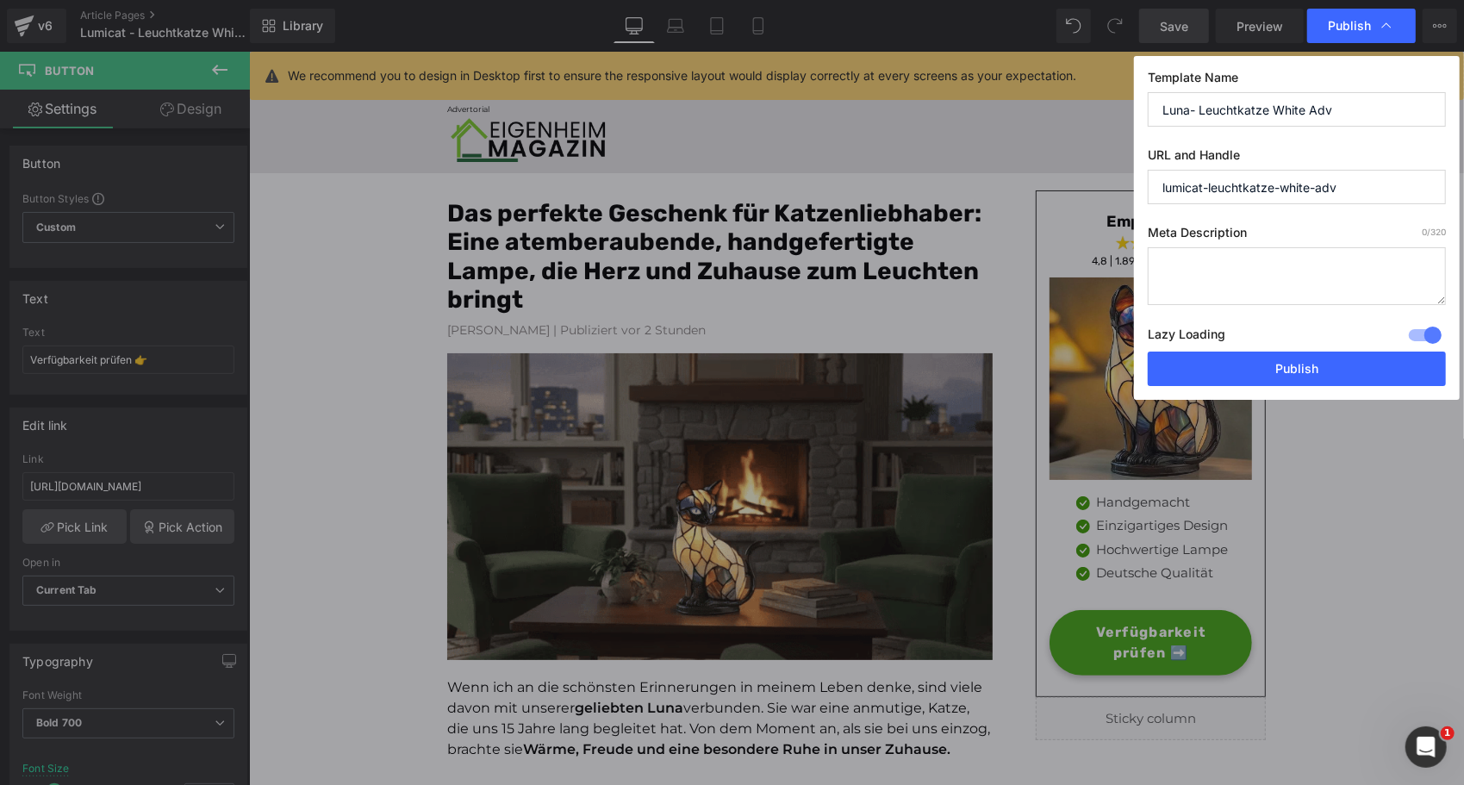
type input "Luna- Leuchtkatze White Adv"
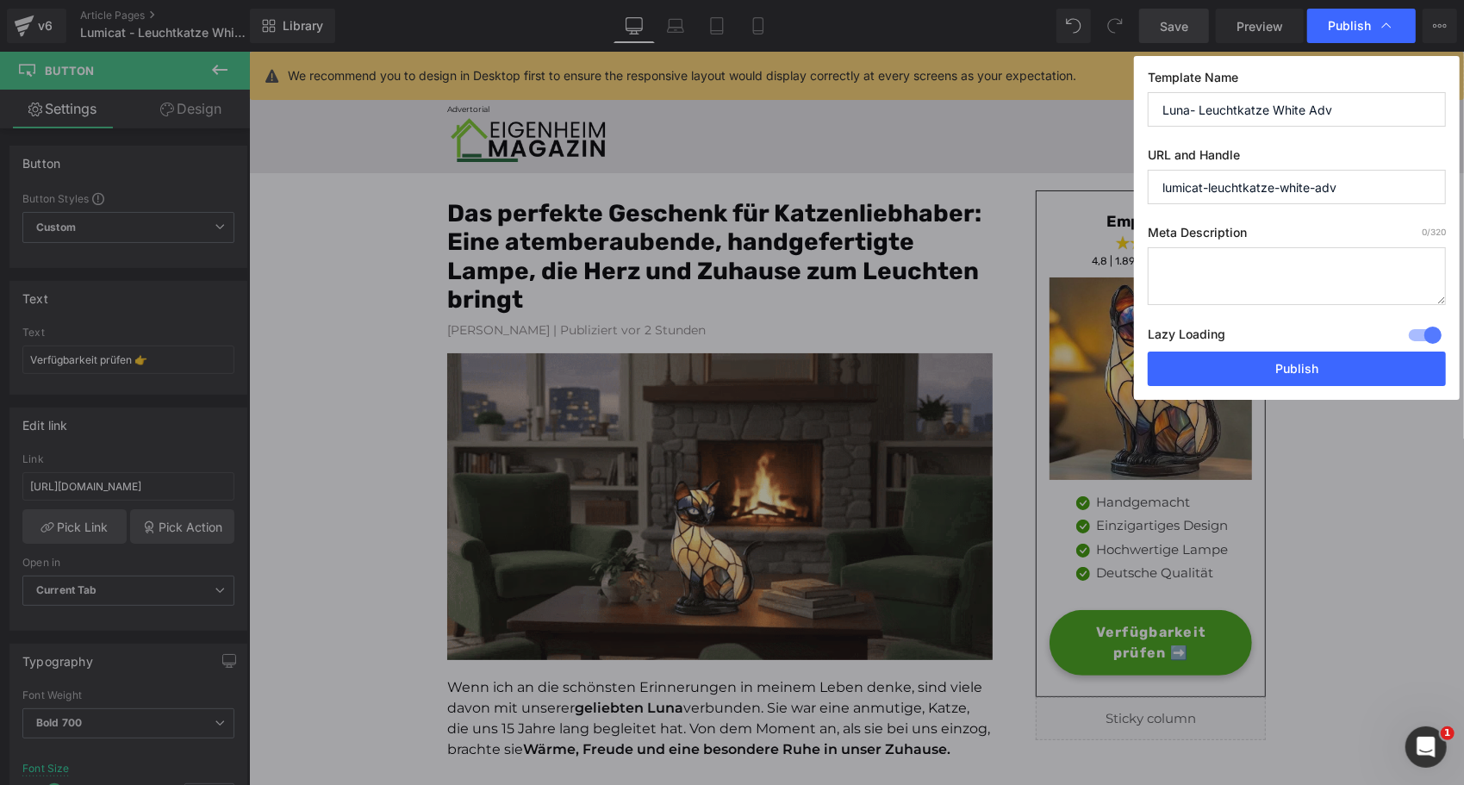
click at [1171, 185] on input "lumicat-leuchtkatze-white-adv" at bounding box center [1297, 187] width 298 height 34
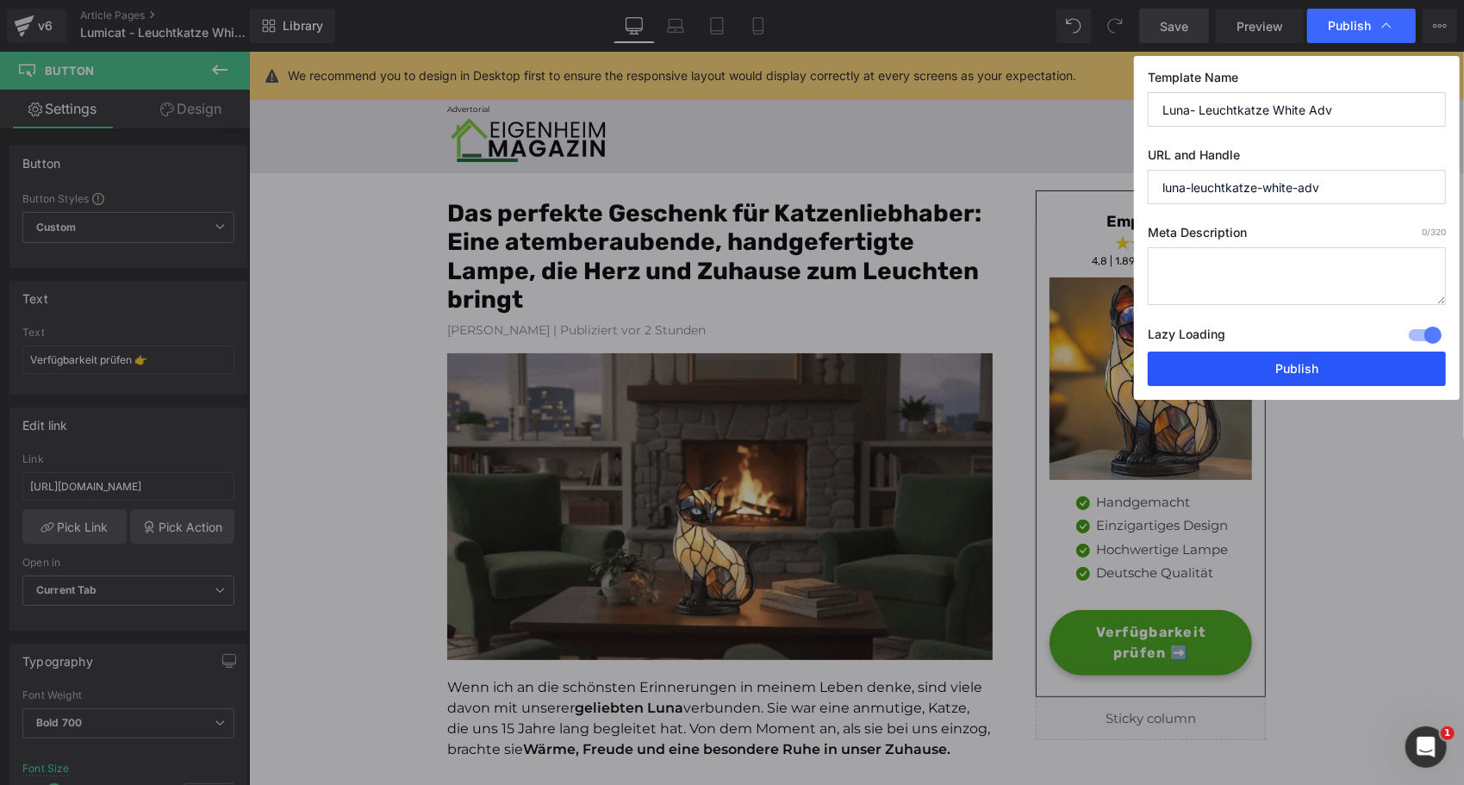
type input "luna-leuchtkatze-white-adv"
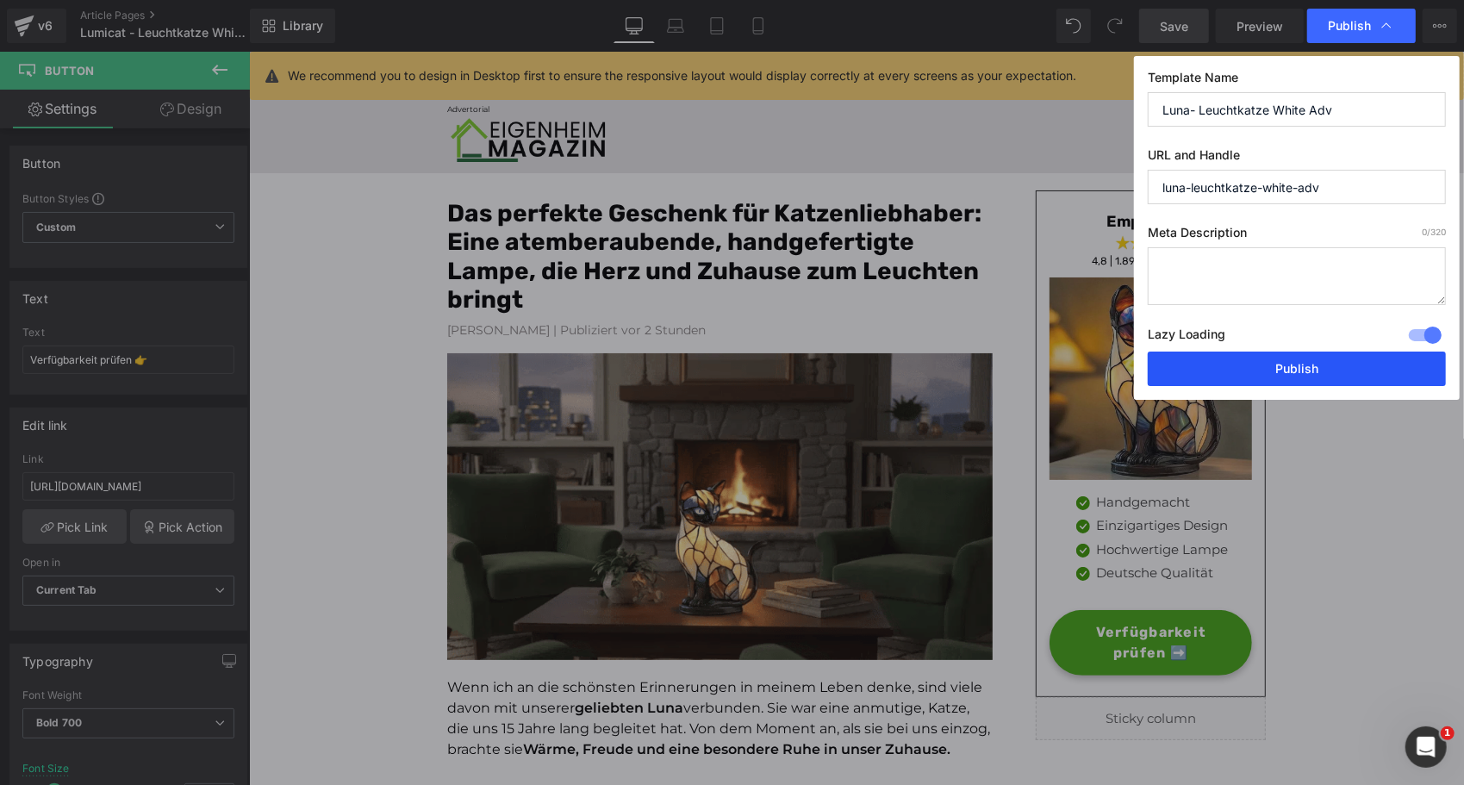
click at [1233, 371] on button "Publish" at bounding box center [1297, 368] width 298 height 34
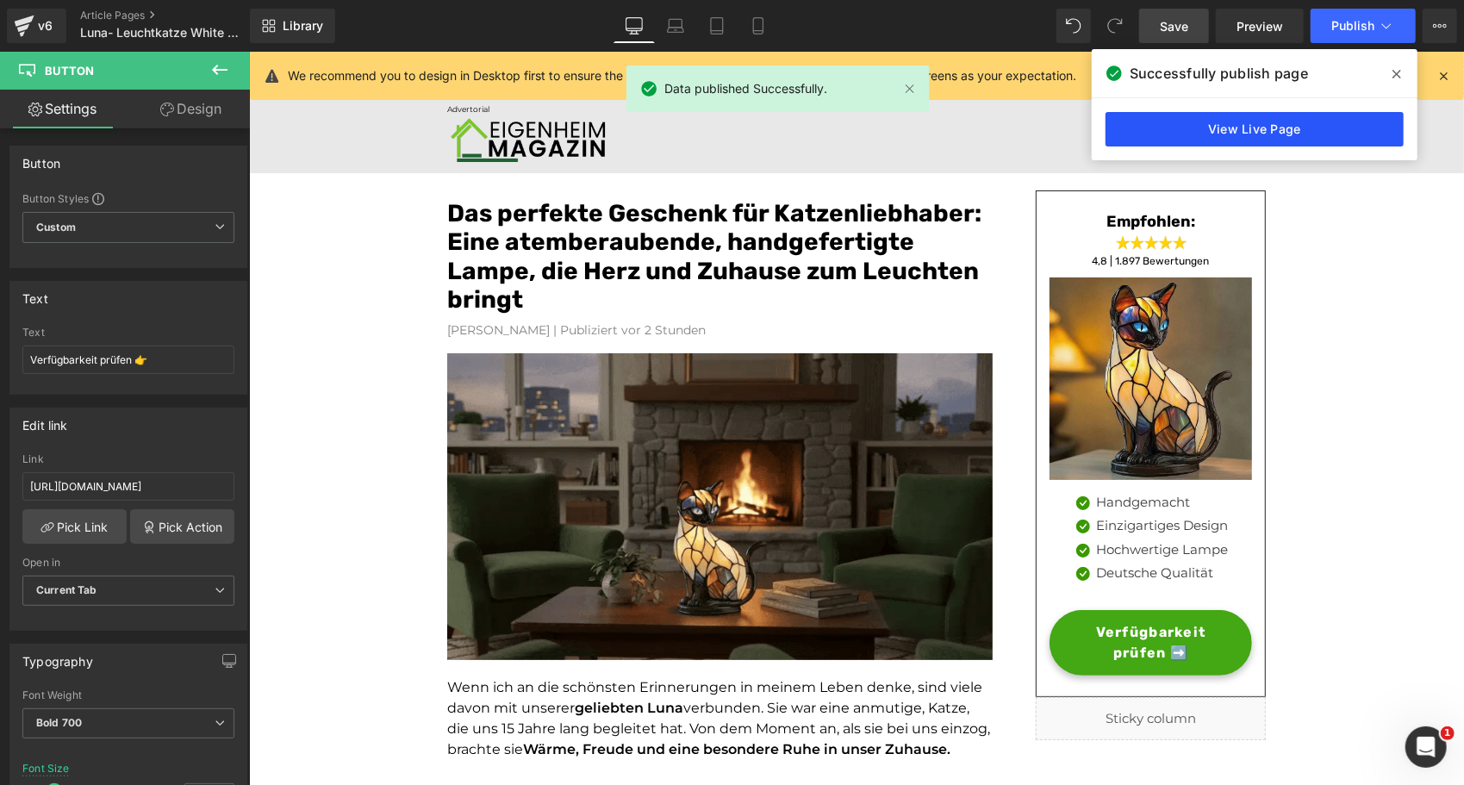
click at [1278, 122] on link "View Live Page" at bounding box center [1254, 129] width 298 height 34
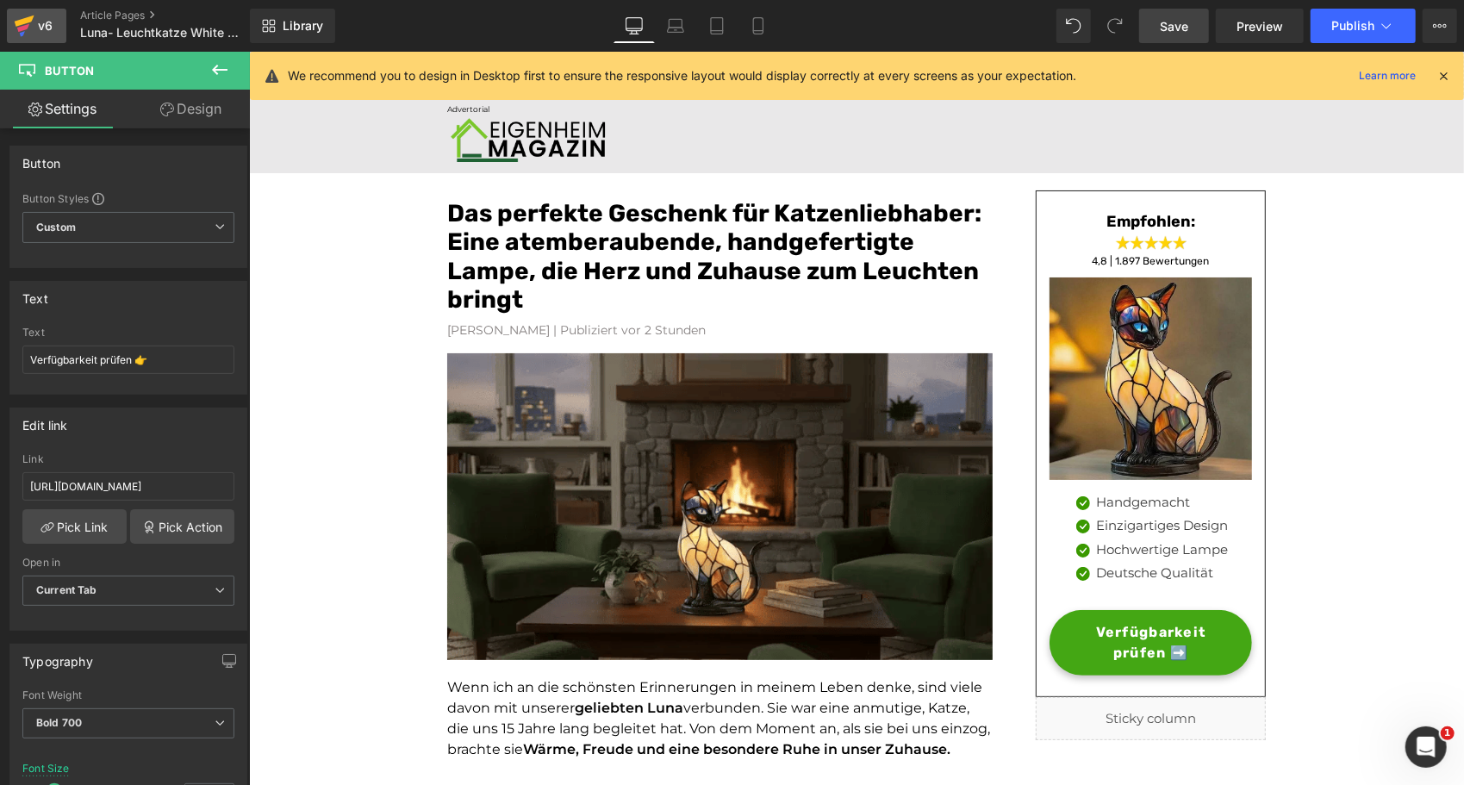
click at [28, 30] on icon at bounding box center [24, 25] width 21 height 43
